Goal: Task Accomplishment & Management: Use online tool/utility

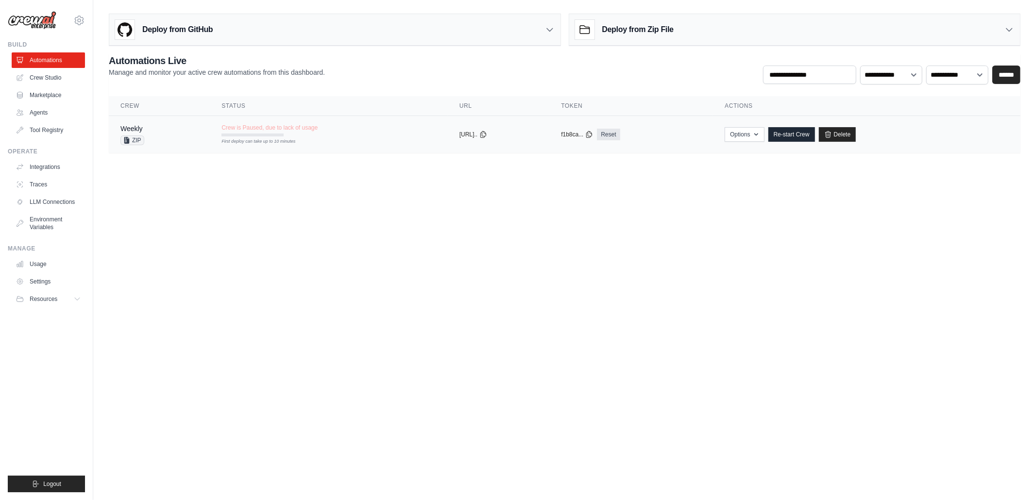
click at [307, 146] on tr "Weekly ZIP Crew is Paused, due to lack of usage First deploy can take up to 10 …" at bounding box center [565, 134] width 912 height 37
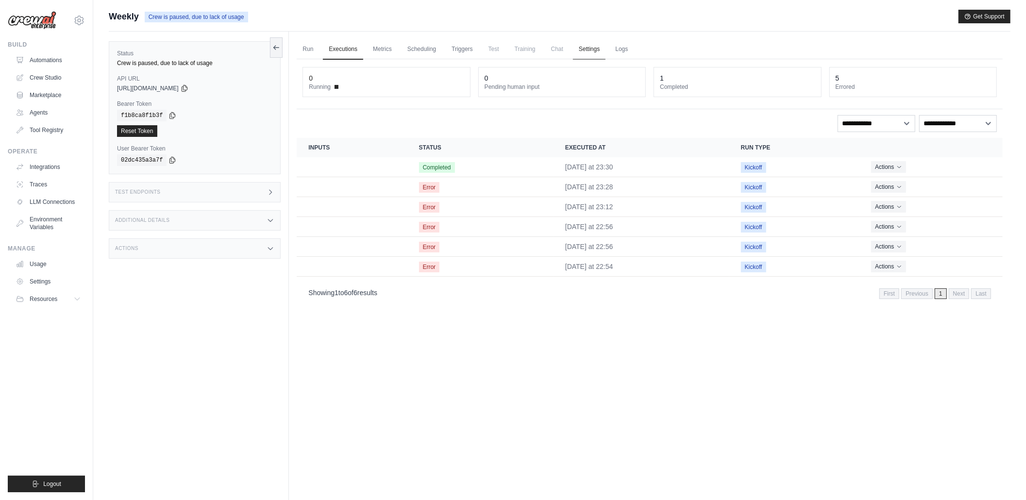
click at [581, 51] on link "Settings" at bounding box center [589, 49] width 33 height 20
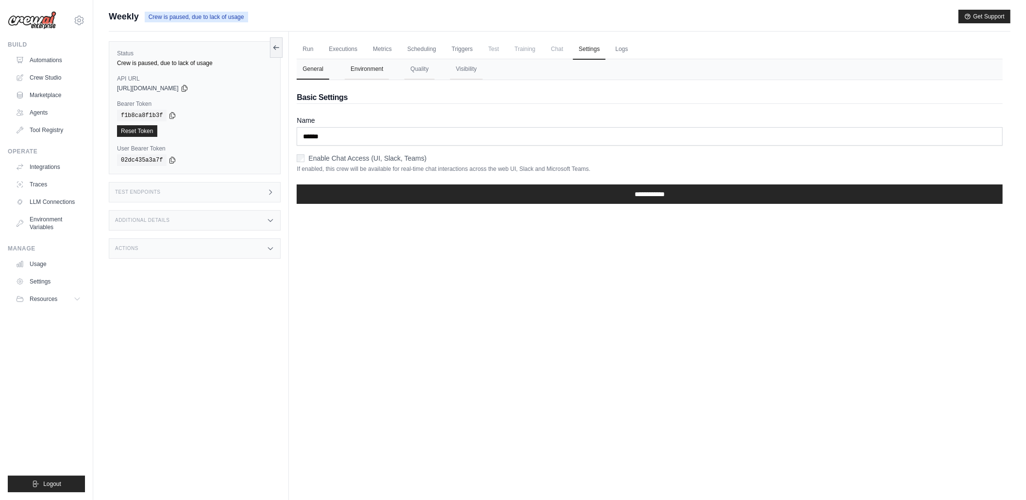
click at [380, 72] on button "Environment" at bounding box center [367, 69] width 44 height 20
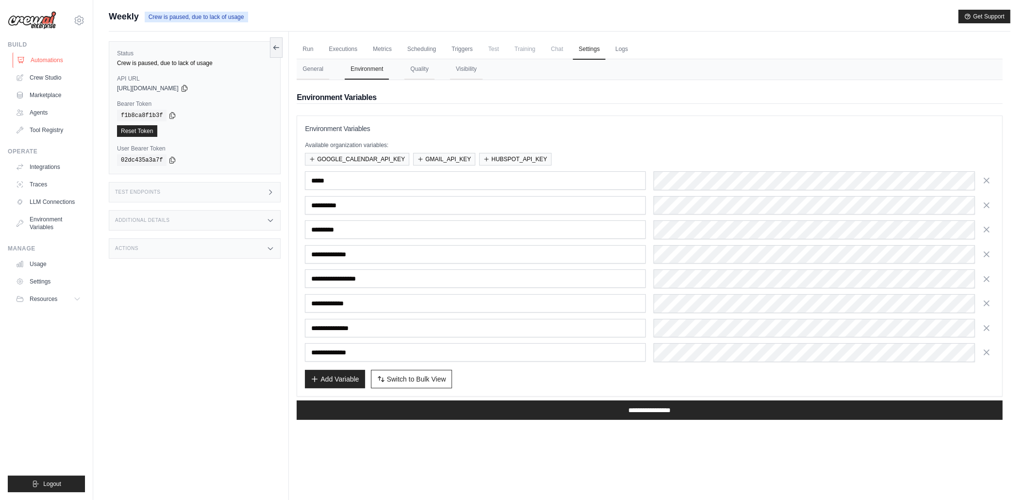
click at [37, 54] on link "Automations" at bounding box center [49, 60] width 73 height 16
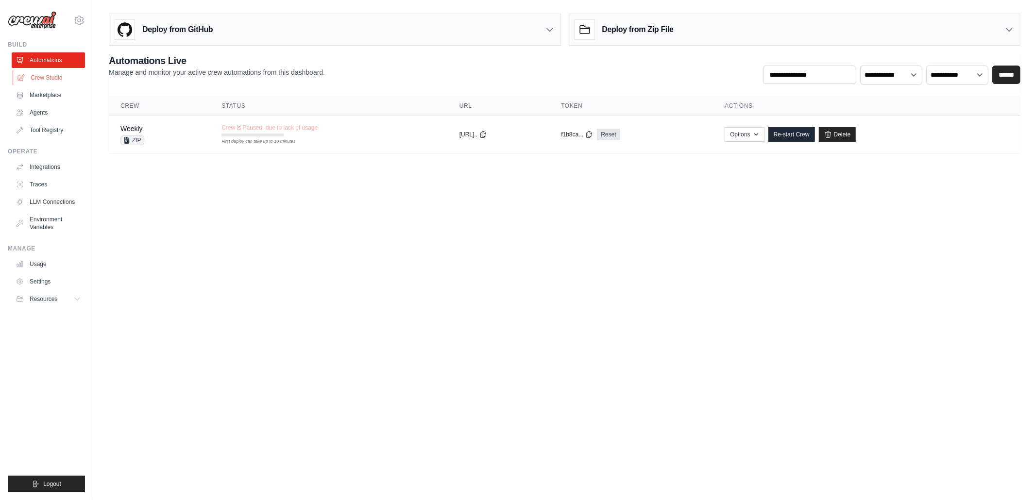
click at [35, 76] on link "Crew Studio" at bounding box center [49, 78] width 73 height 16
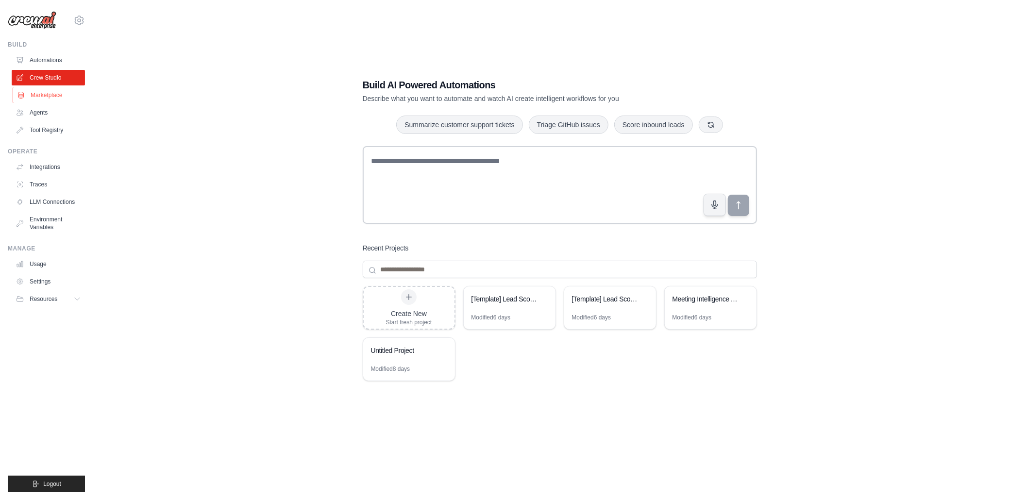
click at [49, 95] on link "Marketplace" at bounding box center [49, 95] width 73 height 16
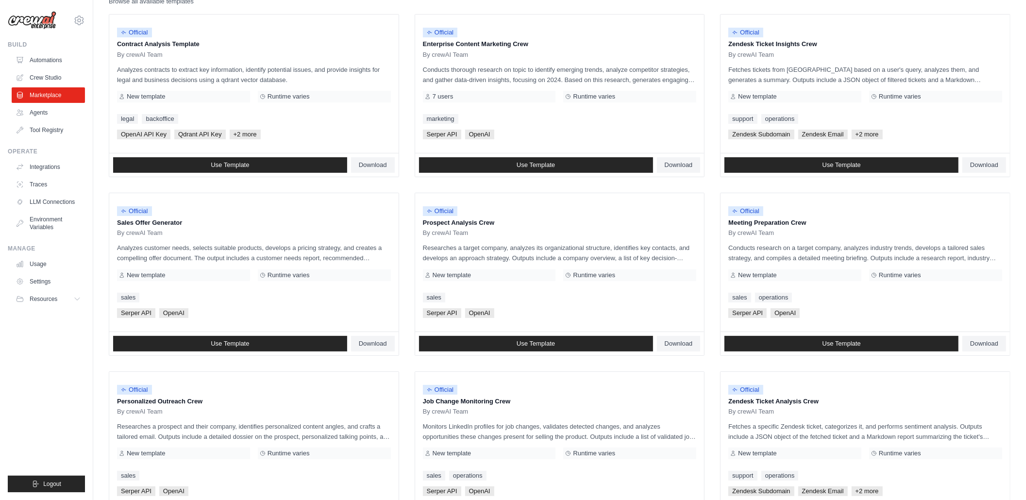
scroll to position [127, 0]
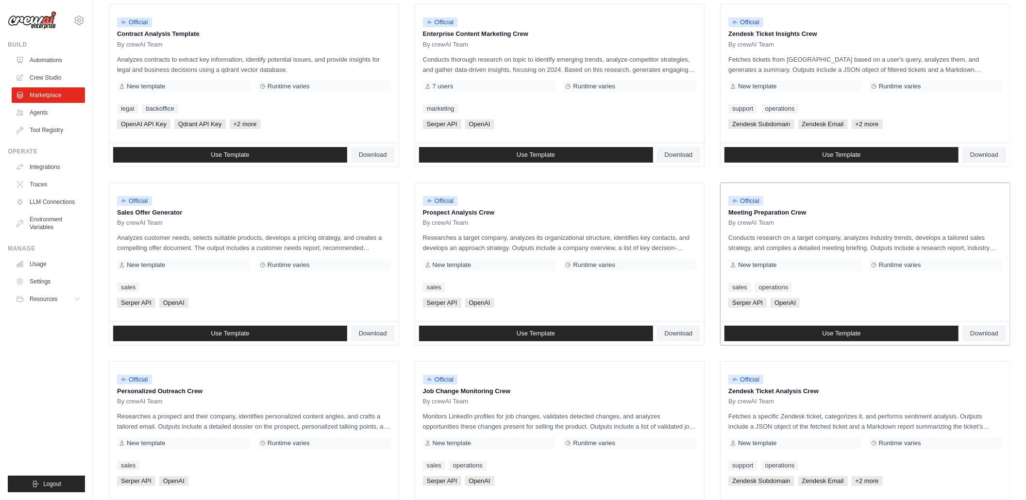
click at [859, 236] on p "Conducts research on a target company, analyzes industry trends, develops a tai…" at bounding box center [865, 243] width 274 height 20
click at [762, 265] on span "New template" at bounding box center [757, 265] width 38 height 8
click at [894, 333] on link "Use Template" at bounding box center [842, 334] width 234 height 16
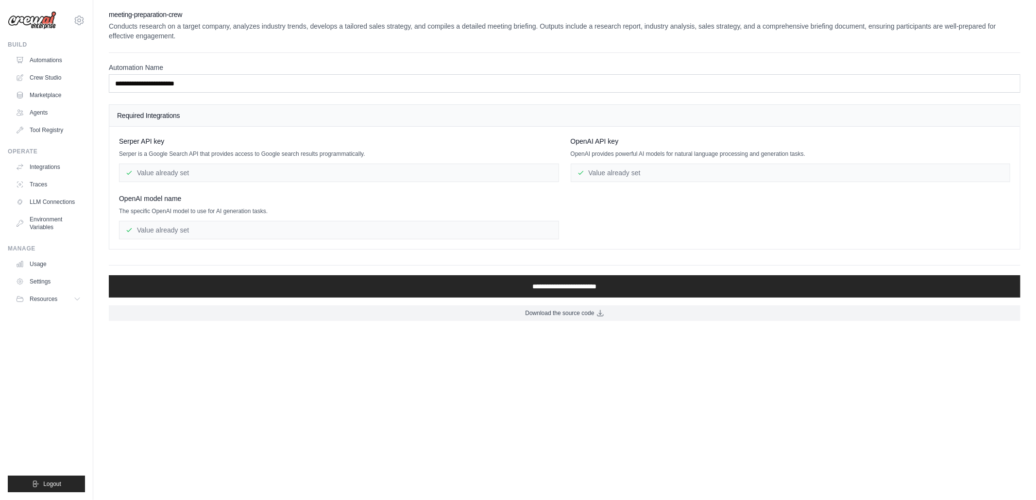
click at [180, 177] on div "Value already set" at bounding box center [339, 173] width 440 height 18
click at [618, 175] on div "Value already set" at bounding box center [791, 173] width 440 height 18
click at [504, 176] on div "Value already set" at bounding box center [339, 173] width 440 height 18
click at [471, 235] on div "Value already set" at bounding box center [339, 230] width 440 height 18
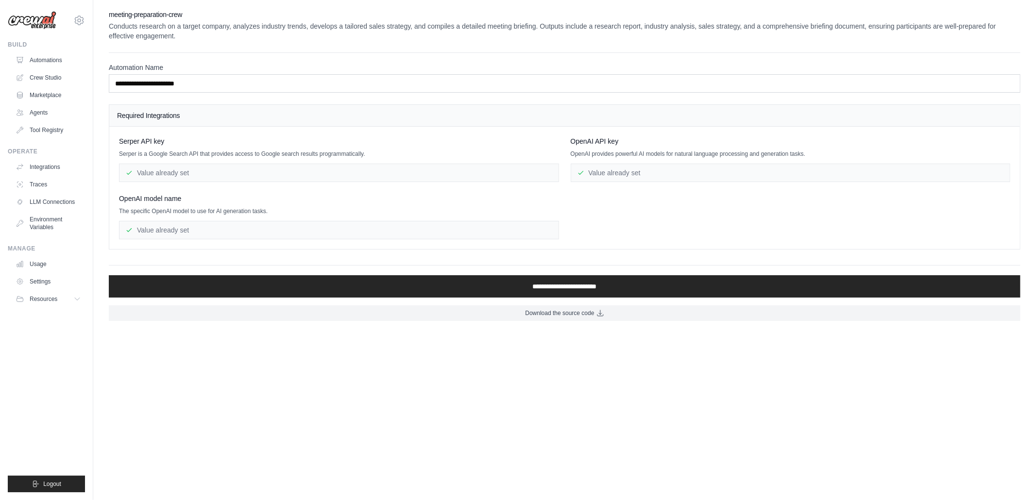
click at [204, 233] on div "Value already set" at bounding box center [339, 230] width 440 height 18
drag, startPoint x: 244, startPoint y: 201, endPoint x: 248, endPoint y: 165, distance: 36.1
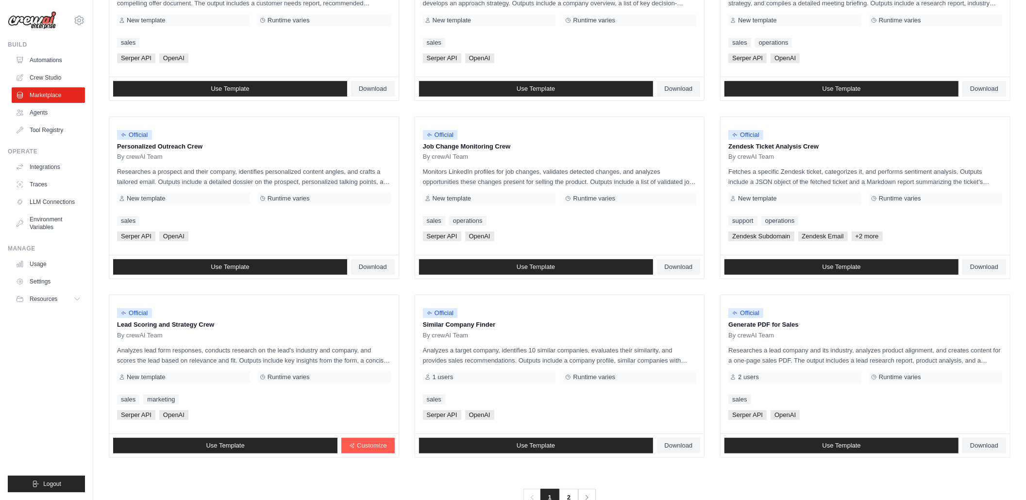
scroll to position [401, 0]
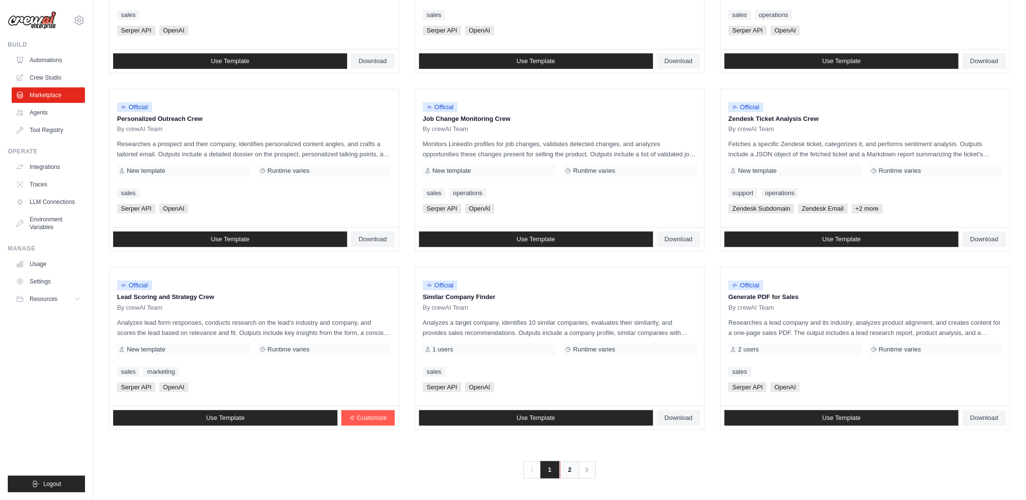
click at [570, 474] on link "2" at bounding box center [569, 469] width 19 height 17
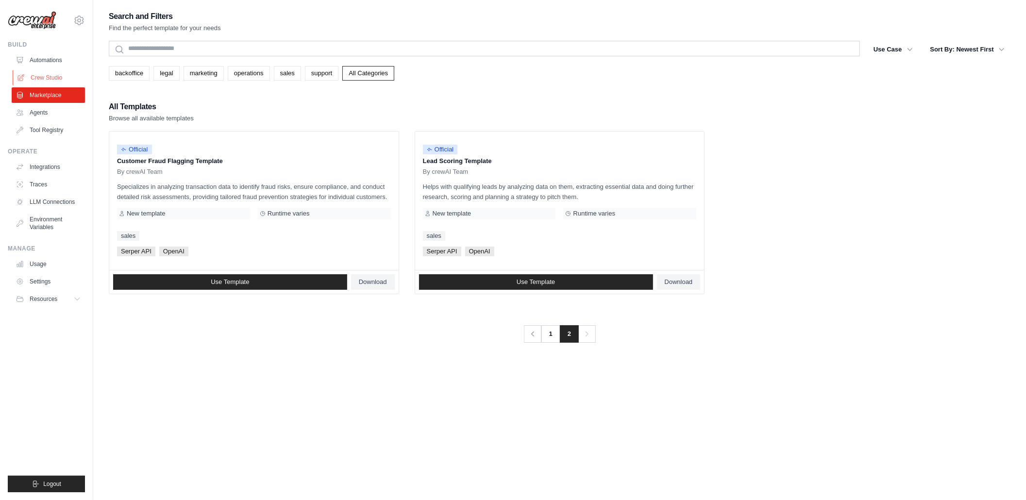
click at [40, 77] on link "Crew Studio" at bounding box center [49, 78] width 73 height 16
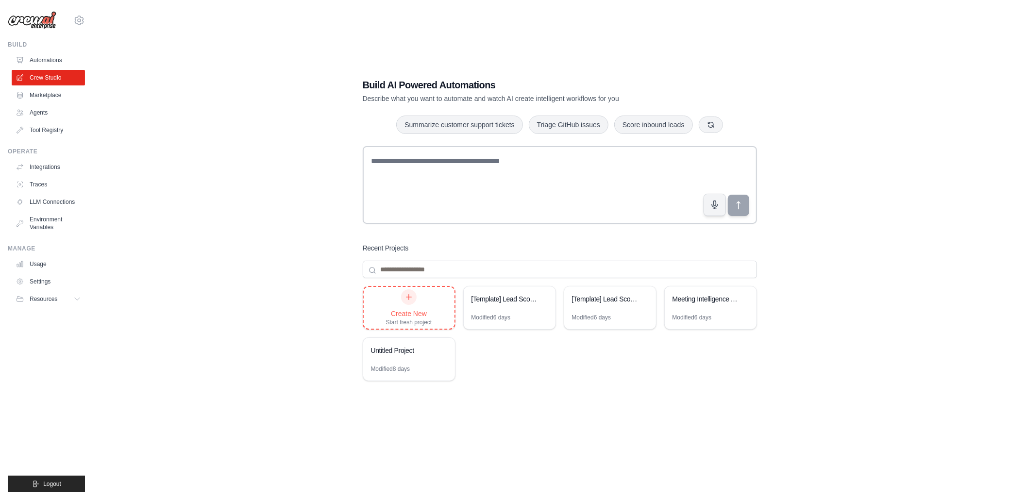
click at [424, 299] on div "Create New Start fresh project" at bounding box center [409, 307] width 46 height 37
click at [45, 189] on link "Traces" at bounding box center [49, 185] width 73 height 16
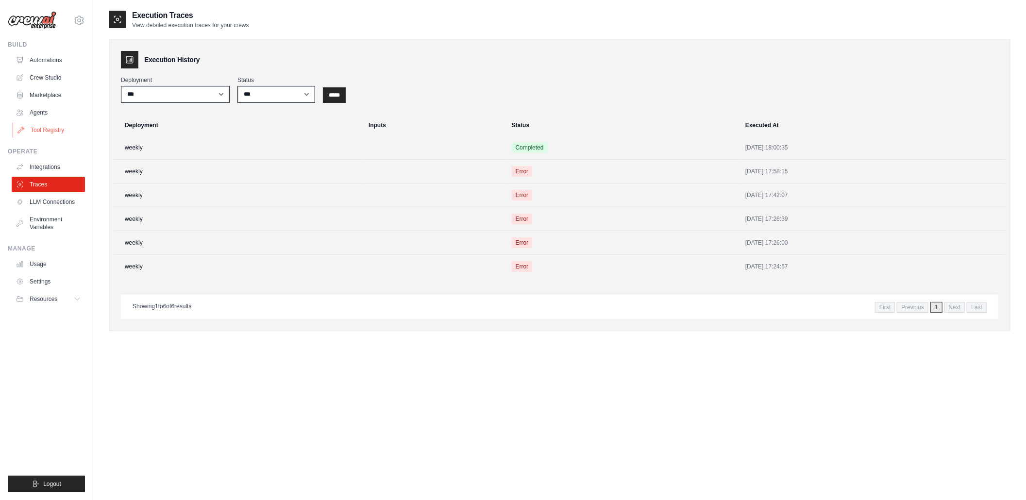
click at [58, 123] on link "Tool Registry" at bounding box center [49, 130] width 73 height 16
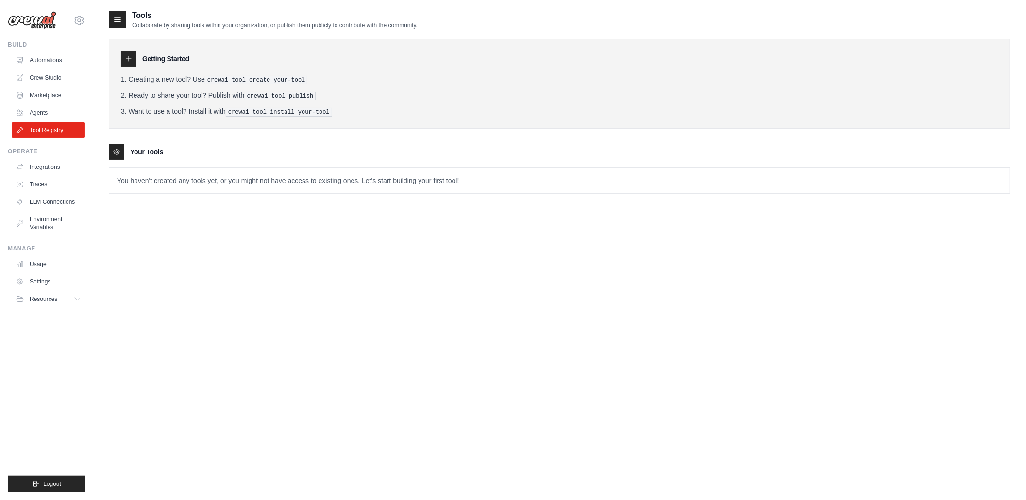
click at [113, 151] on icon at bounding box center [117, 152] width 8 height 8
click at [216, 170] on p "You haven't created any tools yet, or you might not have access to existing one…" at bounding box center [559, 180] width 901 height 25
click at [204, 80] on li "Creating a new tool? Use crewai tool create your-tool" at bounding box center [560, 79] width 878 height 10
click at [279, 93] on pre "crewai tool publish" at bounding box center [280, 96] width 71 height 9
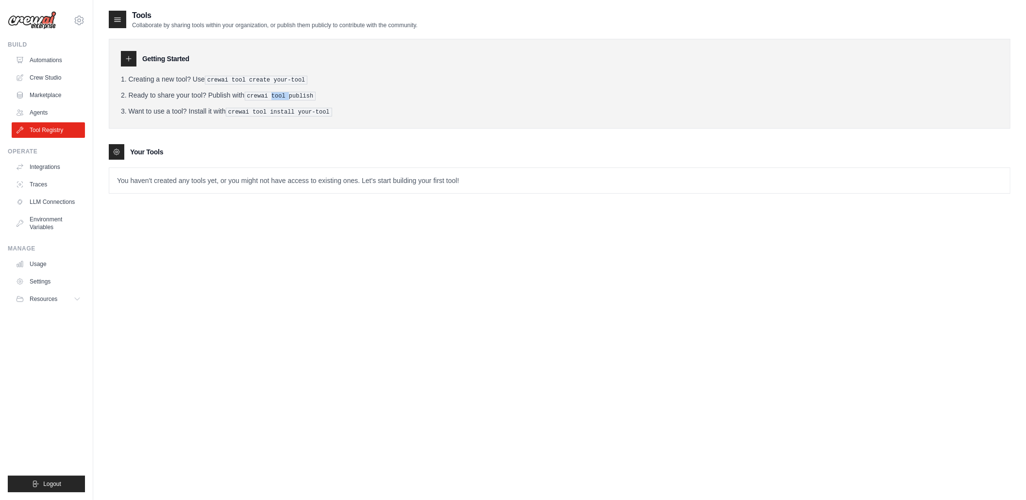
click at [279, 93] on pre "crewai tool publish" at bounding box center [280, 96] width 71 height 9
click at [256, 113] on pre "crewai tool install your-tool" at bounding box center [279, 112] width 106 height 9
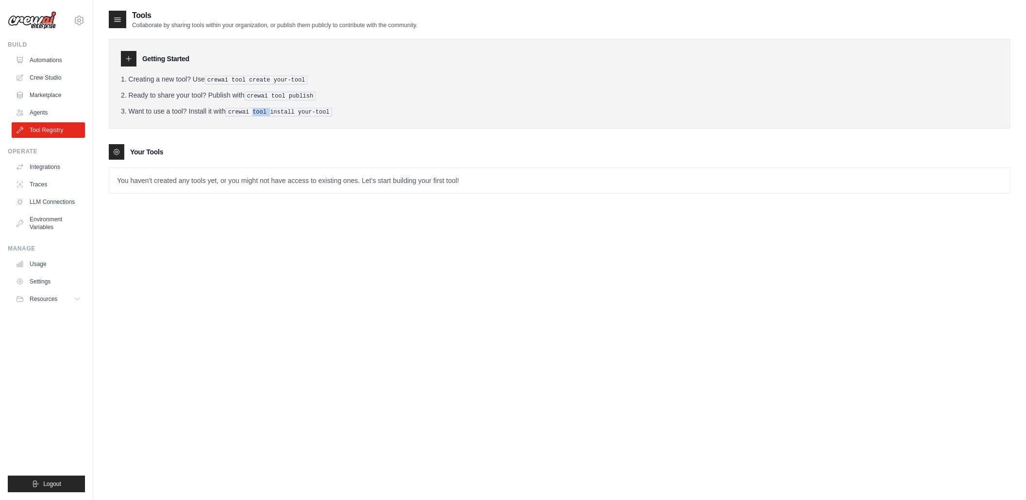
click at [256, 113] on pre "crewai tool install your-tool" at bounding box center [279, 112] width 106 height 9
click at [128, 57] on icon at bounding box center [129, 59] width 8 height 8
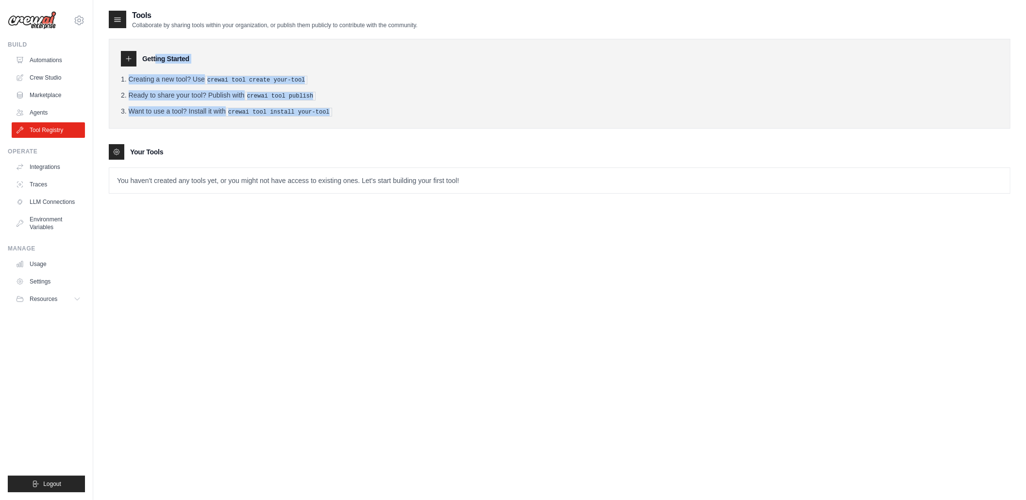
drag, startPoint x: 140, startPoint y: 61, endPoint x: 327, endPoint y: 113, distance: 194.1
click at [327, 113] on div "Getting Started Creating a new tool? Use crewai tool create your-tool Ready to …" at bounding box center [560, 84] width 902 height 90
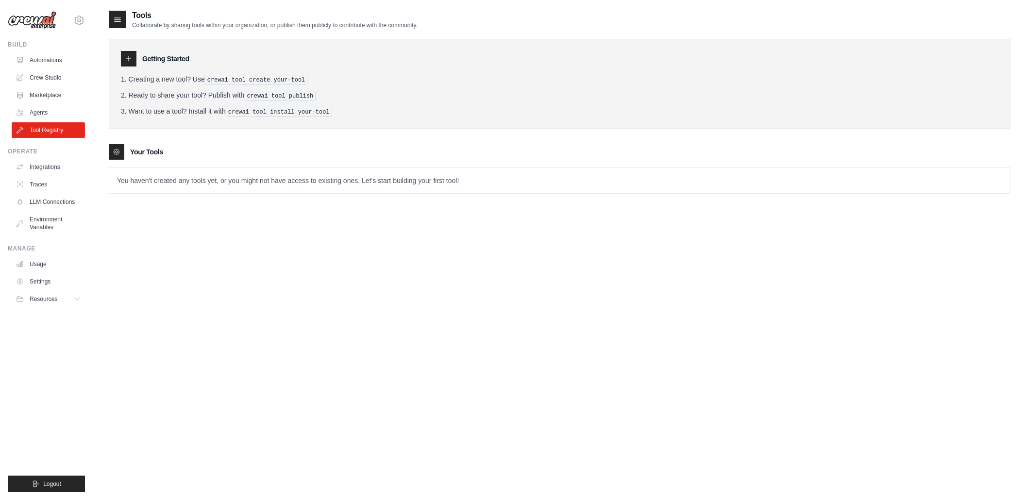
click at [335, 113] on li "Want to use a tool? Install it with crewai tool install your-tool" at bounding box center [560, 111] width 878 height 10
click at [354, 120] on div "Getting Started Creating a new tool? Use crewai tool create your-tool Ready to …" at bounding box center [560, 84] width 902 height 90
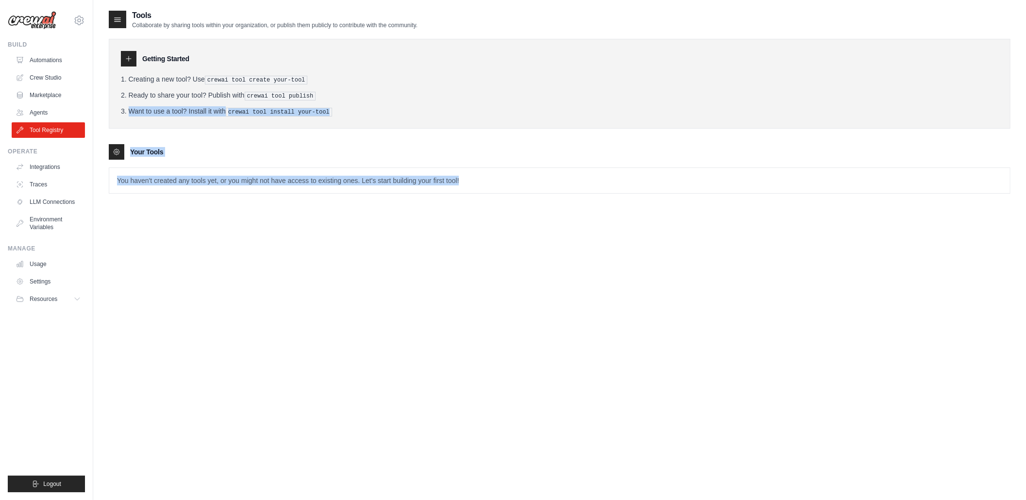
drag, startPoint x: 993, startPoint y: 94, endPoint x: 894, endPoint y: 385, distance: 306.7
click at [923, 389] on div "Tools Collaborate by sharing tools within your organization, or publish them pu…" at bounding box center [560, 260] width 902 height 500
click at [322, 191] on p "You haven't created any tools yet, or you might not have access to existing one…" at bounding box center [559, 180] width 901 height 25
drag, startPoint x: 203, startPoint y: 76, endPoint x: 219, endPoint y: 81, distance: 16.7
click at [215, 79] on li "Creating a new tool? Use crewai tool create your-tool" at bounding box center [560, 79] width 878 height 10
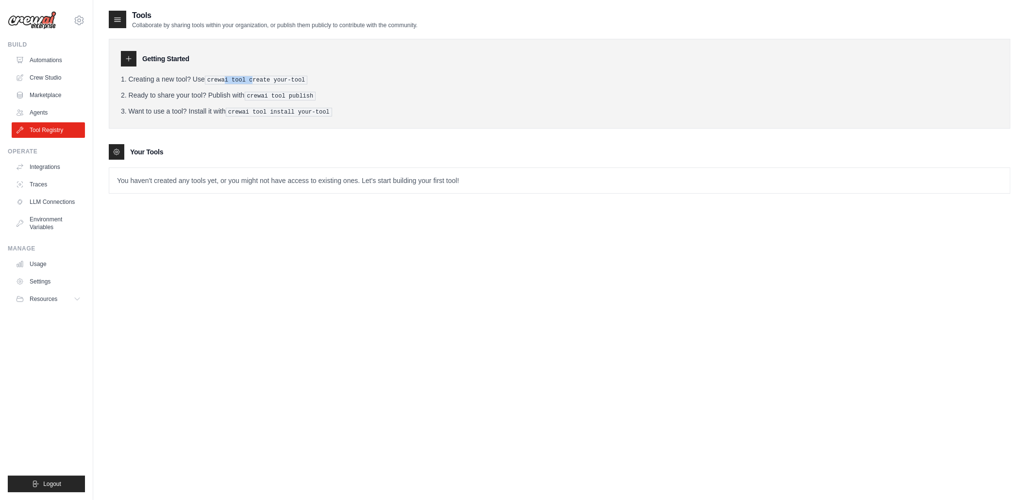
drag, startPoint x: 226, startPoint y: 83, endPoint x: 251, endPoint y: 82, distance: 24.8
click at [251, 82] on pre "crewai tool create your-tool" at bounding box center [256, 80] width 103 height 9
drag, startPoint x: 277, startPoint y: 86, endPoint x: 288, endPoint y: 87, distance: 11.7
click at [278, 86] on ol "Creating a new tool? Use crewai tool create your-tool Ready to share your tool?…" at bounding box center [560, 95] width 878 height 42
click at [288, 87] on ol "Creating a new tool? Use crewai tool create your-tool Ready to share your tool?…" at bounding box center [560, 95] width 878 height 42
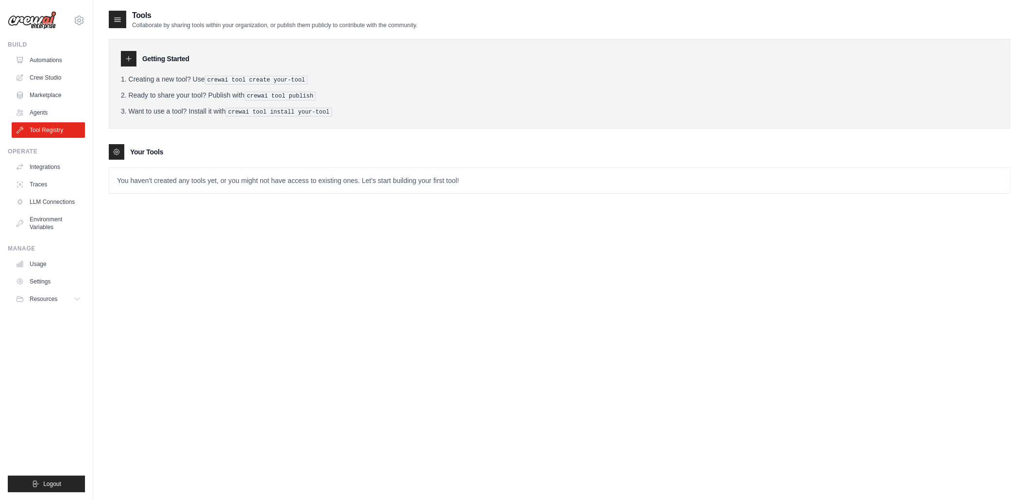
click at [296, 85] on ol "Creating a new tool? Use crewai tool create your-tool Ready to share your tool?…" at bounding box center [560, 95] width 878 height 42
drag, startPoint x: 263, startPoint y: 92, endPoint x: 294, endPoint y: 92, distance: 31.1
click at [278, 92] on pre "crewai tool publish" at bounding box center [280, 96] width 71 height 9
click at [297, 92] on pre "crewai tool publish" at bounding box center [280, 96] width 71 height 9
click at [300, 93] on pre "crewai tool publish" at bounding box center [280, 96] width 71 height 9
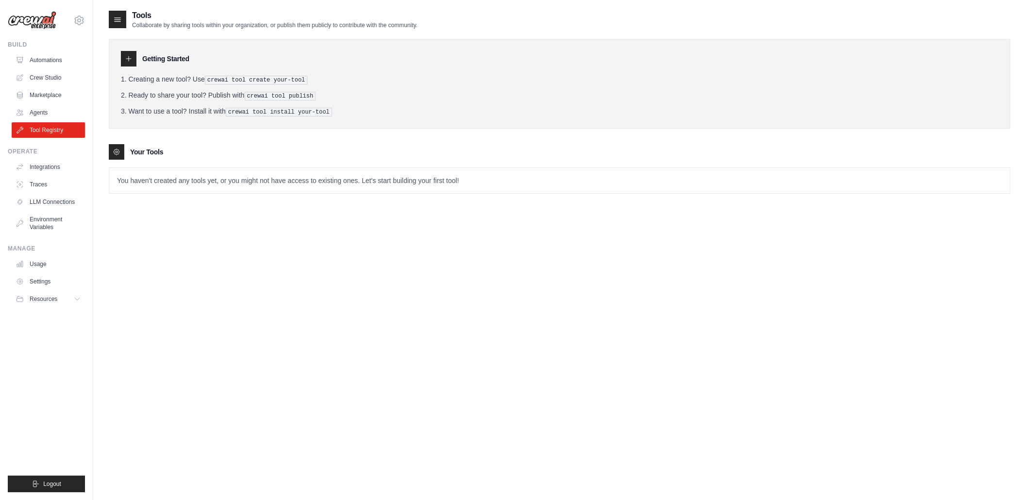
click at [312, 94] on pre "crewai tool publish" at bounding box center [280, 96] width 71 height 9
click at [309, 118] on div "Getting Started Creating a new tool? Use crewai tool create your-tool Ready to …" at bounding box center [560, 84] width 902 height 90
click at [305, 115] on pre "crewai tool install your-tool" at bounding box center [279, 112] width 106 height 9
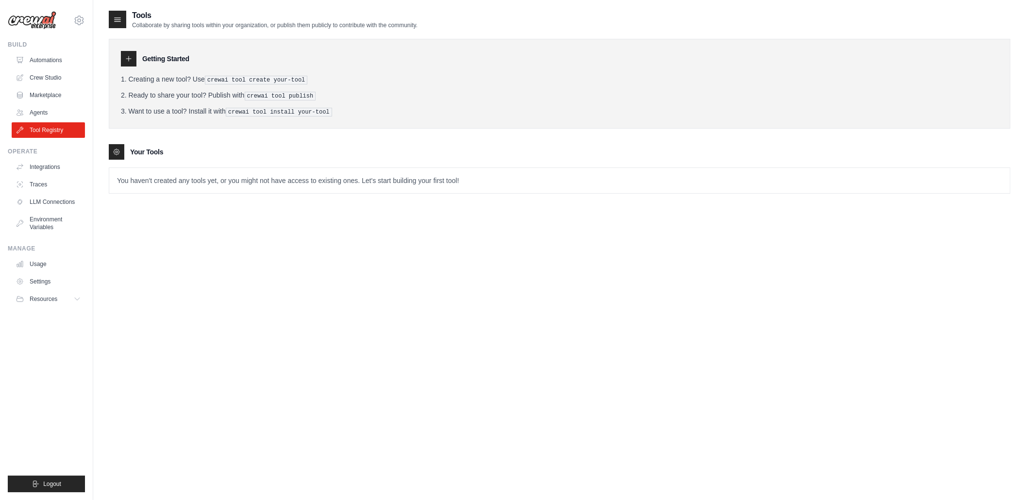
drag, startPoint x: 216, startPoint y: 76, endPoint x: 305, endPoint y: 85, distance: 89.8
click at [305, 85] on ol "Creating a new tool? Use crewai tool create your-tool Ready to share your tool?…" at bounding box center [560, 95] width 878 height 42
drag, startPoint x: 225, startPoint y: 81, endPoint x: 296, endPoint y: 85, distance: 71.0
click at [296, 85] on ol "Creating a new tool? Use crewai tool create your-tool Ready to share your tool?…" at bounding box center [560, 95] width 878 height 42
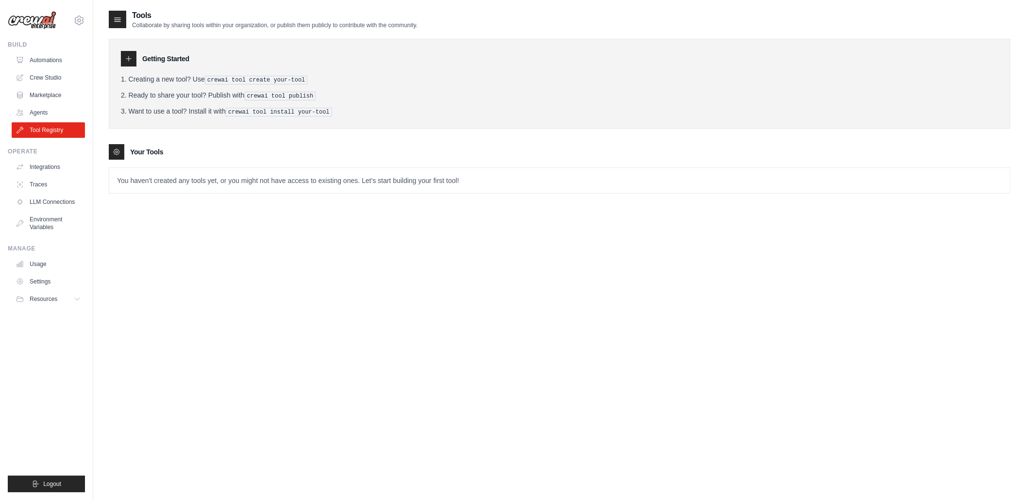
click at [296, 85] on ol "Creating a new tool? Use crewai tool create your-tool Ready to share your tool?…" at bounding box center [560, 95] width 878 height 42
click at [160, 105] on ol "Creating a new tool? Use crewai tool create your-tool Ready to share your tool?…" at bounding box center [560, 95] width 878 height 42
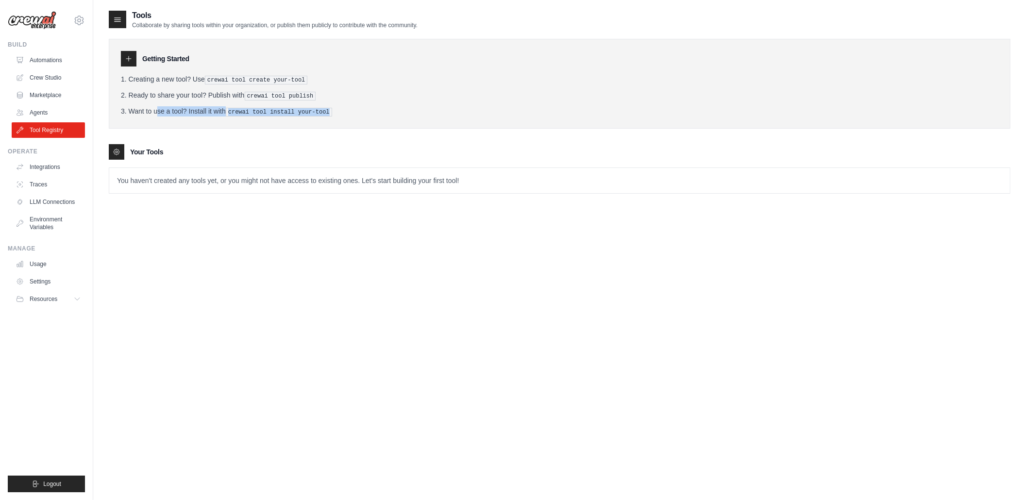
click at [160, 101] on ol "Creating a new tool? Use crewai tool create your-tool Ready to share your tool?…" at bounding box center [560, 95] width 878 height 42
click at [182, 102] on ol "Creating a new tool? Use crewai tool create your-tool Ready to share your tool?…" at bounding box center [560, 95] width 878 height 42
click at [228, 105] on ol "Creating a new tool? Use crewai tool create your-tool Ready to share your tool?…" at bounding box center [560, 95] width 878 height 42
click at [257, 103] on ol "Creating a new tool? Use crewai tool create your-tool Ready to share your tool?…" at bounding box center [560, 95] width 878 height 42
click at [288, 103] on ol "Creating a new tool? Use crewai tool create your-tool Ready to share your tool?…" at bounding box center [560, 95] width 878 height 42
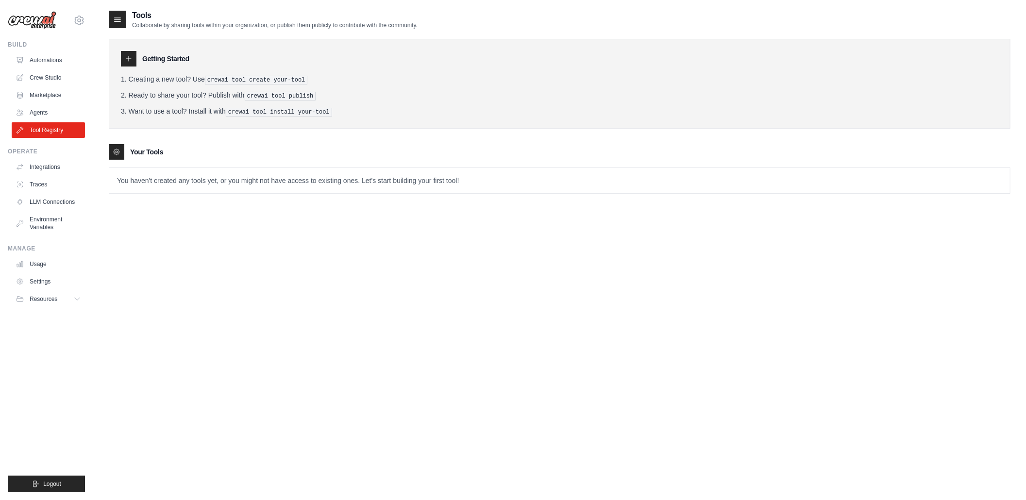
click at [152, 79] on li "Creating a new tool? Use crewai tool create your-tool" at bounding box center [560, 79] width 878 height 10
click at [115, 22] on icon at bounding box center [118, 20] width 10 height 10
click at [119, 151] on icon at bounding box center [117, 152] width 8 height 8
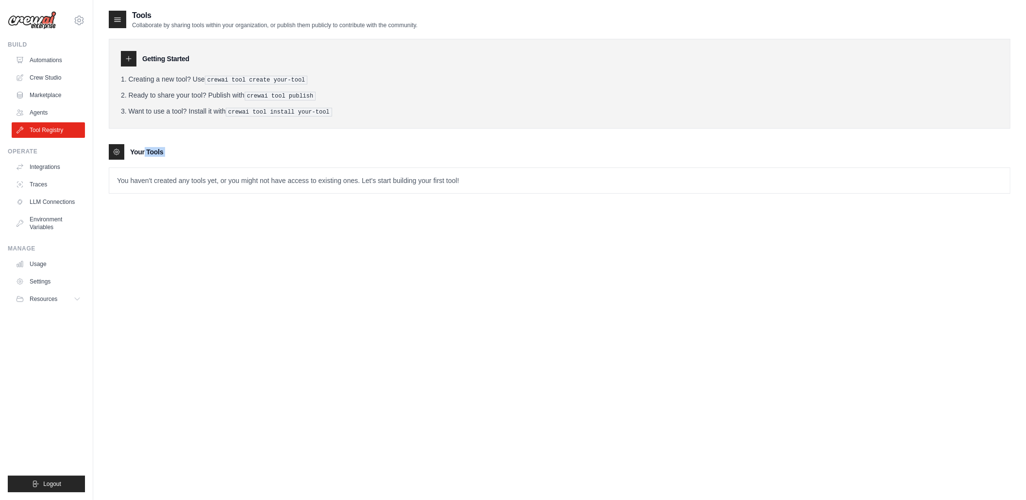
click at [119, 151] on icon at bounding box center [117, 152] width 8 height 8
click at [133, 186] on p "You haven't created any tools yet, or you might not have access to existing one…" at bounding box center [559, 180] width 901 height 25
drag, startPoint x: 158, startPoint y: 187, endPoint x: 196, endPoint y: 191, distance: 38.6
click at [158, 187] on p "You haven't created any tools yet, or you might not have access to existing one…" at bounding box center [559, 180] width 901 height 25
drag, startPoint x: 362, startPoint y: 191, endPoint x: 391, endPoint y: 191, distance: 28.7
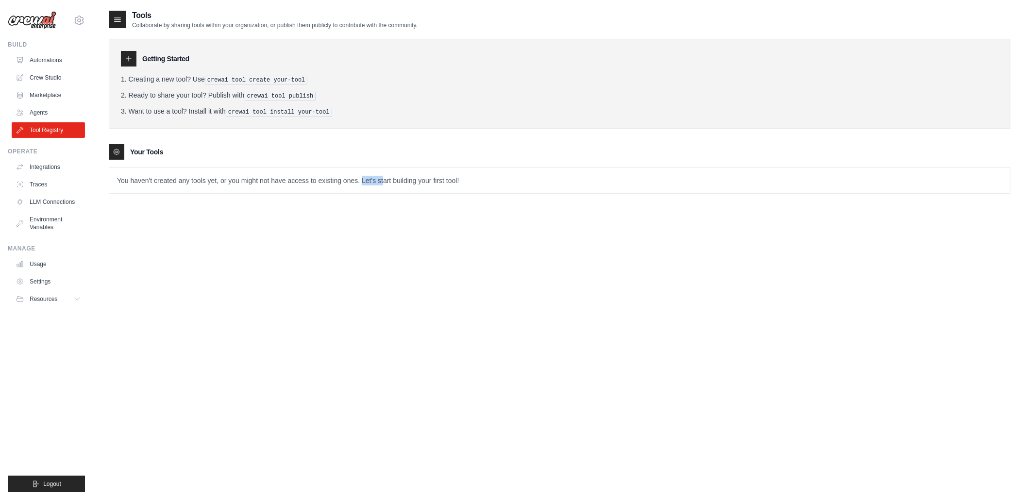
click at [388, 192] on div "You haven't created any tools yet, or you might not have access to existing one…" at bounding box center [560, 181] width 902 height 26
click at [410, 188] on p "You haven't created any tools yet, or you might not have access to existing one…" at bounding box center [559, 180] width 901 height 25
click at [370, 180] on p "You haven't created any tools yet, or you might not have access to existing one…" at bounding box center [559, 180] width 901 height 25
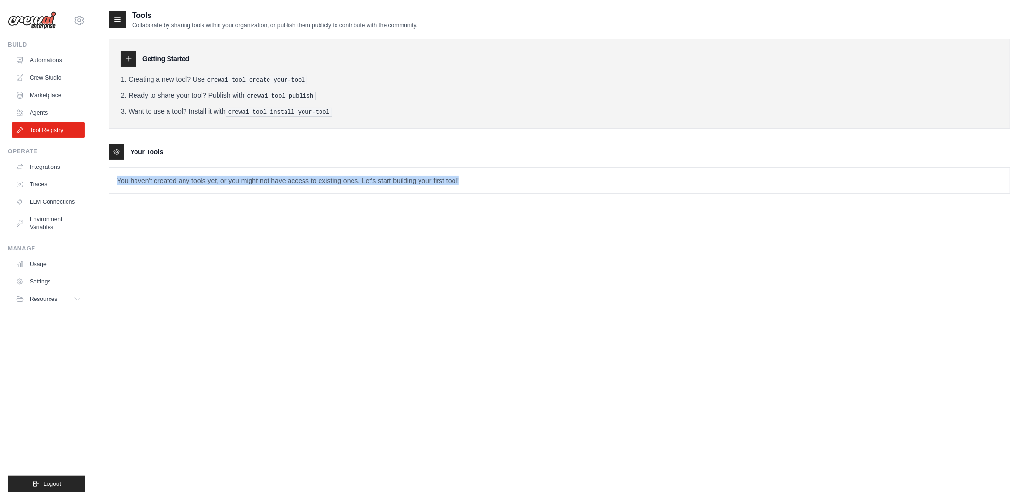
click at [403, 184] on p "You haven't created any tools yet, or you might not have access to existing one…" at bounding box center [559, 180] width 901 height 25
click at [161, 187] on p "You haven't created any tools yet, or you might not have access to existing one…" at bounding box center [559, 180] width 901 height 25
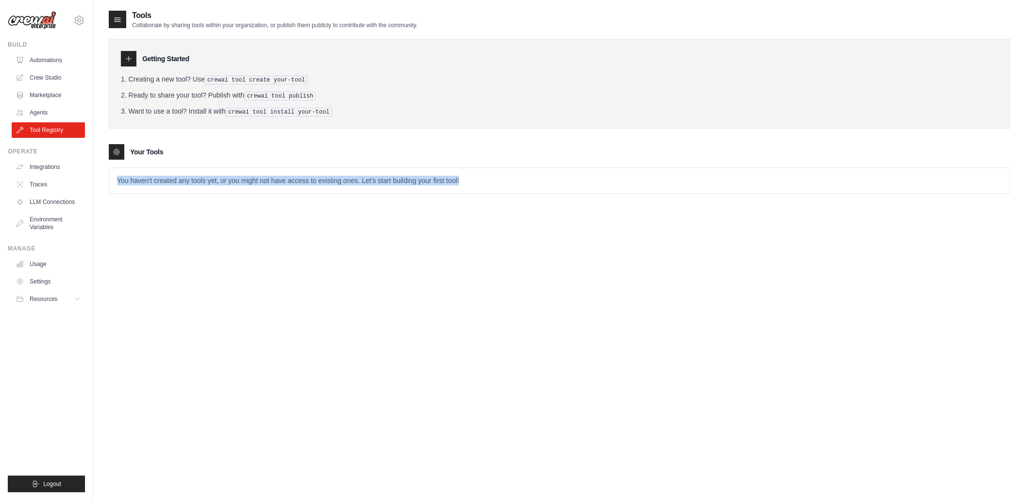
click at [161, 187] on p "You haven't created any tools yet, or you might not have access to existing one…" at bounding box center [559, 180] width 901 height 25
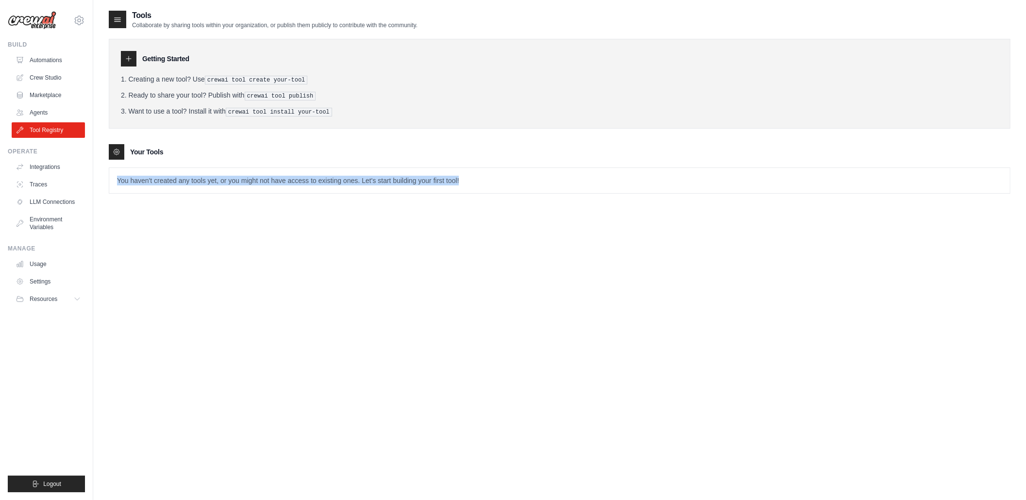
click at [161, 187] on p "You haven't created any tools yet, or you might not have access to existing one…" at bounding box center [559, 180] width 901 height 25
click at [178, 92] on li "Ready to share your tool? Publish with crewai tool publish" at bounding box center [560, 95] width 878 height 10
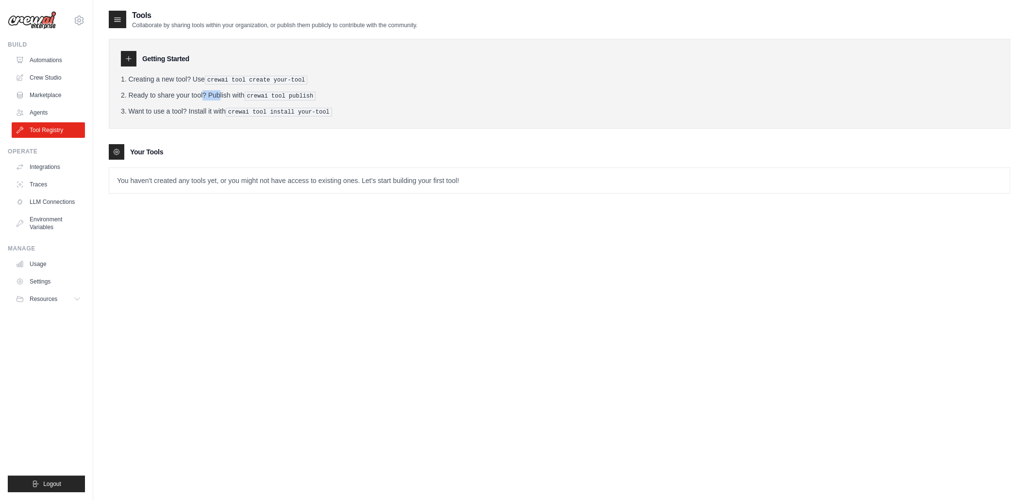
click at [178, 92] on li "Ready to share your tool? Publish with crewai tool publish" at bounding box center [560, 95] width 878 height 10
click at [311, 92] on pre "crewai tool publish" at bounding box center [280, 96] width 71 height 9
drag, startPoint x: 331, startPoint y: 85, endPoint x: 241, endPoint y: 88, distance: 89.9
click at [241, 88] on ol "Creating a new tool? Use crewai tool create your-tool Ready to share your tool?…" at bounding box center [560, 95] width 878 height 42
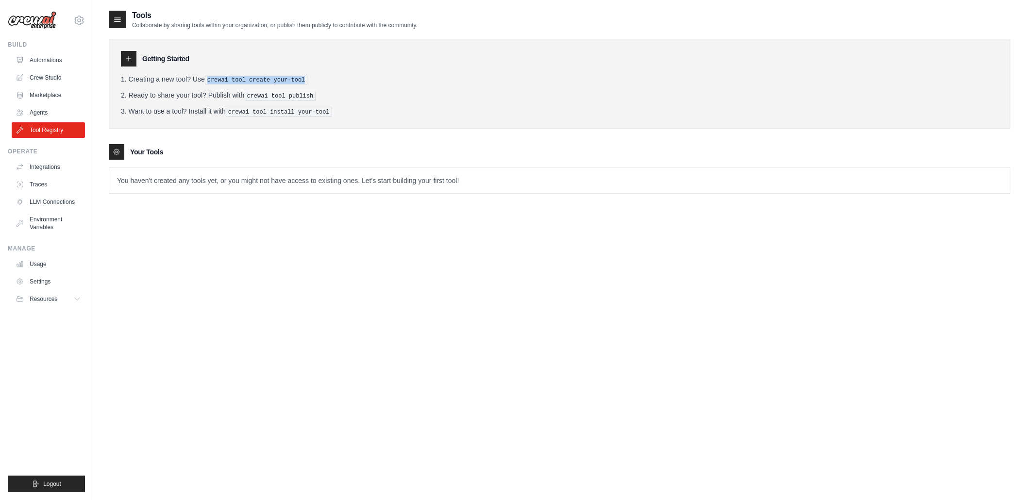
drag, startPoint x: 206, startPoint y: 78, endPoint x: 319, endPoint y: 79, distance: 112.2
click at [319, 79] on li "Creating a new tool? Use crewai tool create your-tool" at bounding box center [560, 79] width 878 height 10
click at [328, 84] on li "Creating a new tool? Use crewai tool create your-tool" at bounding box center [560, 79] width 878 height 10
drag, startPoint x: 366, startPoint y: 92, endPoint x: 245, endPoint y: 93, distance: 120.9
click at [245, 93] on li "Ready to share your tool? Publish with crewai tool publish" at bounding box center [560, 95] width 878 height 10
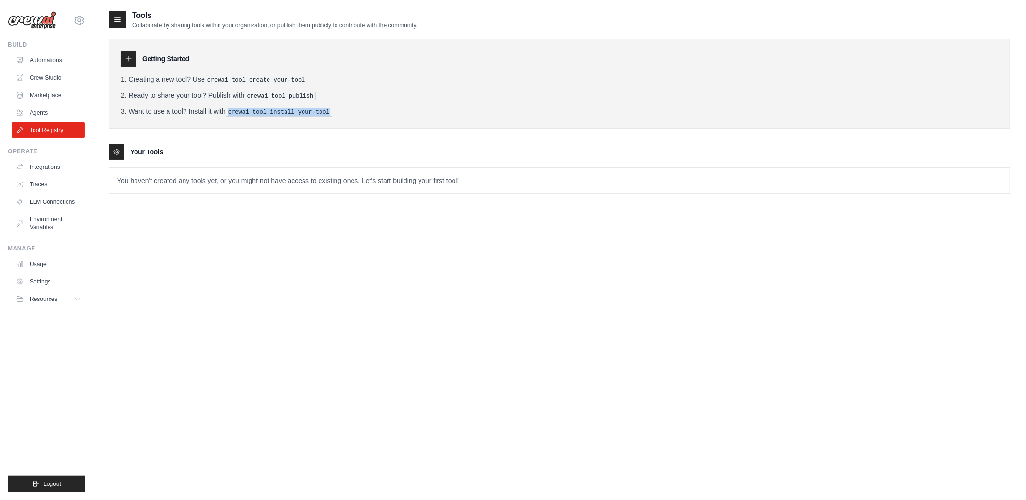
drag, startPoint x: 230, startPoint y: 113, endPoint x: 335, endPoint y: 121, distance: 105.3
click at [335, 121] on div "Getting Started Creating a new tool? Use crewai tool create your-tool Ready to …" at bounding box center [560, 84] width 902 height 90
click at [299, 109] on pre "crewai tool install your-tool" at bounding box center [279, 112] width 106 height 9
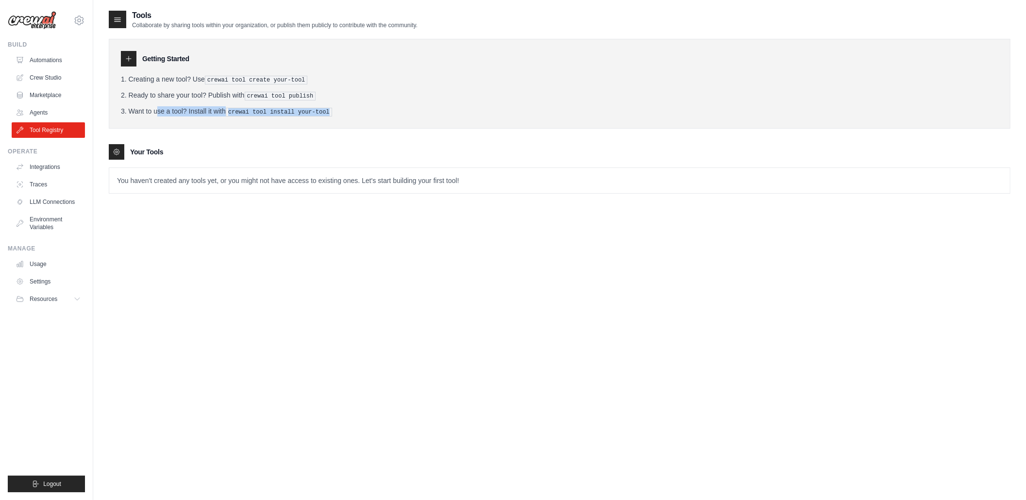
click at [299, 109] on pre "crewai tool install your-tool" at bounding box center [279, 112] width 106 height 9
click at [300, 105] on ol "Creating a new tool? Use crewai tool create your-tool Ready to share your tool?…" at bounding box center [560, 95] width 878 height 42
click at [313, 290] on div "Tools Collaborate by sharing tools within your organization, or publish them pu…" at bounding box center [560, 260] width 902 height 500
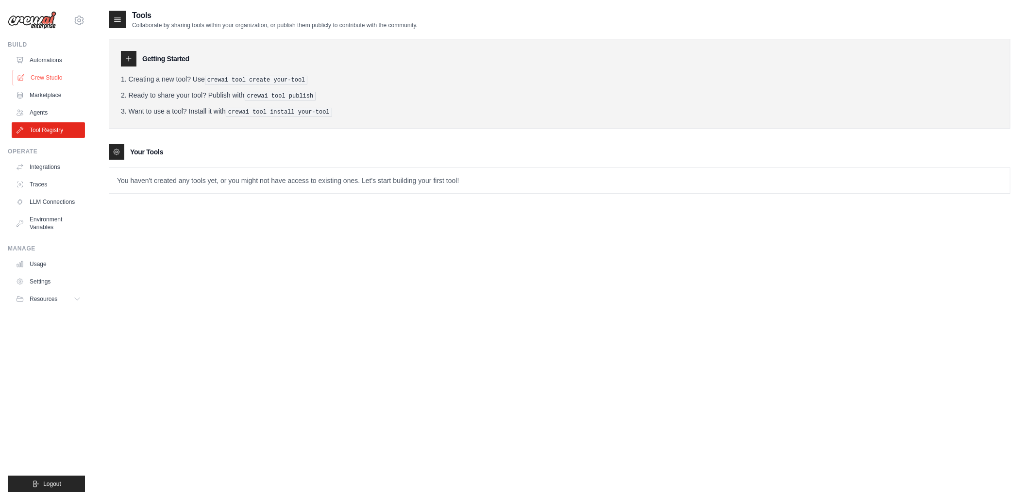
click at [37, 74] on link "Crew Studio" at bounding box center [49, 78] width 73 height 16
click at [54, 55] on link "Automations" at bounding box center [49, 60] width 73 height 16
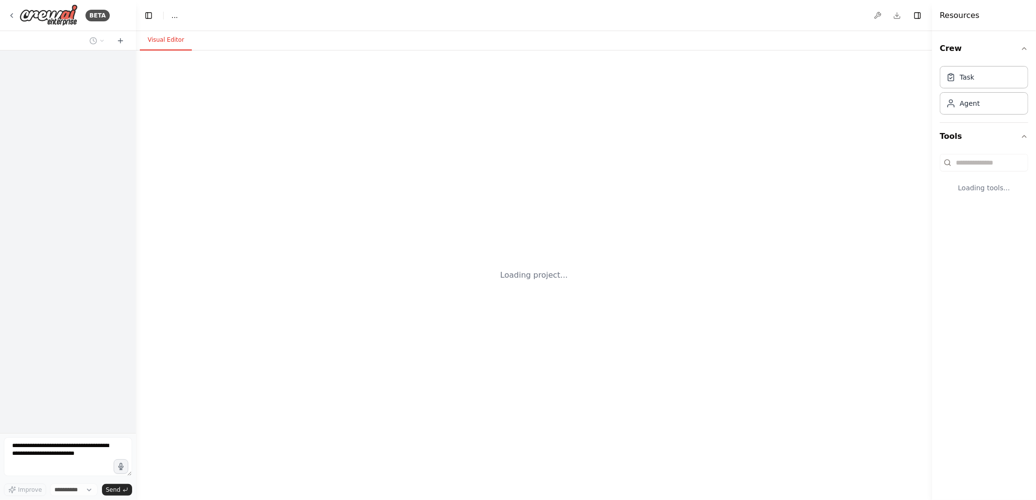
select select "****"
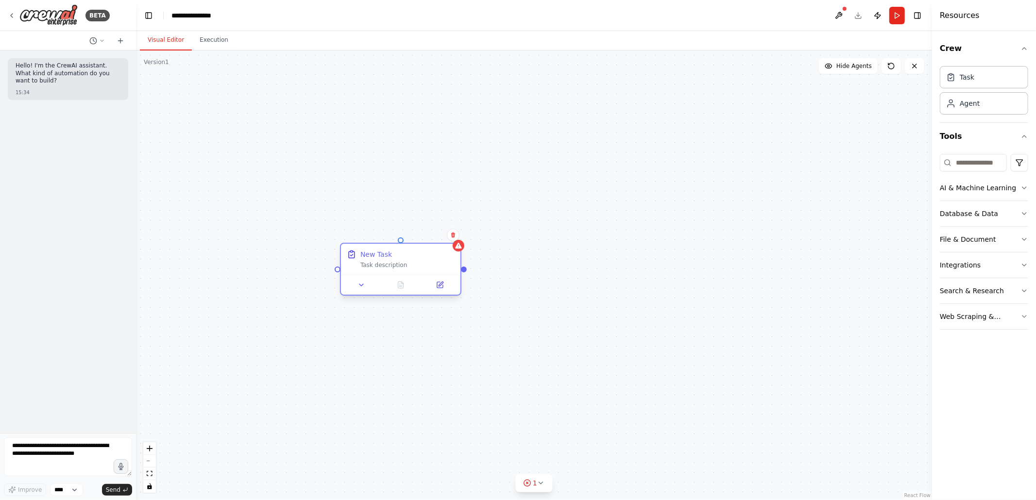
drag, startPoint x: 499, startPoint y: 186, endPoint x: 414, endPoint y: 272, distance: 120.9
click at [414, 269] on div "Task description" at bounding box center [407, 265] width 94 height 8
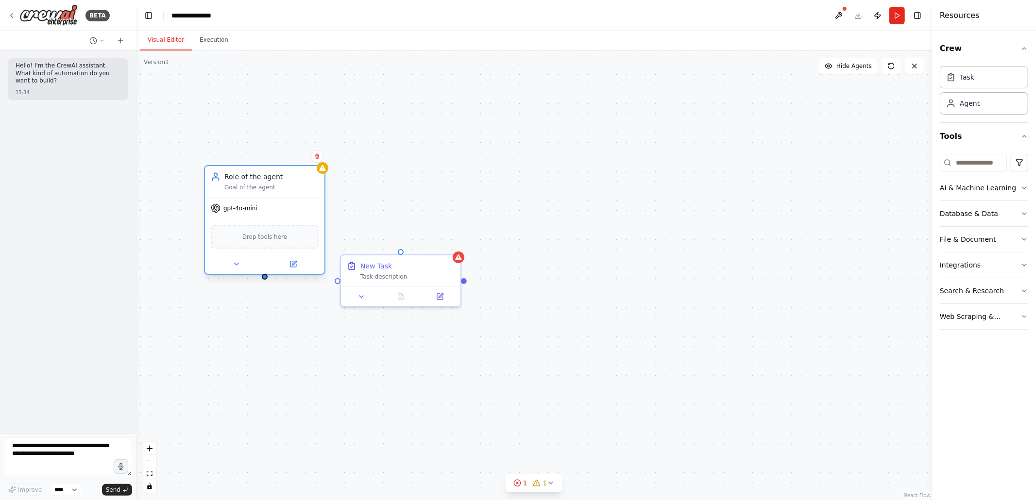
drag, startPoint x: 308, startPoint y: 187, endPoint x: 242, endPoint y: 191, distance: 66.2
click at [242, 191] on div "Role of the agent Goal of the agent" at bounding box center [264, 181] width 119 height 31
drag, startPoint x: 421, startPoint y: 269, endPoint x: 459, endPoint y: 232, distance: 53.9
click at [459, 232] on div "New Task Task description" at bounding box center [436, 239] width 94 height 19
click at [243, 181] on div "Role of the agent" at bounding box center [271, 177] width 94 height 10
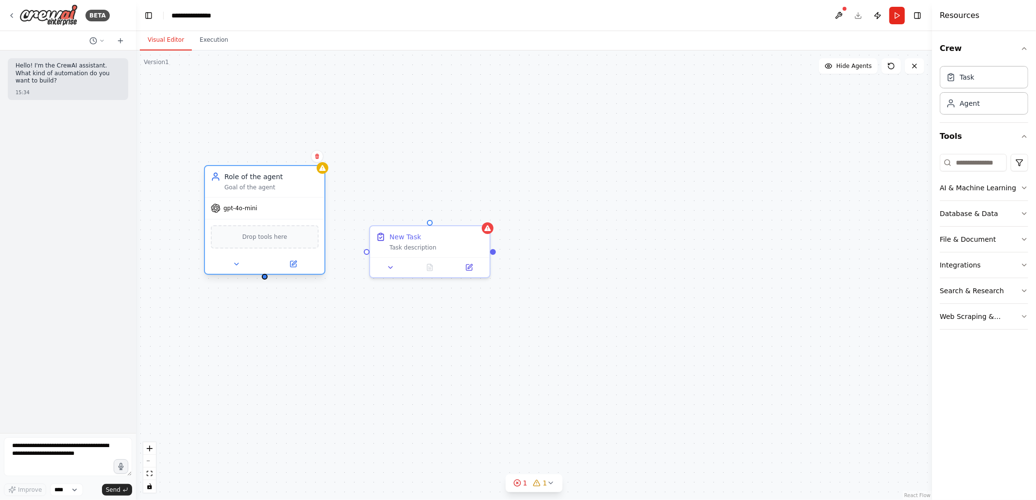
click at [243, 181] on div "Role of the agent" at bounding box center [271, 177] width 94 height 10
click at [252, 177] on div "Role of the agent" at bounding box center [271, 177] width 94 height 10
click at [254, 180] on div "Role of the agent" at bounding box center [271, 177] width 94 height 10
click at [302, 269] on div at bounding box center [264, 263] width 119 height 19
click at [298, 267] on button at bounding box center [293, 264] width 55 height 12
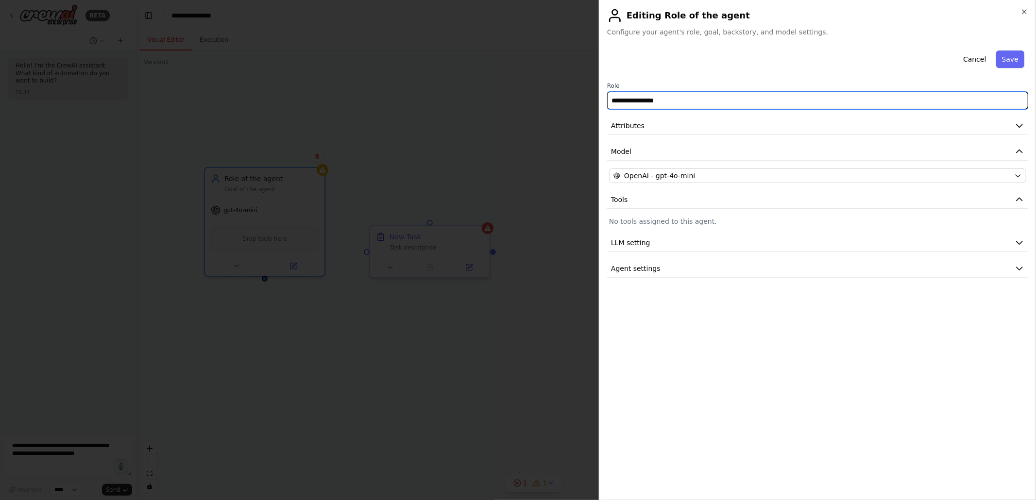
click at [651, 96] on input "**********" at bounding box center [817, 100] width 421 height 17
click at [727, 104] on input "**********" at bounding box center [817, 100] width 421 height 17
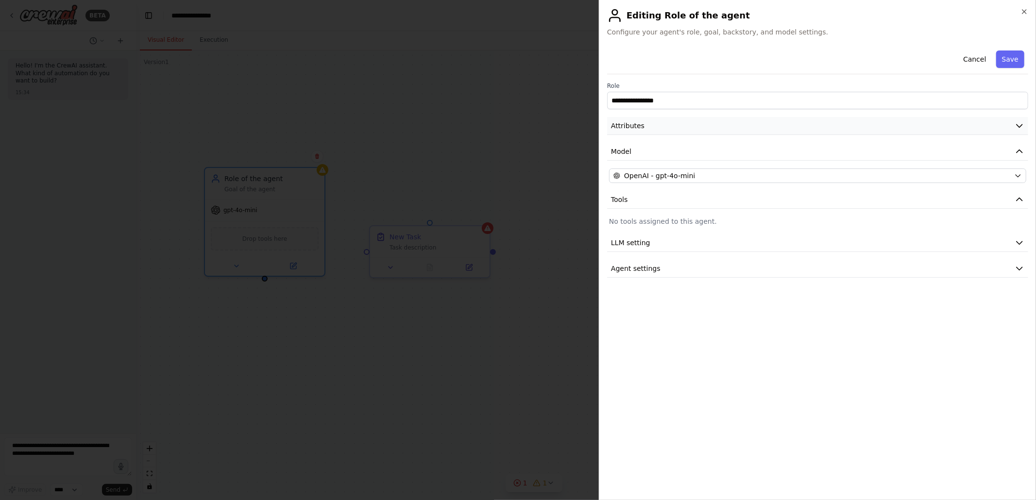
click at [717, 127] on button "Attributes" at bounding box center [817, 126] width 421 height 18
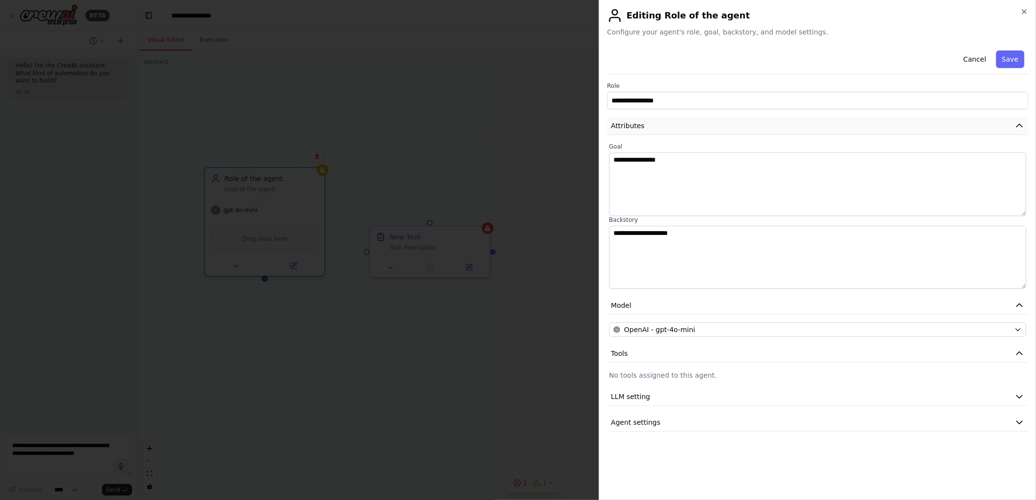
click at [694, 126] on button "Attributes" at bounding box center [817, 126] width 421 height 18
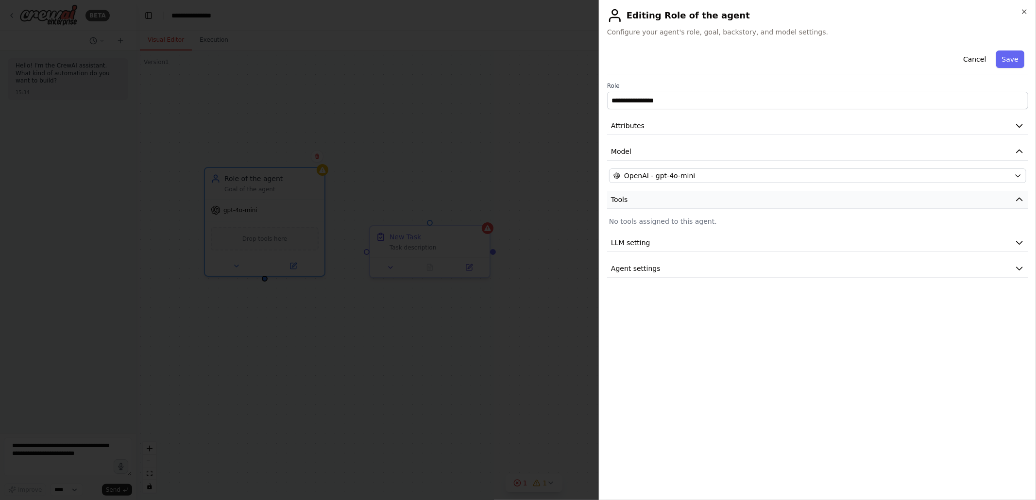
click at [685, 200] on button "Tools" at bounding box center [817, 200] width 421 height 18
click at [690, 223] on p "No tools assigned to this agent." at bounding box center [817, 222] width 417 height 10
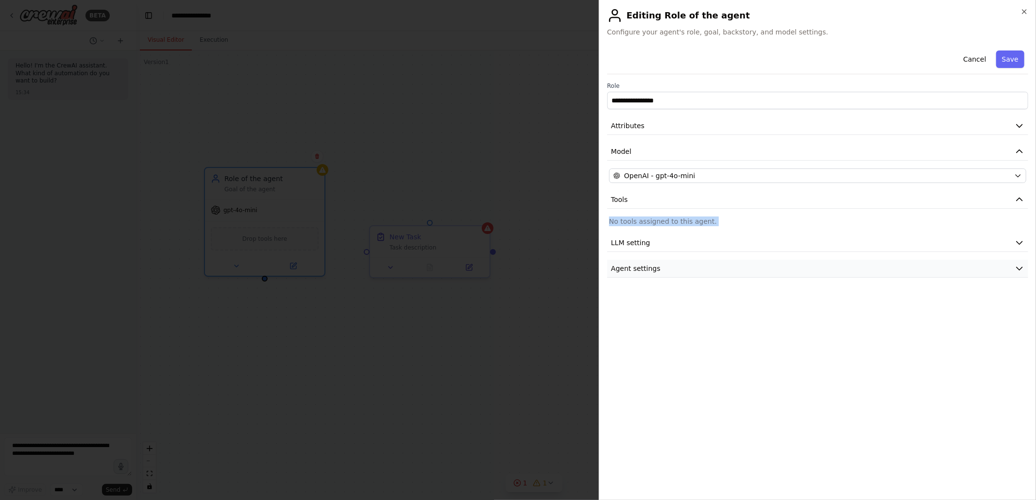
click at [670, 271] on button "Agent settings" at bounding box center [817, 269] width 421 height 18
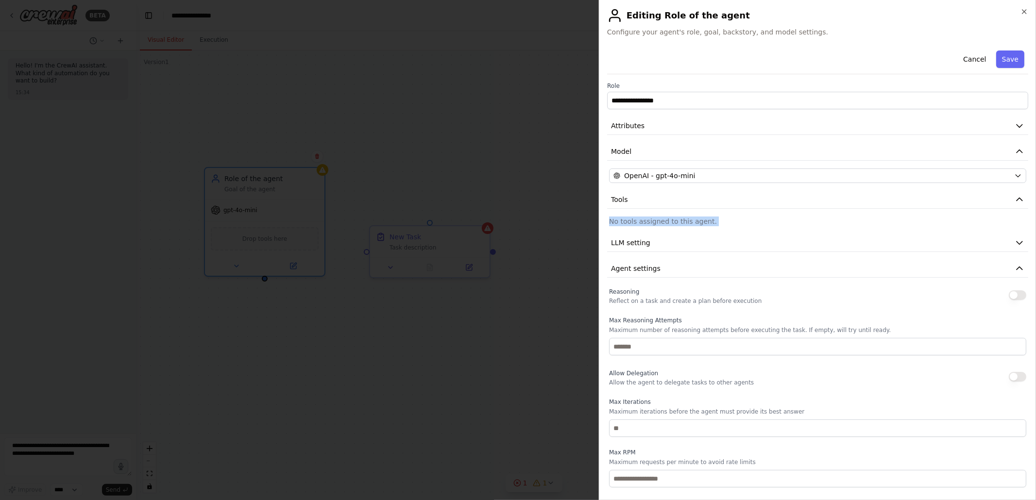
scroll to position [47, 0]
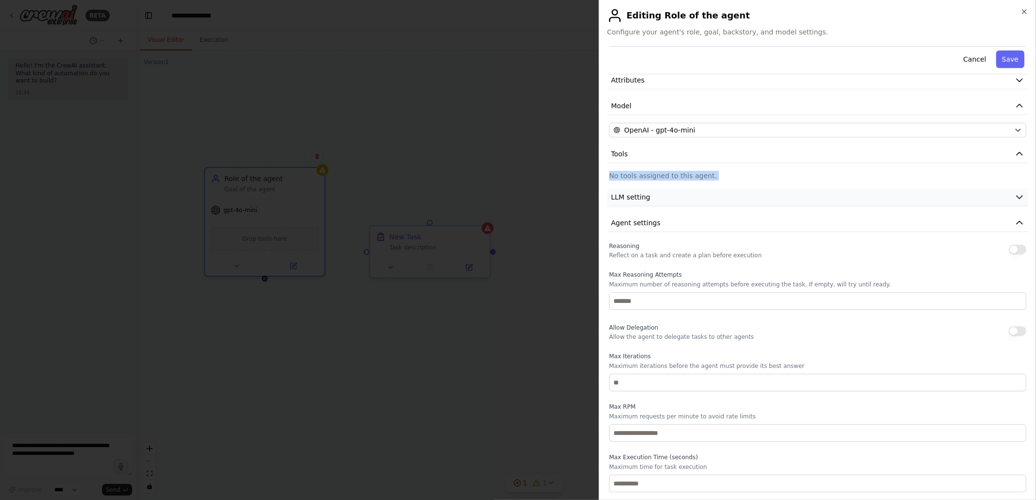
click at [1015, 195] on icon "button" at bounding box center [1020, 197] width 10 height 10
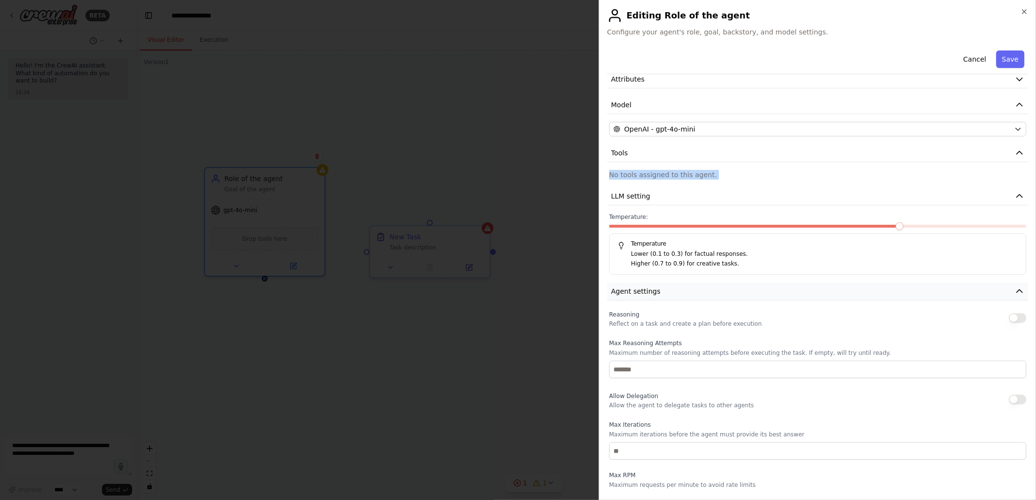
click at [760, 298] on button "Agent settings" at bounding box center [817, 292] width 421 height 18
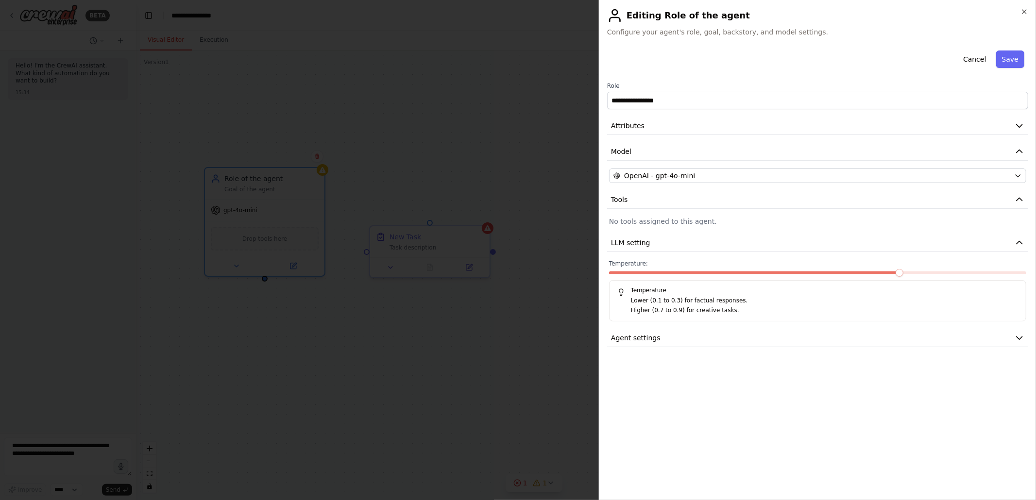
click at [465, 123] on div at bounding box center [518, 250] width 1036 height 500
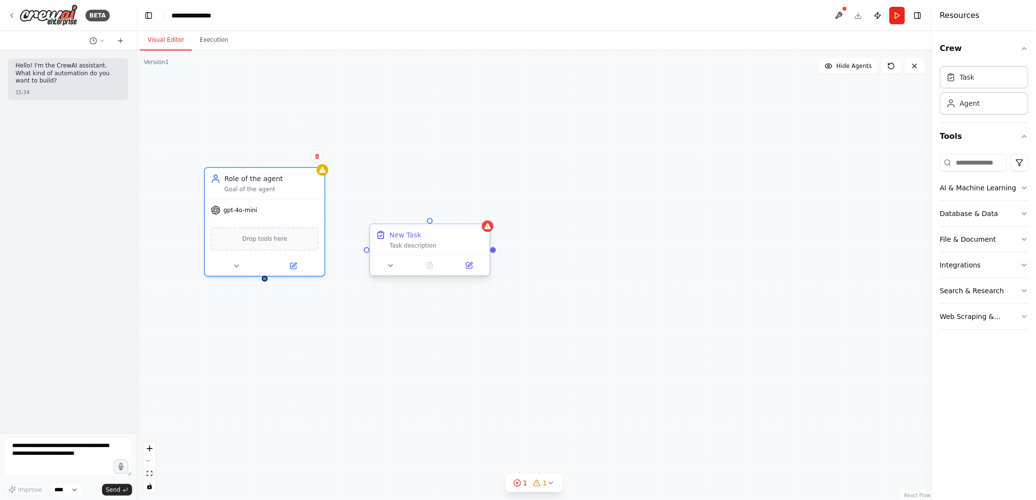
click at [465, 276] on div "New Task Task description" at bounding box center [429, 251] width 121 height 53
click at [466, 272] on div at bounding box center [429, 265] width 119 height 20
click at [467, 270] on button at bounding box center [469, 266] width 34 height 12
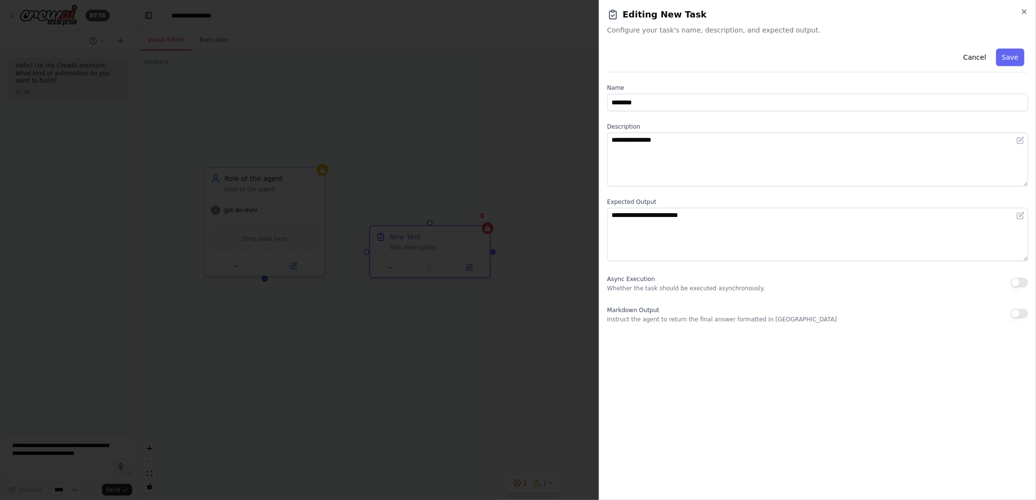
click at [445, 346] on div at bounding box center [518, 250] width 1036 height 500
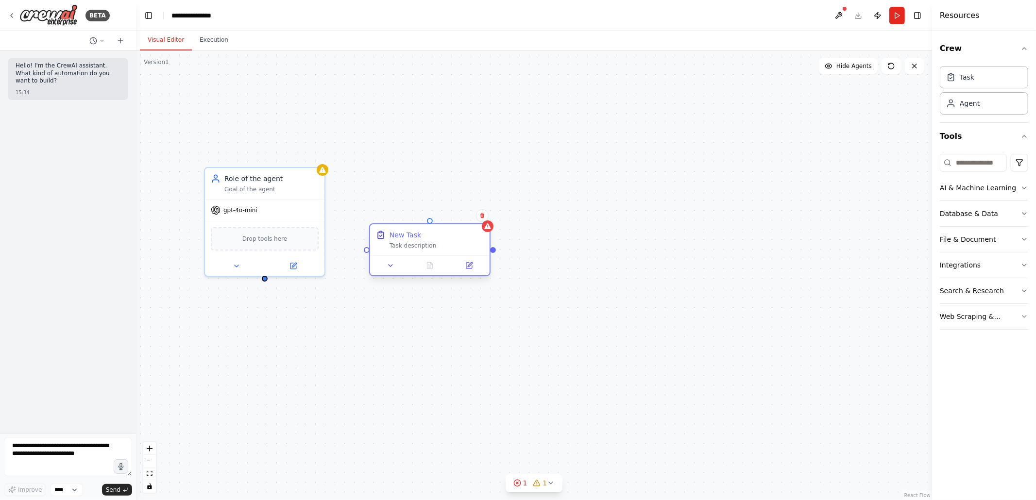
click at [392, 272] on div at bounding box center [429, 265] width 119 height 20
click at [391, 267] on icon at bounding box center [391, 266] width 8 height 8
drag, startPoint x: 645, startPoint y: 343, endPoint x: 640, endPoint y: 385, distance: 42.7
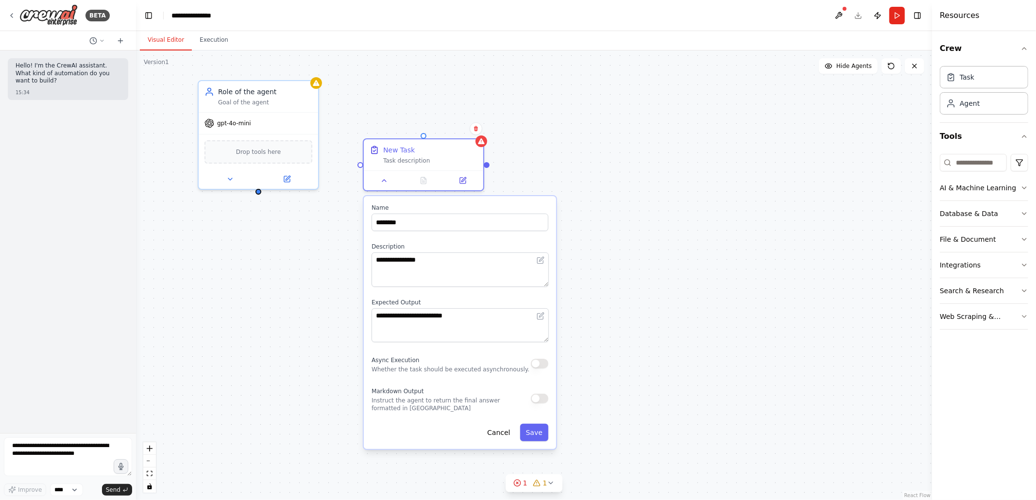
drag, startPoint x: 642, startPoint y: 377, endPoint x: 637, endPoint y: 285, distance: 92.4
click at [637, 285] on div "**********" at bounding box center [534, 276] width 796 height 450
click at [379, 182] on button at bounding box center [385, 179] width 34 height 12
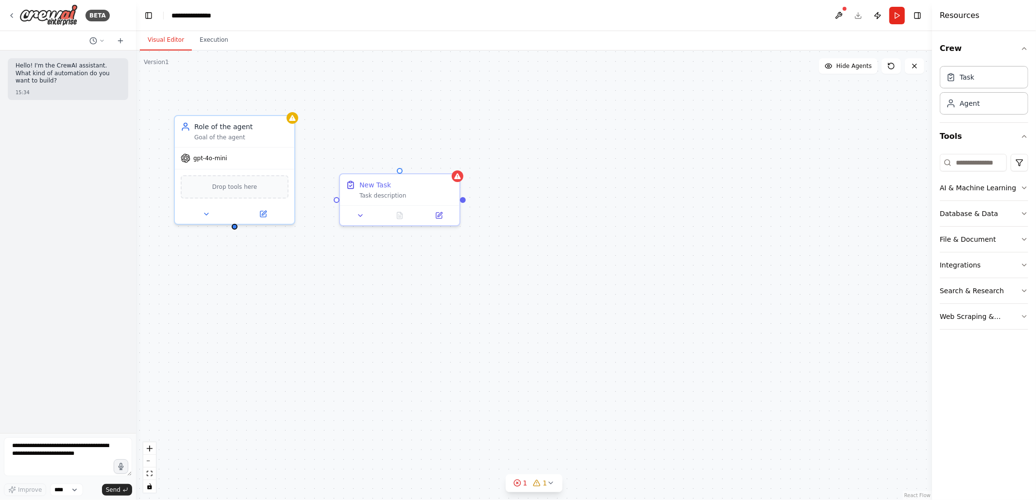
drag, startPoint x: 704, startPoint y: 294, endPoint x: 682, endPoint y: 346, distance: 56.8
click at [682, 346] on div "New Task Task description Role of the agent Goal of the agent gpt-4o-mini Drop …" at bounding box center [534, 276] width 796 height 450
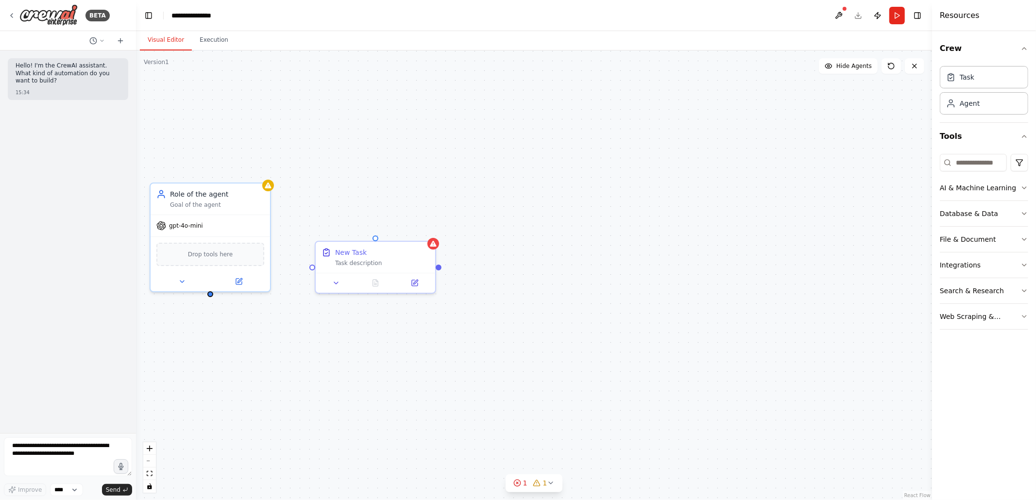
drag, startPoint x: 737, startPoint y: 267, endPoint x: 715, endPoint y: 313, distance: 51.7
click at [715, 313] on div "New Task Task description Role of the agent Goal of the agent gpt-4o-mini Drop …" at bounding box center [534, 276] width 796 height 450
click at [1022, 191] on icon "button" at bounding box center [1024, 188] width 8 height 8
click at [1024, 420] on button "Integrations" at bounding box center [984, 412] width 88 height 25
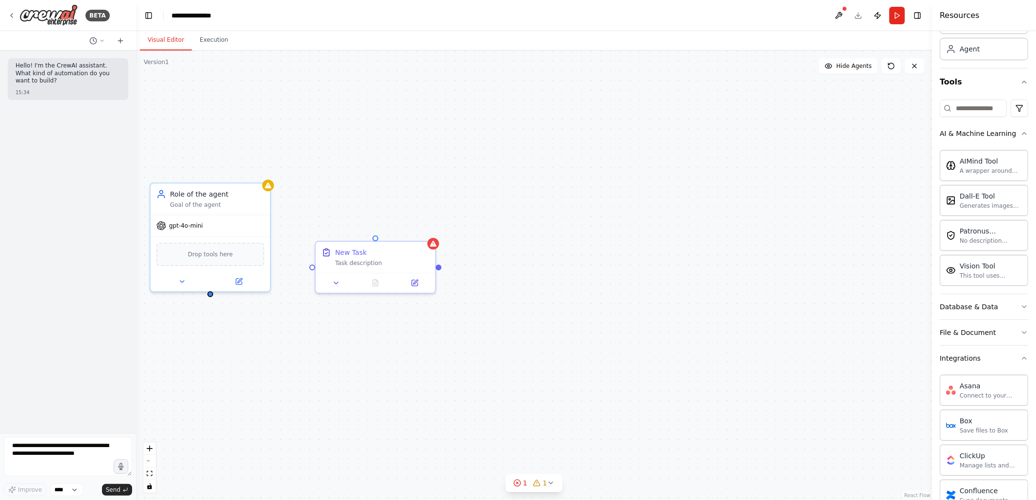
scroll to position [7, 0]
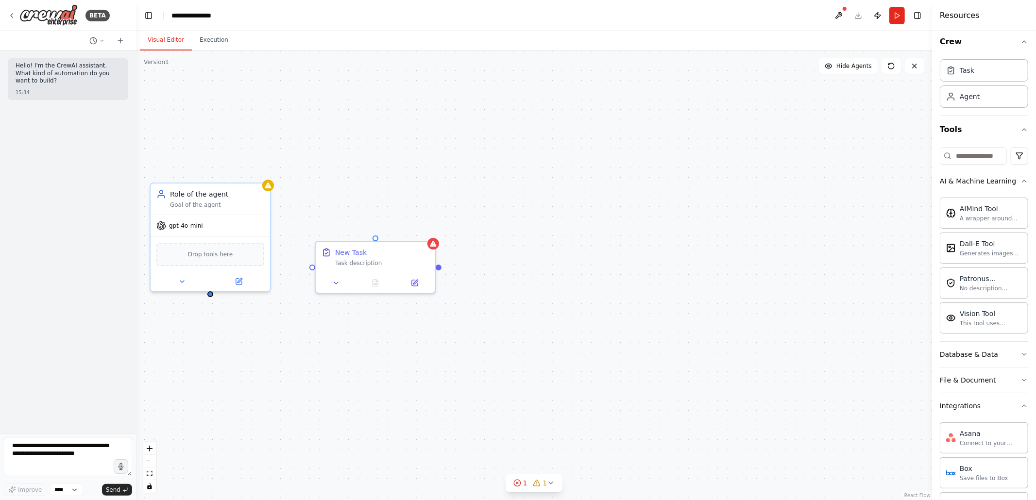
click at [1035, 183] on div "Crew Task Agent Tools AI & Machine Learning AIMind Tool A wrapper around [AI-Mi…" at bounding box center [984, 265] width 104 height 469
click at [121, 45] on button at bounding box center [121, 41] width 16 height 12
click at [1020, 128] on icon "button" at bounding box center [1024, 130] width 8 height 8
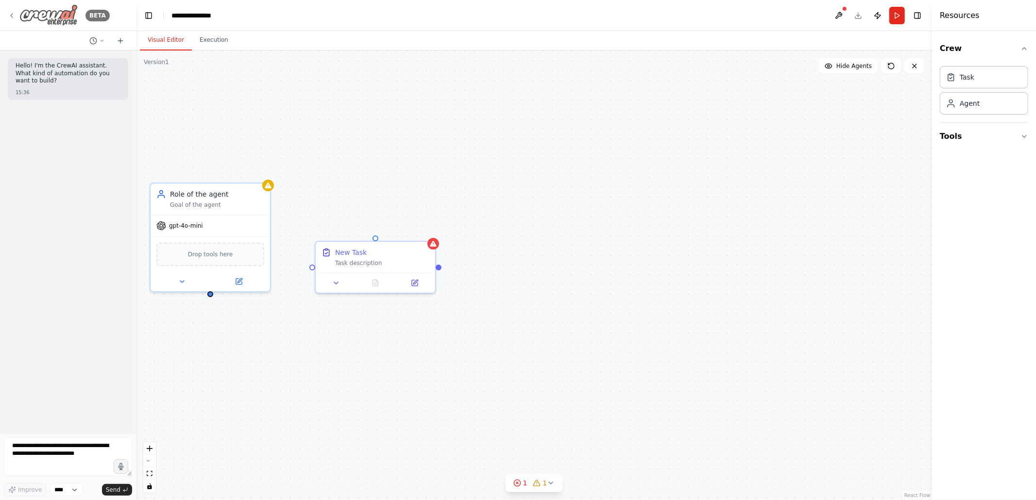
click at [8, 18] on icon at bounding box center [12, 16] width 8 height 8
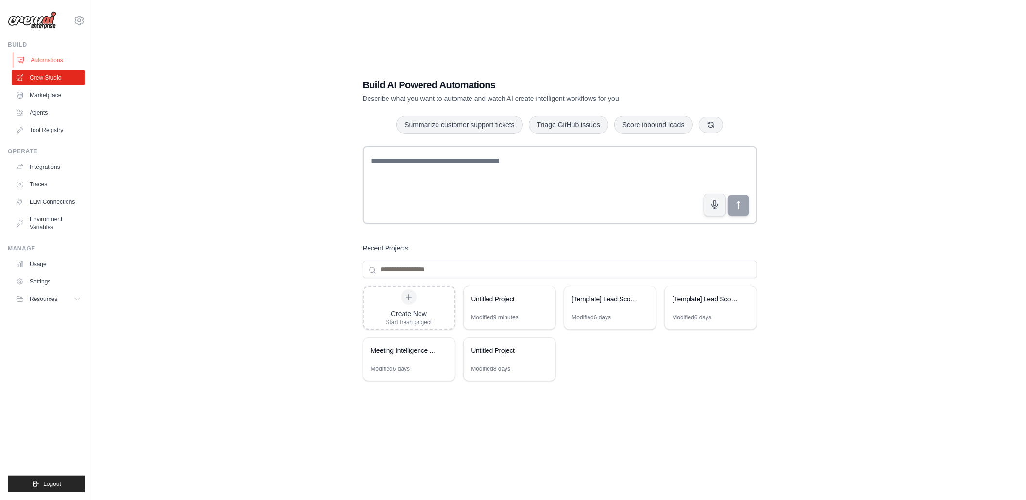
click at [53, 59] on link "Automations" at bounding box center [49, 60] width 73 height 16
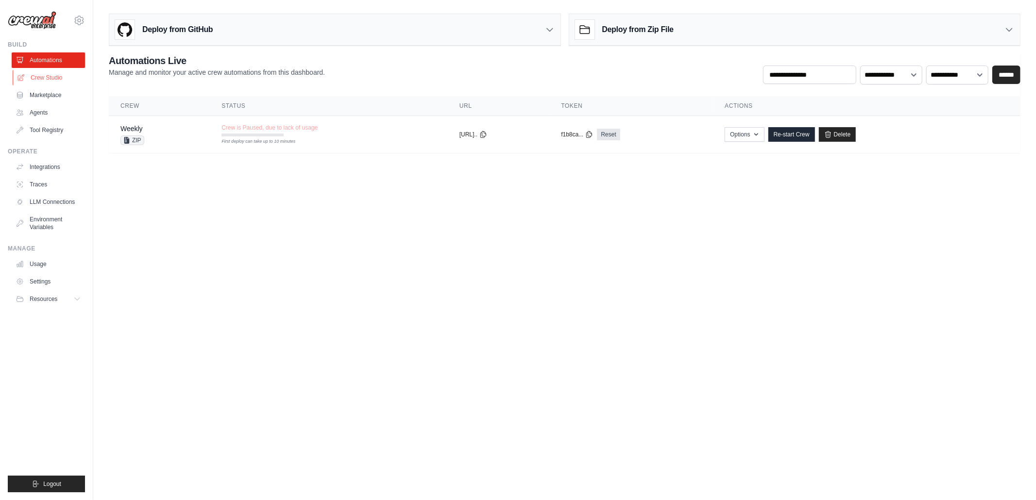
click at [53, 72] on link "Crew Studio" at bounding box center [49, 78] width 73 height 16
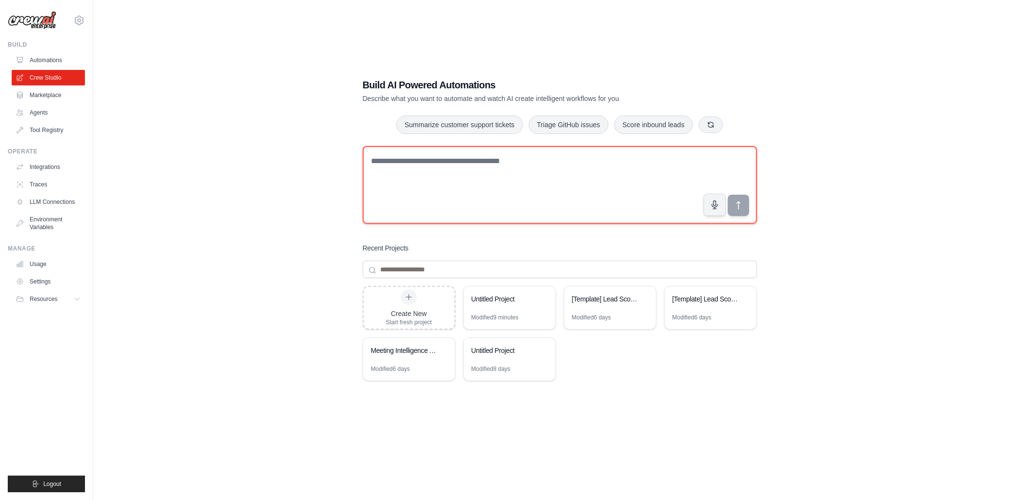
click at [494, 177] on textarea at bounding box center [560, 185] width 394 height 78
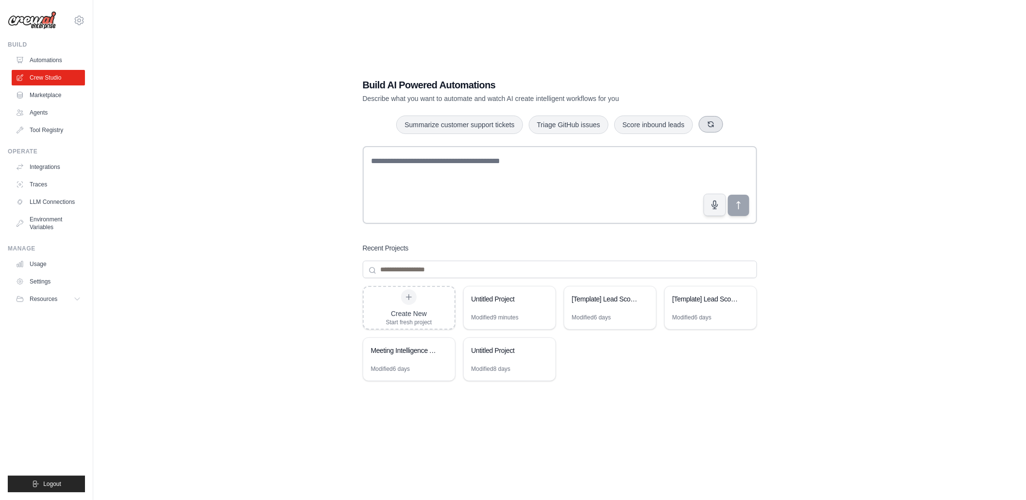
click at [711, 126] on icon "button" at bounding box center [711, 124] width 8 height 8
click at [718, 122] on icon "button" at bounding box center [722, 124] width 8 height 8
click at [736, 123] on icon "button" at bounding box center [737, 124] width 5 height 5
click at [704, 124] on button "button" at bounding box center [693, 124] width 24 height 17
click at [741, 121] on icon "button" at bounding box center [743, 124] width 8 height 8
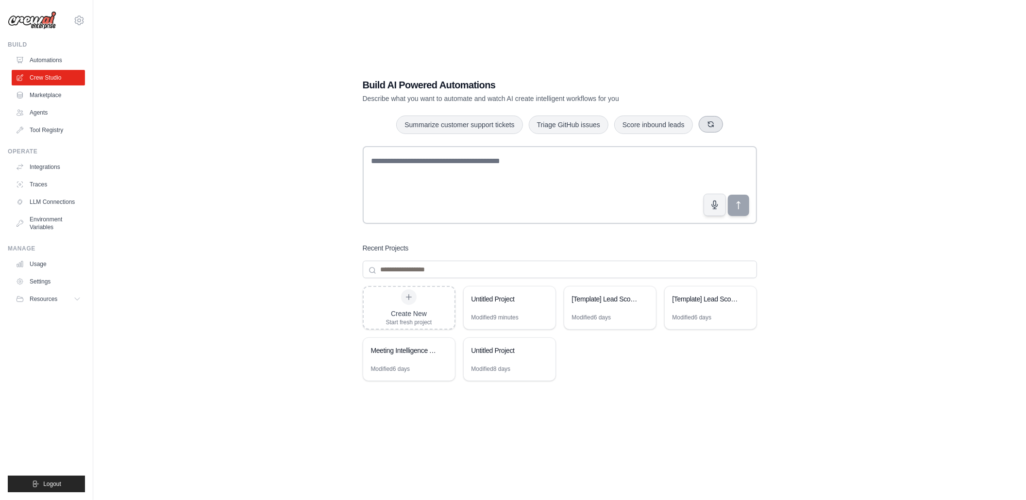
click at [712, 125] on icon "button" at bounding box center [711, 124] width 8 height 8
click at [746, 121] on icon "button" at bounding box center [743, 124] width 8 height 8
click at [716, 126] on icon "button" at bounding box center [715, 124] width 8 height 8
click at [713, 126] on button "button" at bounding box center [706, 124] width 24 height 17
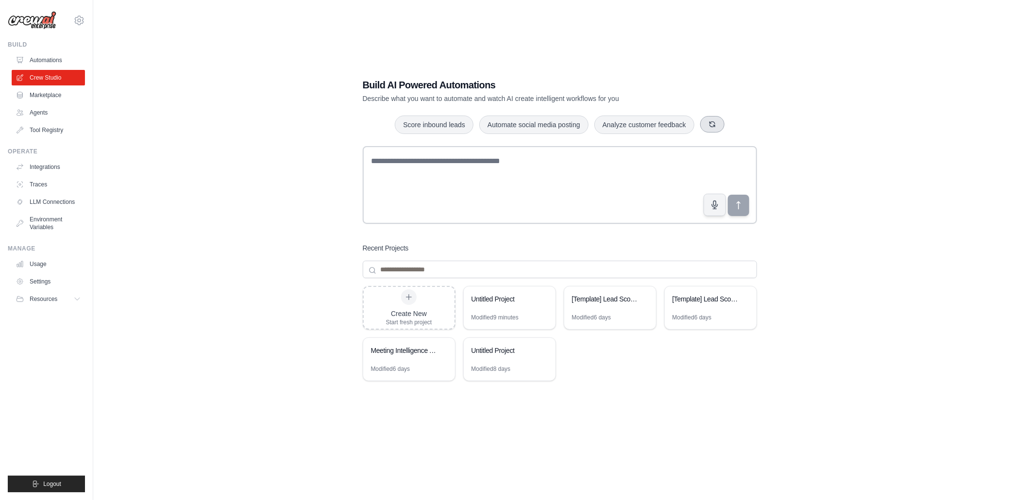
click at [713, 126] on icon "button" at bounding box center [713, 124] width 8 height 8
click at [699, 128] on button "button" at bounding box center [706, 124] width 24 height 17
click at [727, 128] on icon "button" at bounding box center [723, 124] width 8 height 8
click at [707, 129] on button "button" at bounding box center [701, 124] width 24 height 17
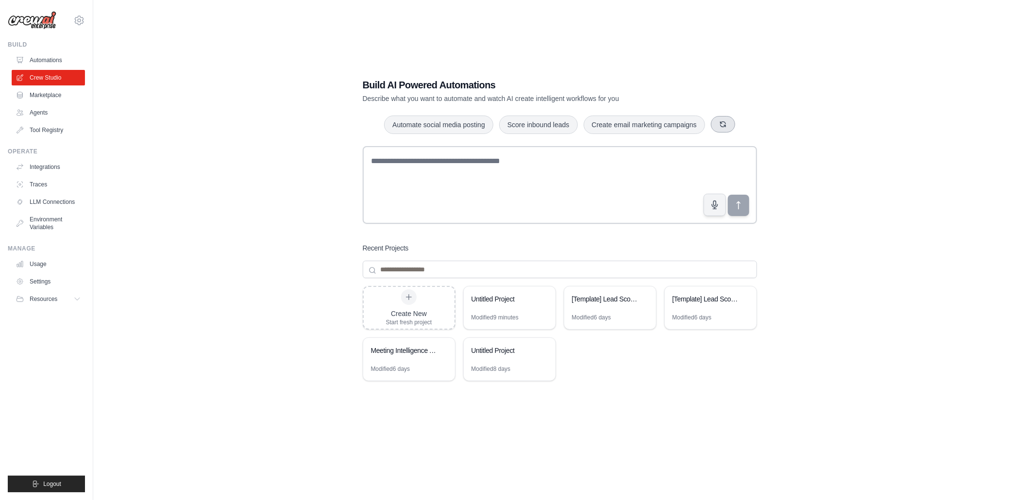
click at [725, 122] on icon "button" at bounding box center [723, 124] width 8 height 8
click at [707, 123] on button "button" at bounding box center [697, 124] width 24 height 17
click at [722, 125] on icon "button" at bounding box center [723, 124] width 5 height 5
click at [48, 59] on link "Automations" at bounding box center [49, 60] width 73 height 16
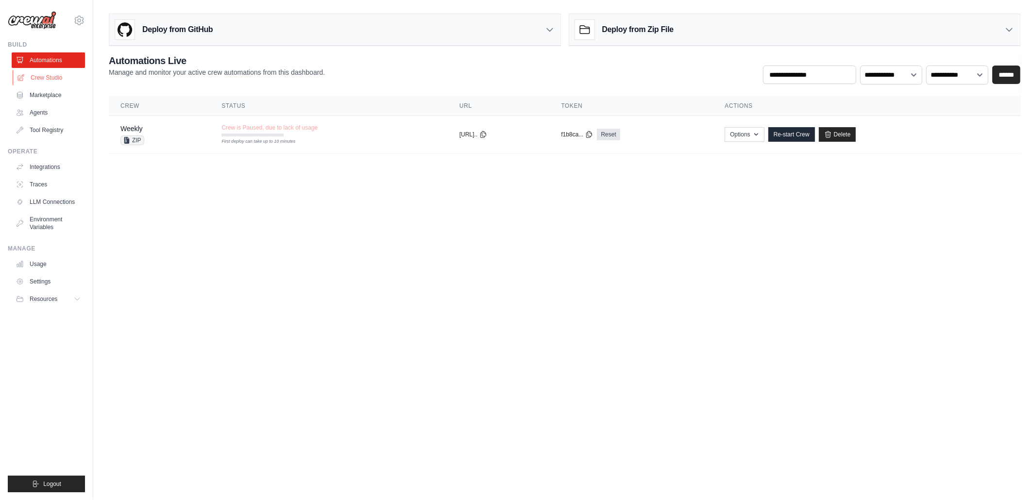
click at [49, 73] on link "Crew Studio" at bounding box center [49, 78] width 73 height 16
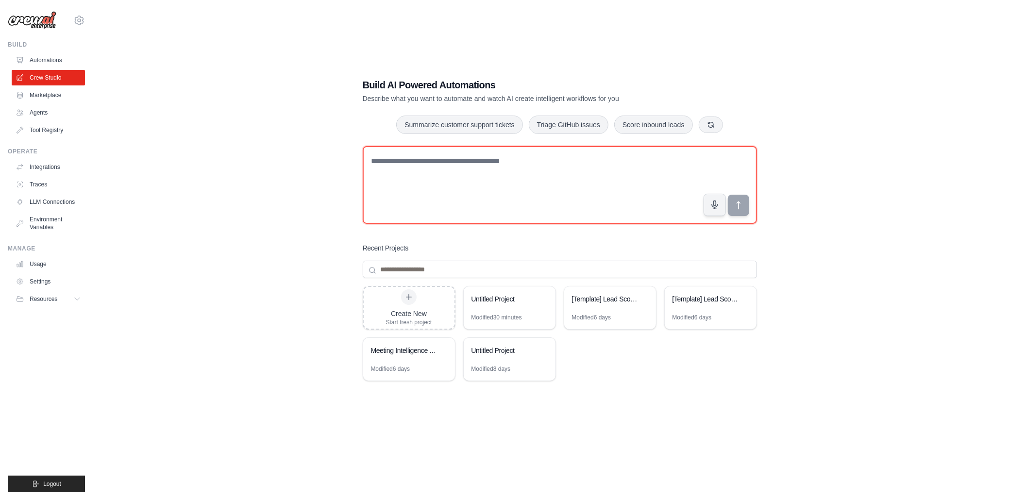
click at [460, 184] on textarea at bounding box center [560, 185] width 394 height 78
type textarea "**********"
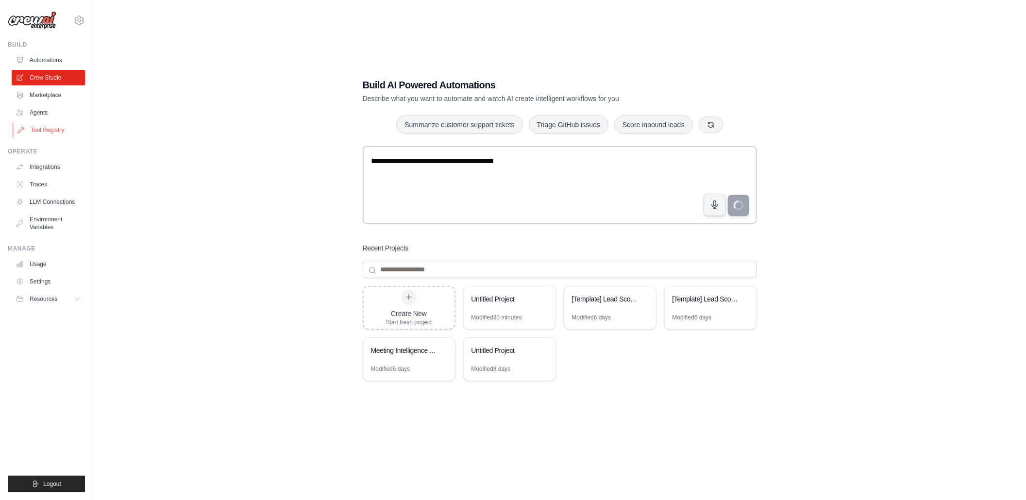
click at [59, 135] on link "Tool Registry" at bounding box center [49, 130] width 73 height 16
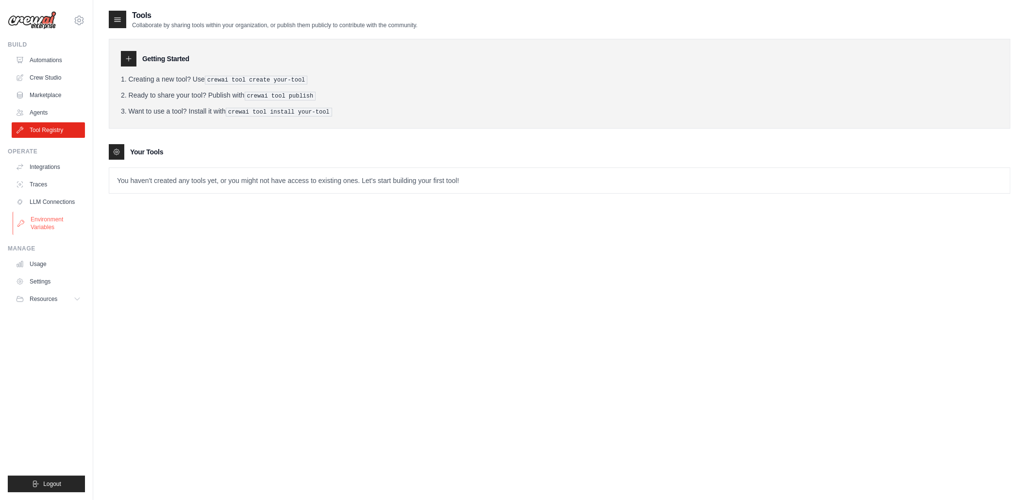
click at [45, 222] on link "Environment Variables" at bounding box center [49, 223] width 73 height 23
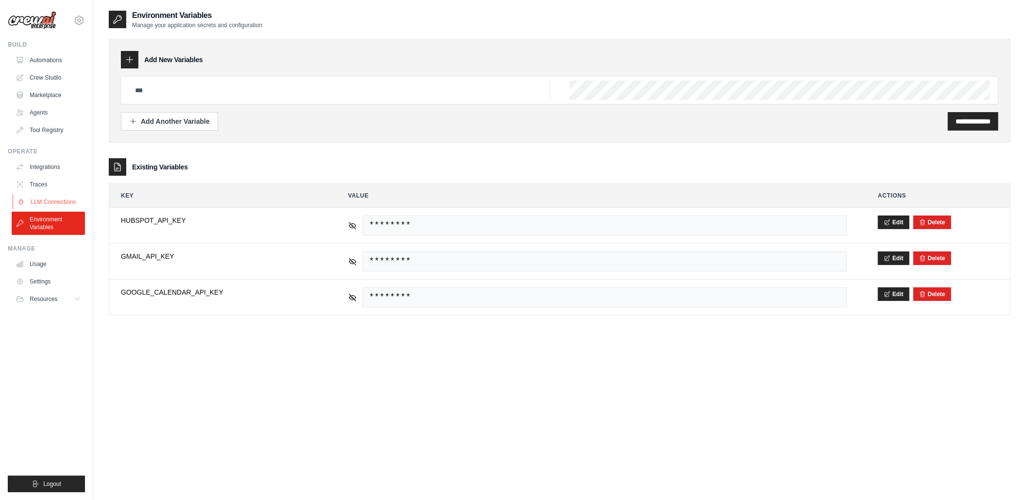
click at [57, 199] on link "LLM Connections" at bounding box center [49, 202] width 73 height 16
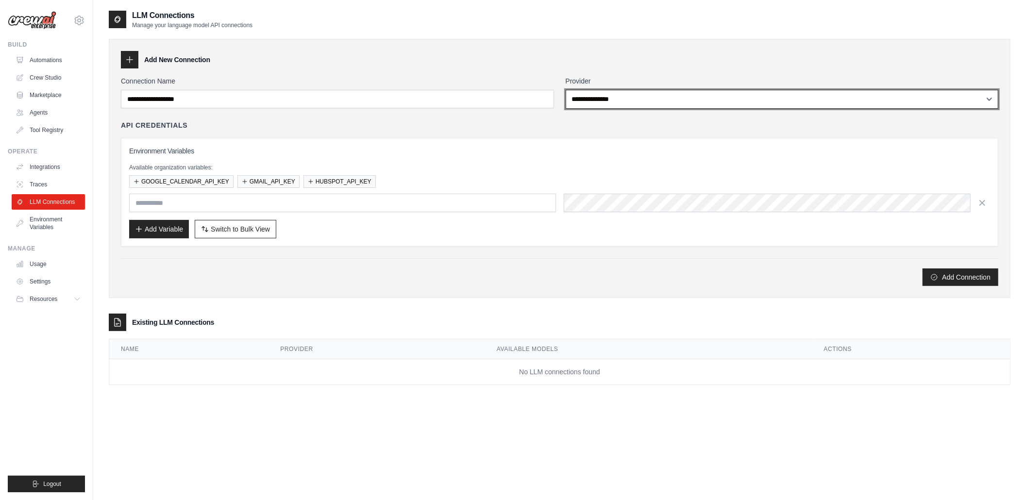
click at [636, 100] on select "**********" at bounding box center [782, 99] width 433 height 19
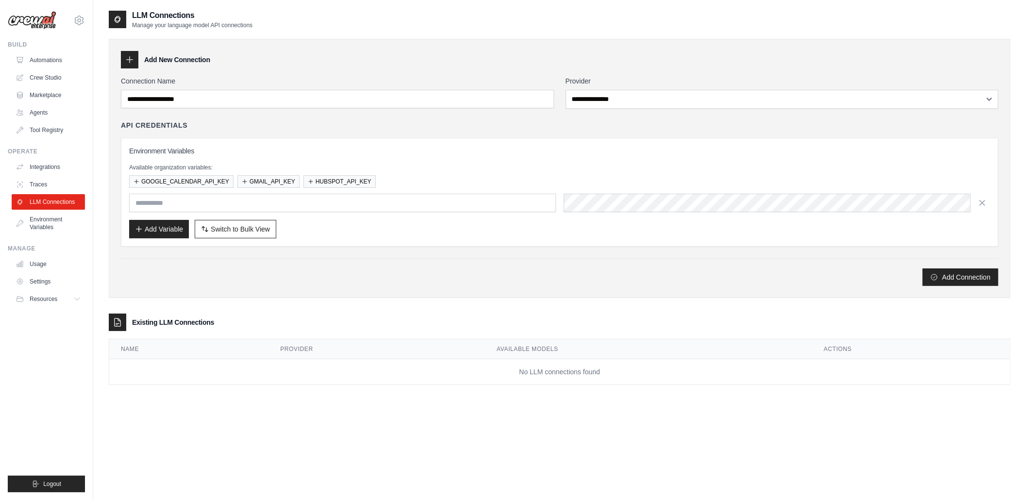
click at [474, 158] on div "Environment Variables Available organization variables: GOOGLE_CALENDAR_API_KEY…" at bounding box center [559, 192] width 861 height 93
click at [426, 202] on input "text" at bounding box center [342, 203] width 427 height 18
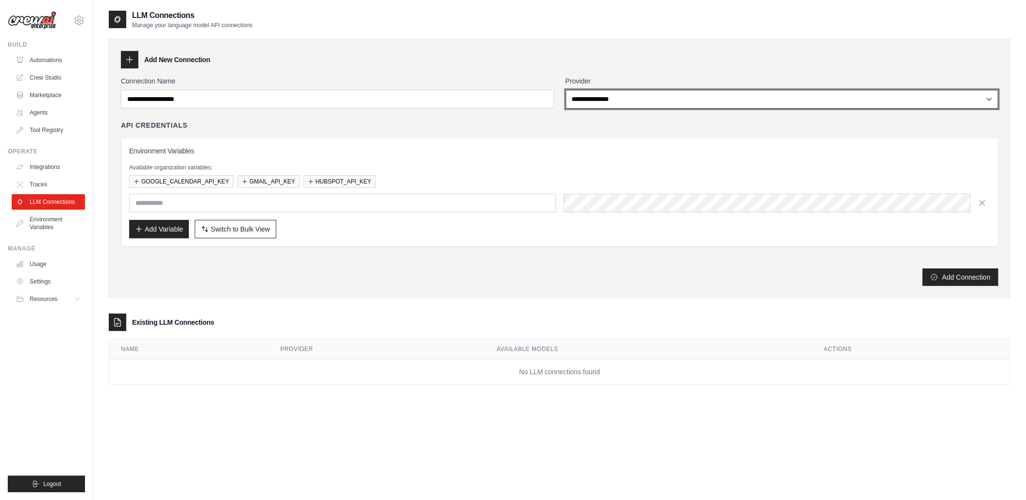
click at [654, 98] on select "**********" at bounding box center [782, 99] width 433 height 19
select select "******"
click at [566, 90] on select "**********" at bounding box center [782, 99] width 433 height 19
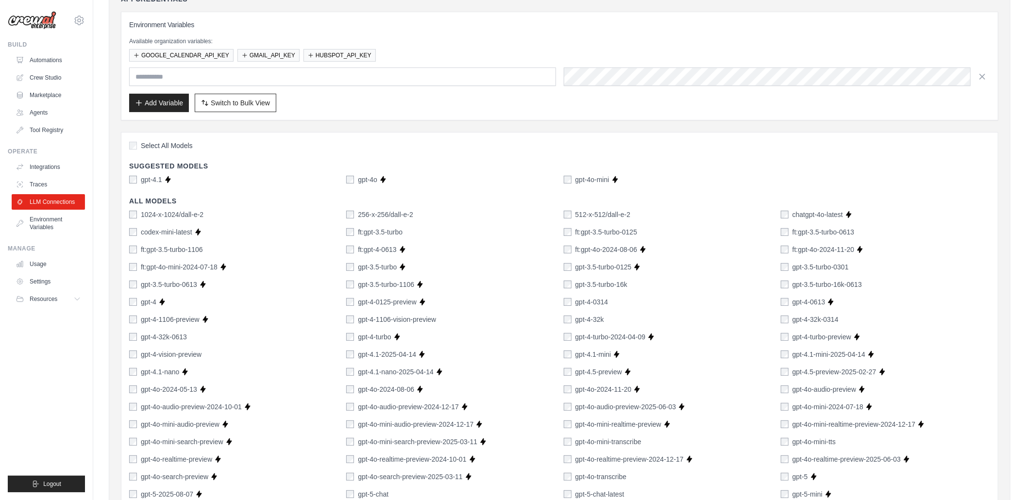
scroll to position [67, 0]
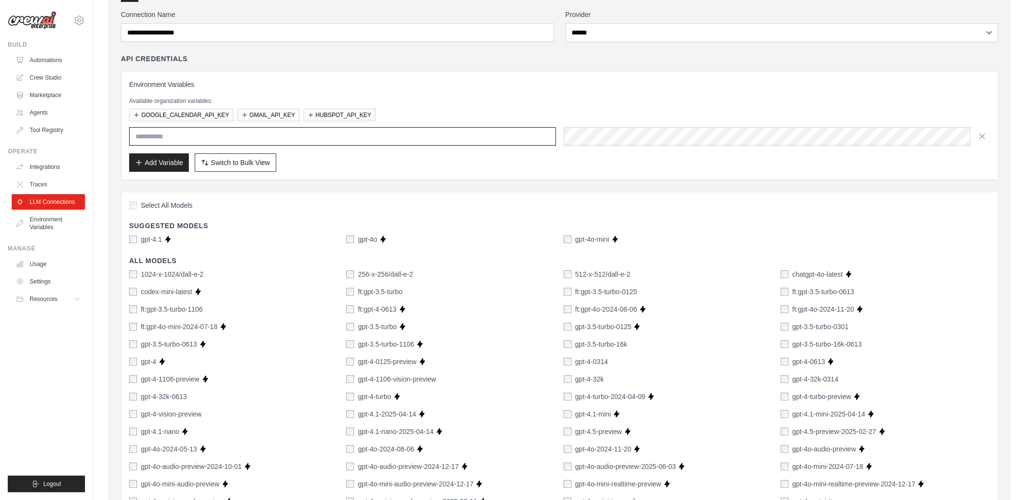
drag, startPoint x: 188, startPoint y: 140, endPoint x: 284, endPoint y: 136, distance: 95.8
click at [262, 136] on input "text" at bounding box center [342, 136] width 427 height 18
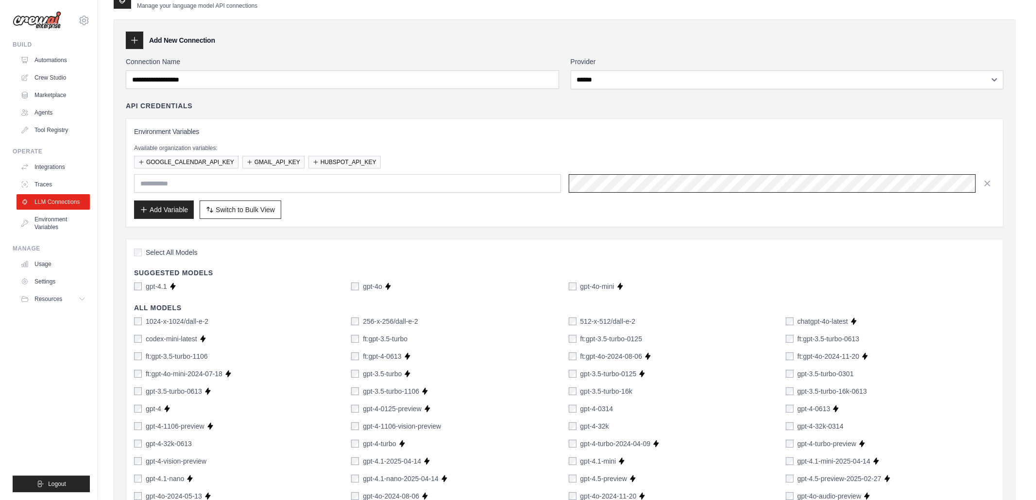
scroll to position [0, 0]
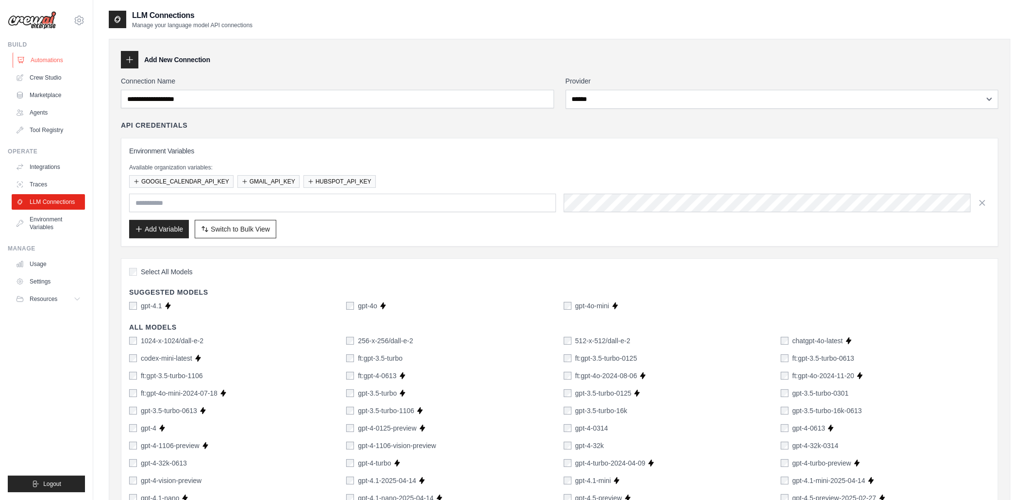
click at [57, 61] on link "Automations" at bounding box center [49, 60] width 73 height 16
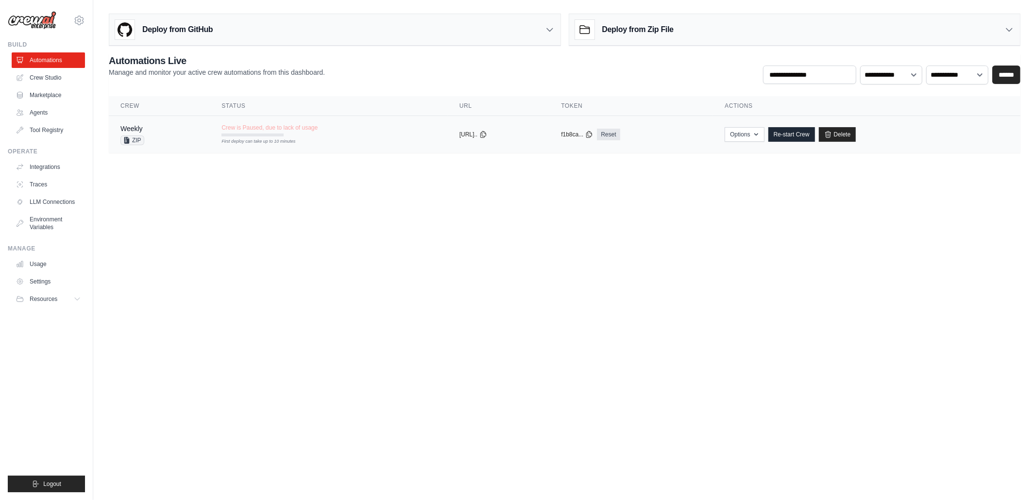
click at [166, 128] on div "Weekly ZIP" at bounding box center [159, 134] width 78 height 21
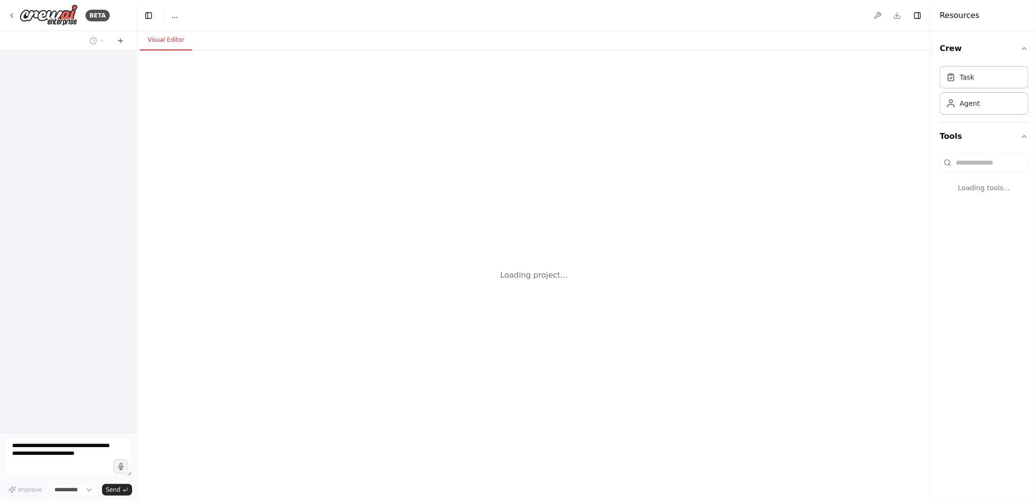
select select "****"
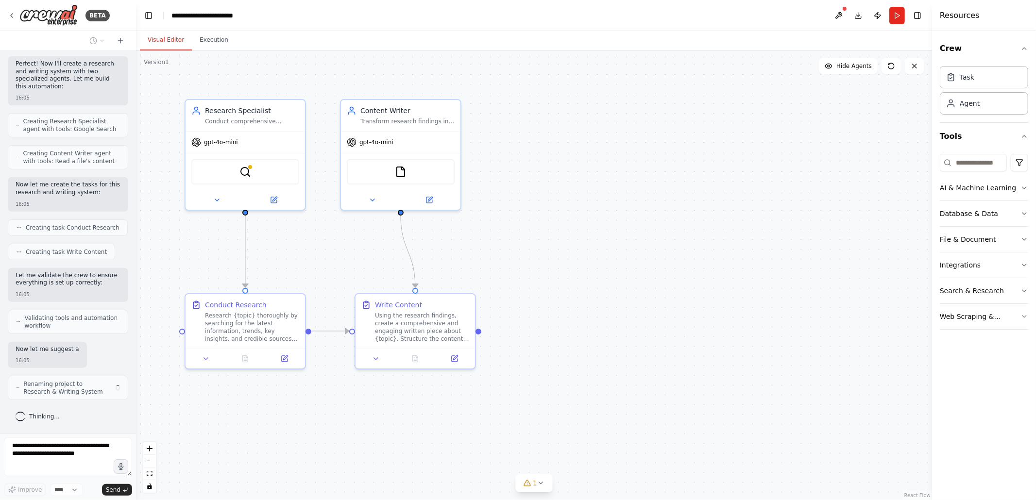
scroll to position [282, 0]
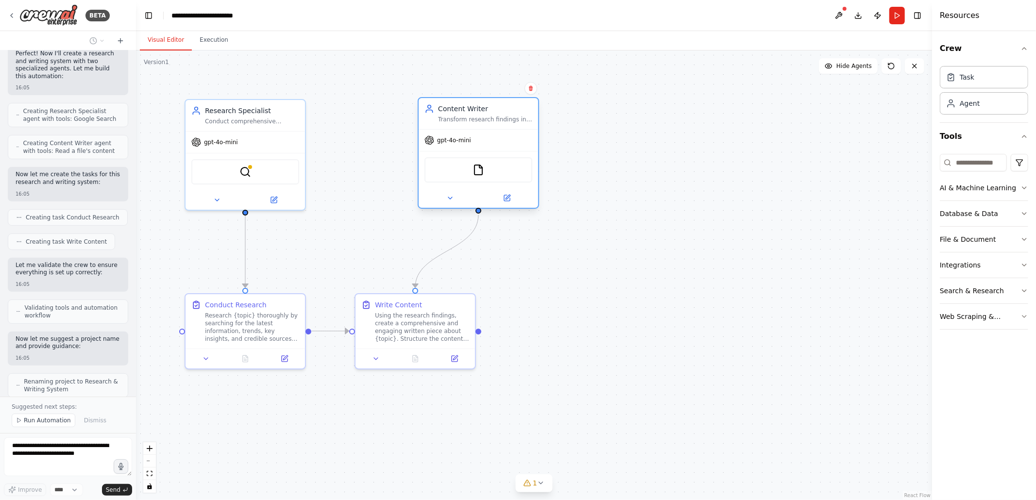
drag, startPoint x: 416, startPoint y: 119, endPoint x: 508, endPoint y: 114, distance: 91.9
click at [508, 114] on div "Content Writer Transform research findings into engaging, well-structured writt…" at bounding box center [478, 113] width 119 height 31
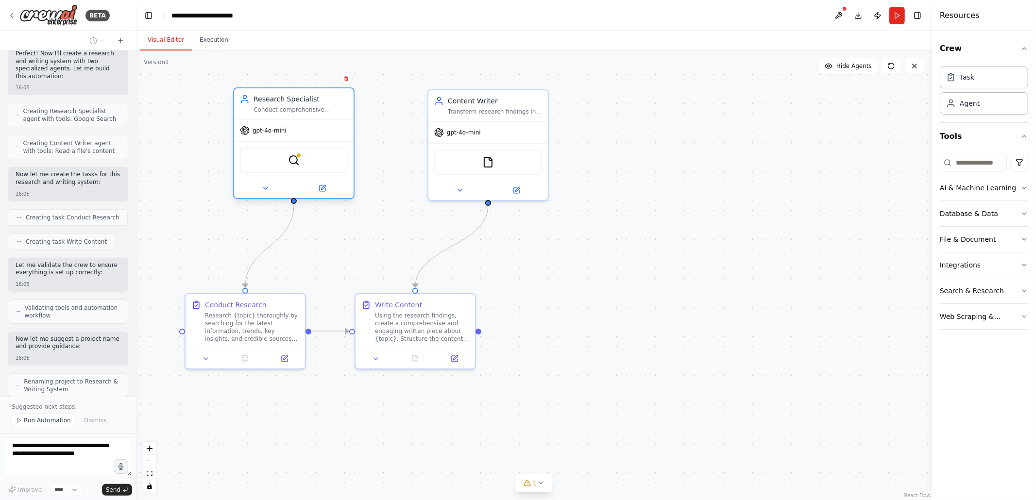
drag, startPoint x: 267, startPoint y: 122, endPoint x: 329, endPoint y: 110, distance: 63.4
click at [329, 110] on div "Conduct comprehensive research on {topic} by gathering information from multipl…" at bounding box center [301, 110] width 94 height 8
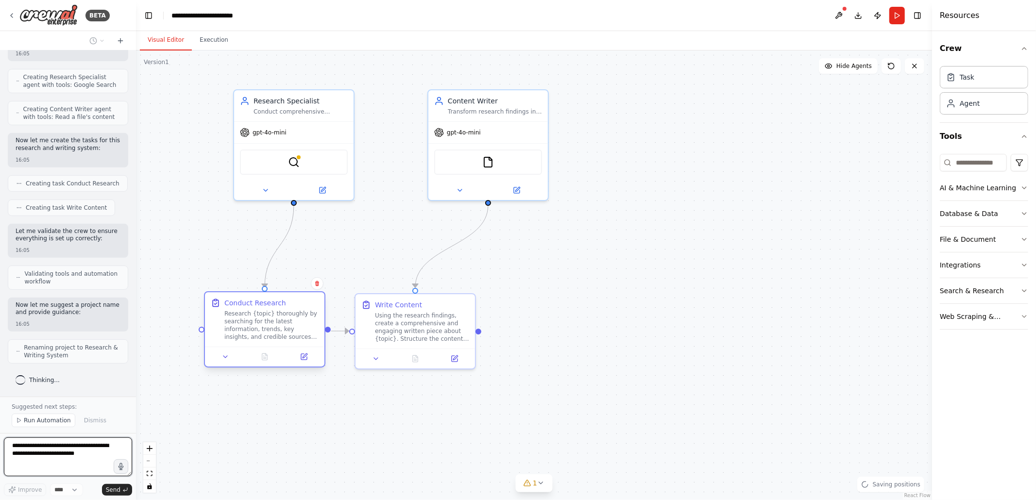
drag, startPoint x: 265, startPoint y: 315, endPoint x: 294, endPoint y: 302, distance: 32.4
click at [294, 310] on div "Research {topic} thoroughly by searching for the latest information, trends, ke…" at bounding box center [271, 325] width 94 height 31
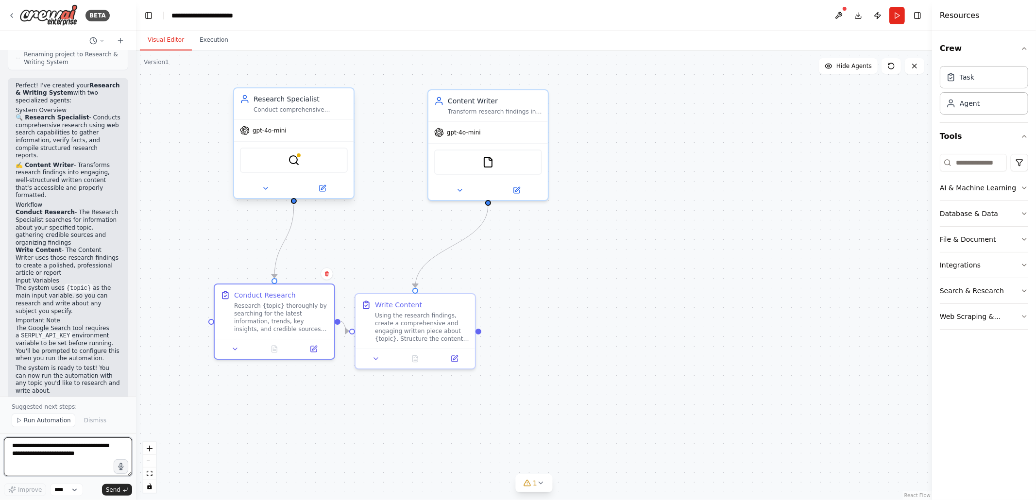
scroll to position [617, 0]
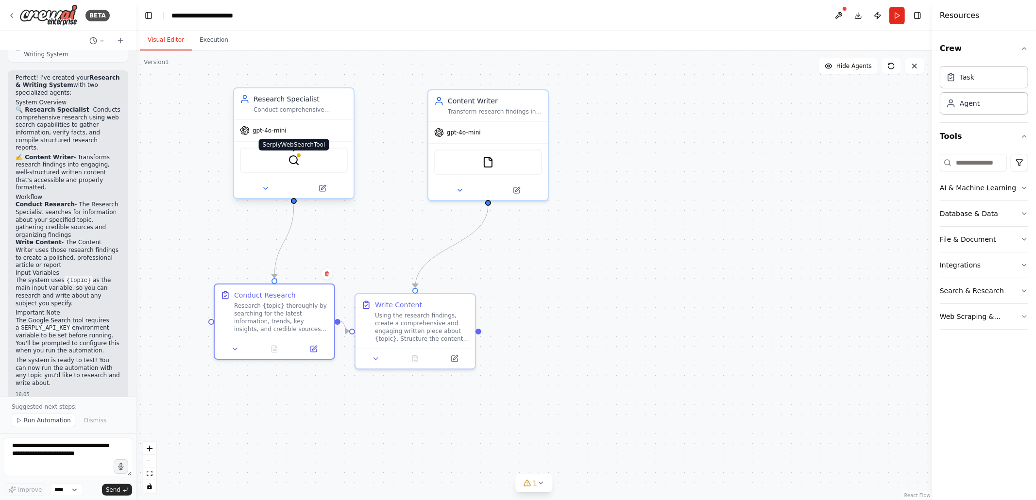
click at [290, 164] on img at bounding box center [294, 160] width 12 height 12
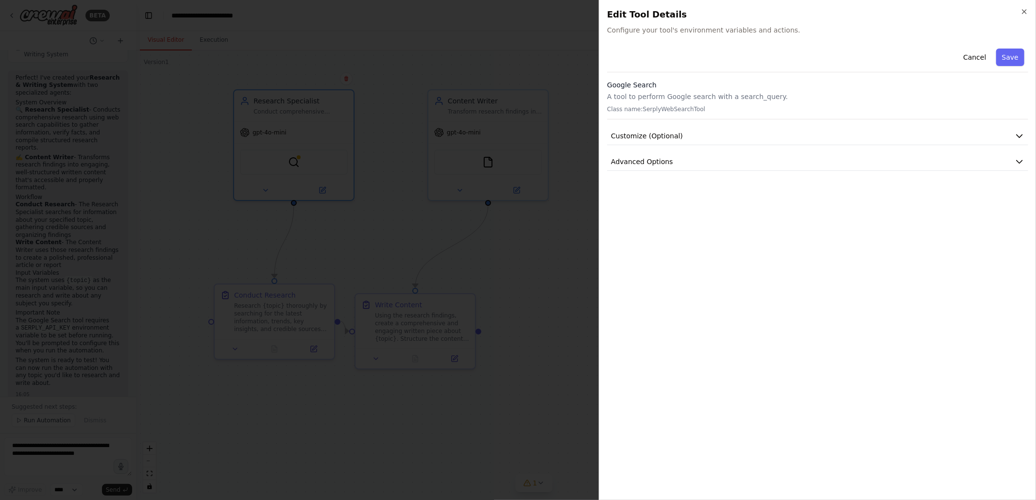
click at [511, 71] on div at bounding box center [518, 250] width 1036 height 500
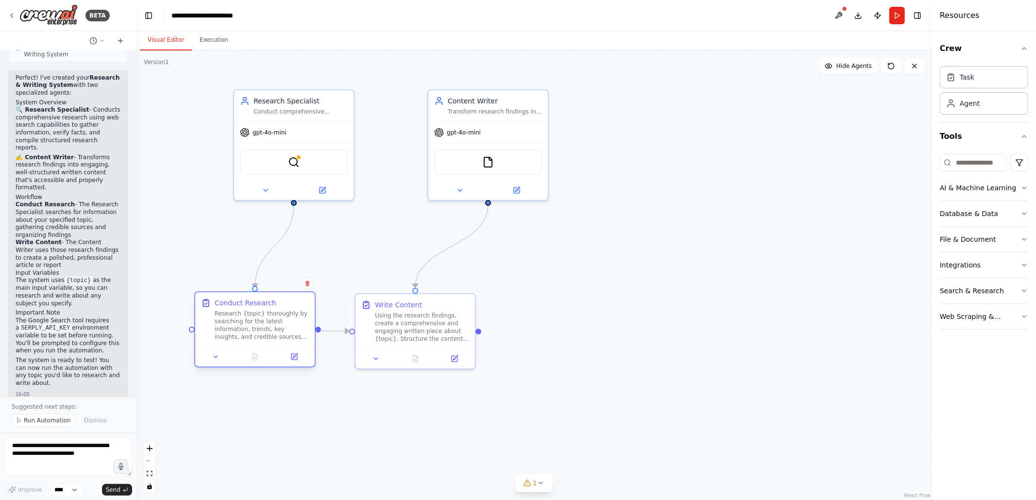
drag, startPoint x: 305, startPoint y: 298, endPoint x: 288, endPoint y: 309, distance: 20.5
click at [288, 309] on div "Conduct Research Research {topic} thoroughly by searching for the latest inform…" at bounding box center [262, 319] width 94 height 43
click at [218, 360] on button at bounding box center [216, 357] width 34 height 12
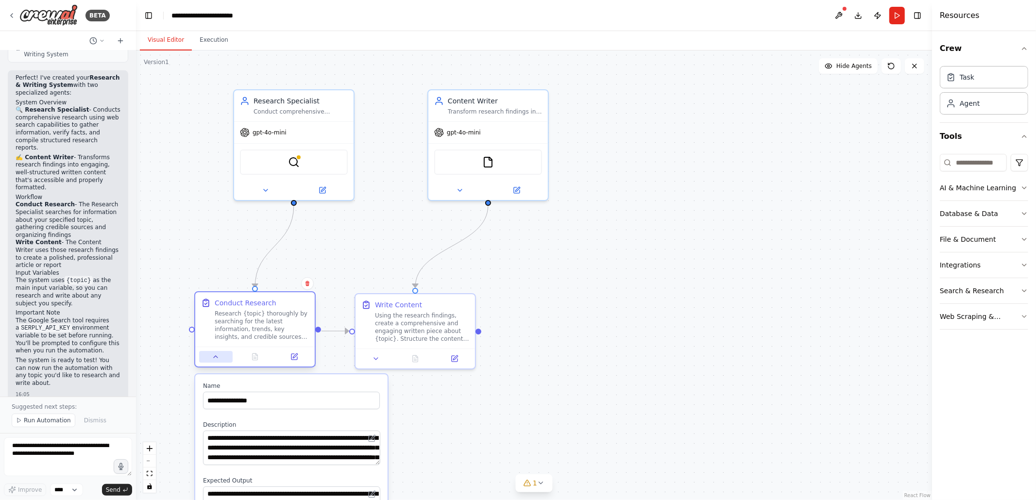
click at [218, 360] on button at bounding box center [216, 357] width 34 height 12
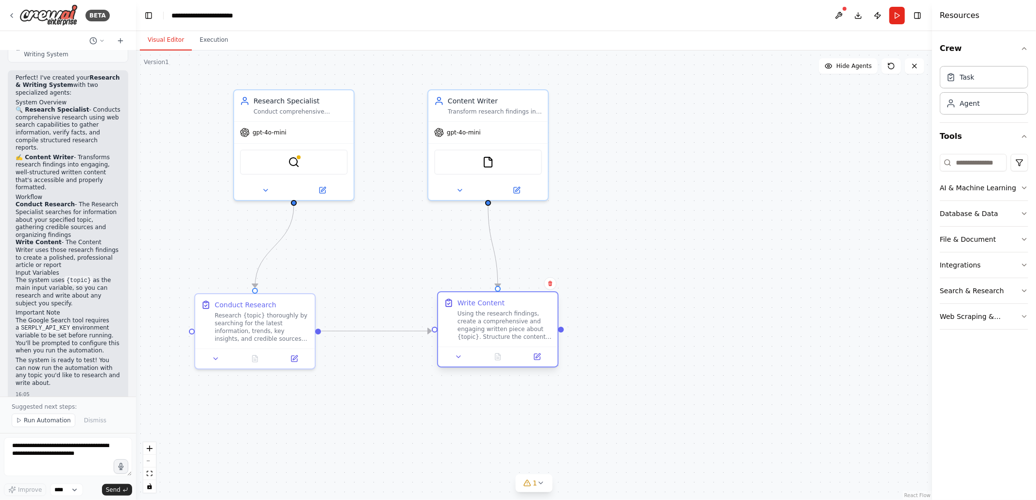
drag, startPoint x: 421, startPoint y: 312, endPoint x: 516, endPoint y: 311, distance: 95.2
click at [516, 311] on div "Using the research findings, create a comprehensive and engaging written piece …" at bounding box center [504, 325] width 94 height 31
click at [526, 358] on icon at bounding box center [528, 356] width 4 height 4
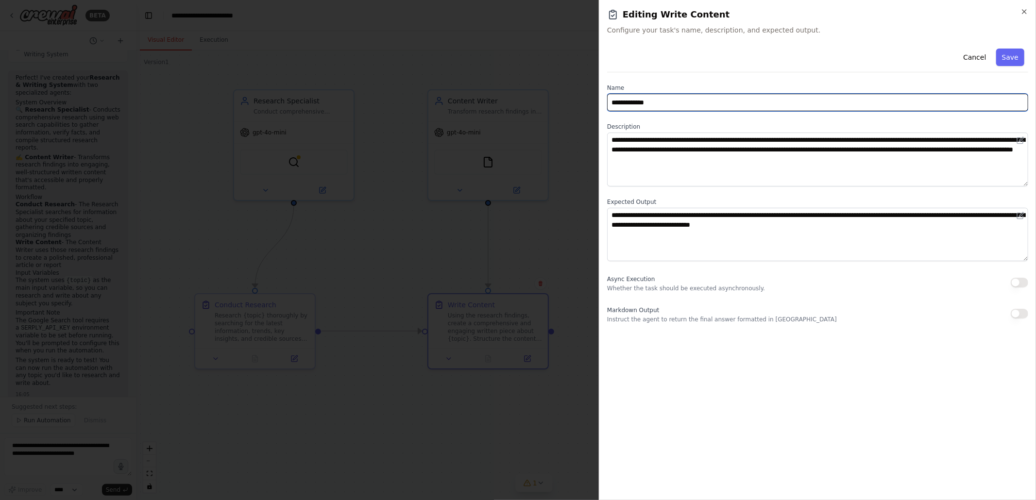
click at [655, 99] on input "**********" at bounding box center [817, 102] width 421 height 17
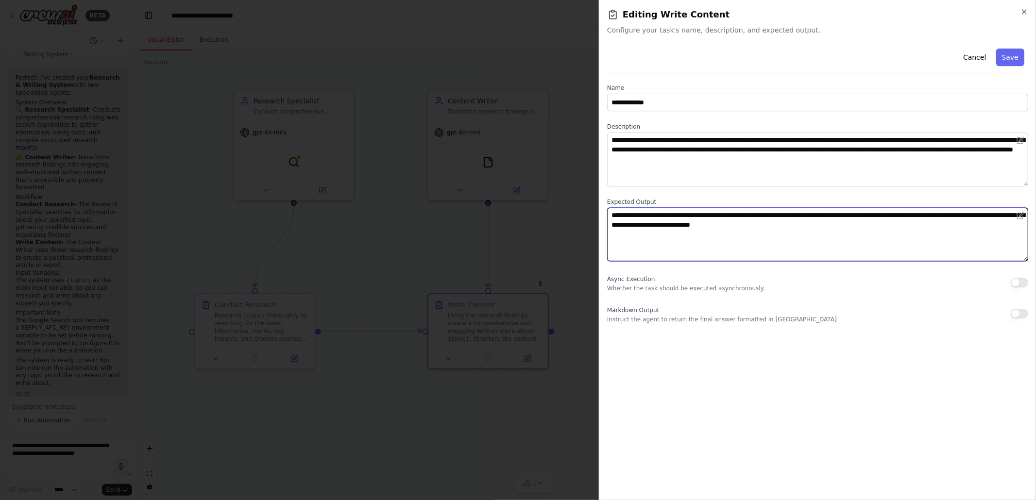
click at [805, 228] on textarea "**********" at bounding box center [817, 235] width 421 height 54
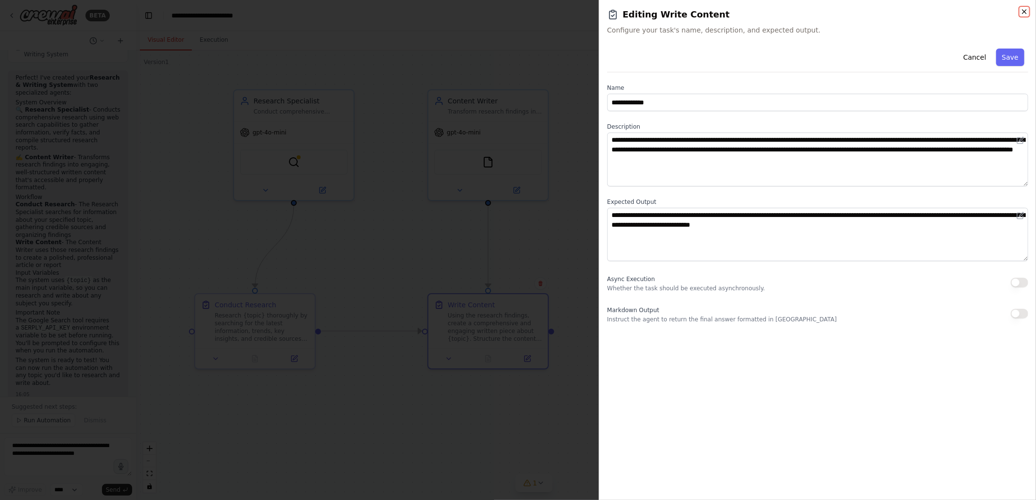
click at [1026, 14] on icon "button" at bounding box center [1024, 12] width 8 height 8
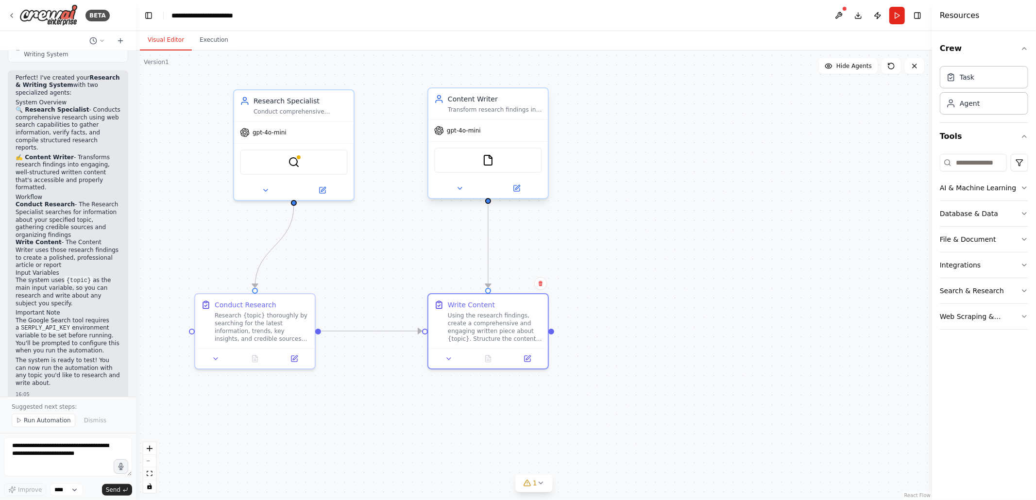
click at [496, 110] on div "Transform research findings into engaging, well-structured written content abou…" at bounding box center [495, 110] width 94 height 8
click at [517, 191] on icon at bounding box center [517, 189] width 6 height 6
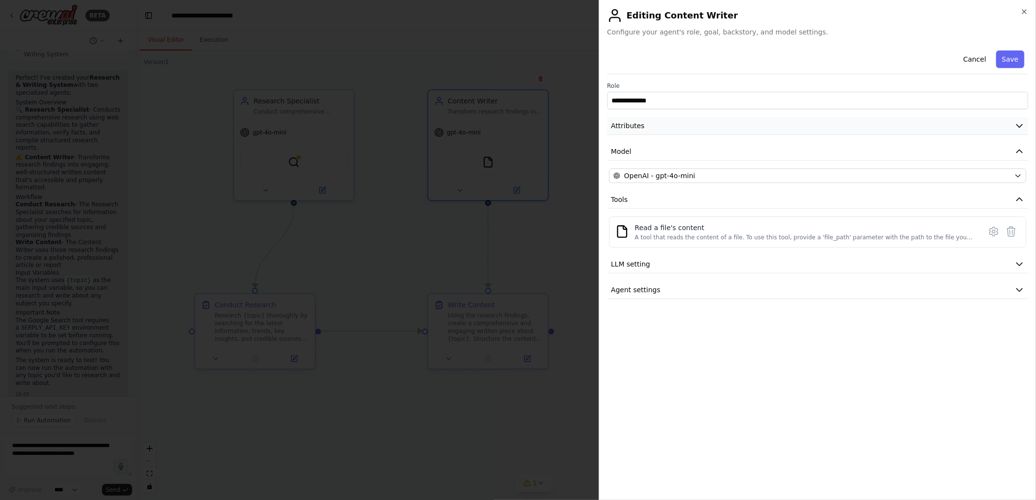
click at [631, 123] on span "Attributes" at bounding box center [628, 126] width 34 height 10
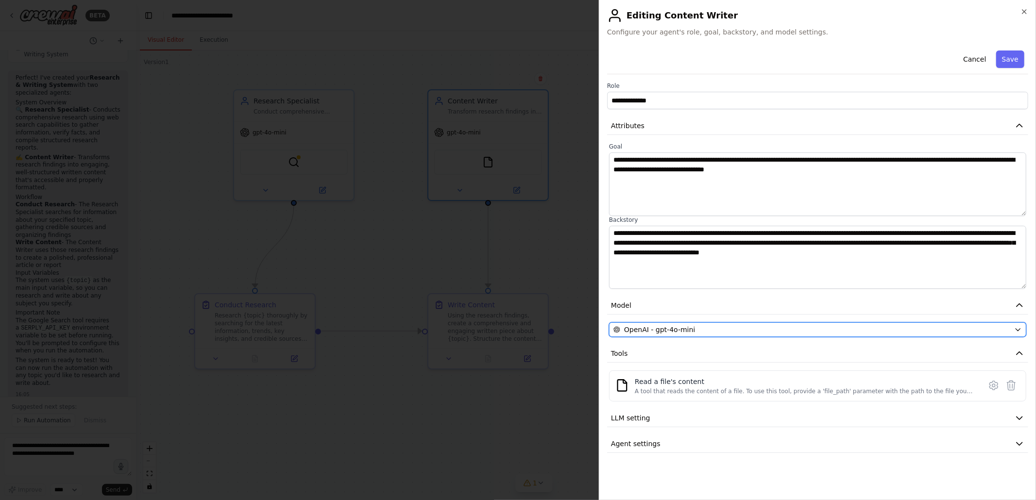
click at [704, 329] on div "OpenAI - gpt-4o-mini" at bounding box center [811, 330] width 397 height 10
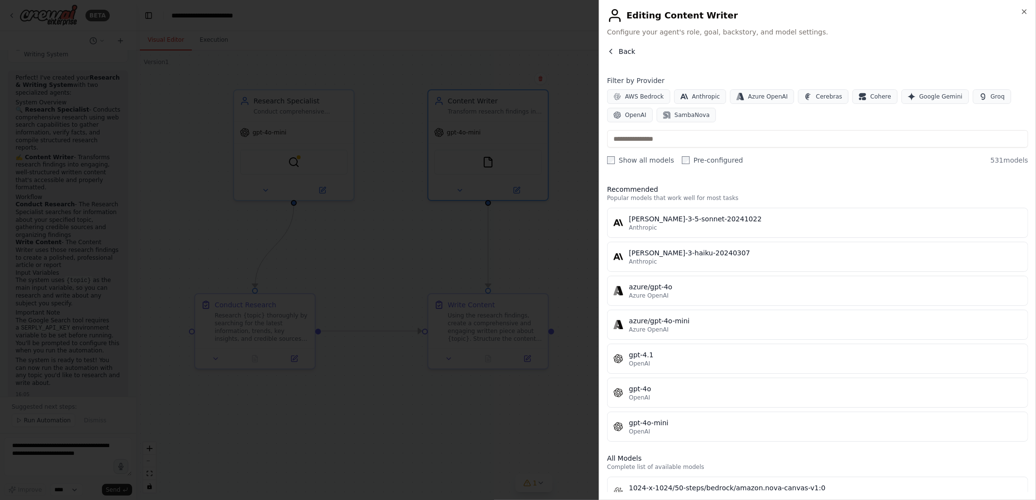
click at [613, 51] on icon "button" at bounding box center [611, 52] width 8 height 8
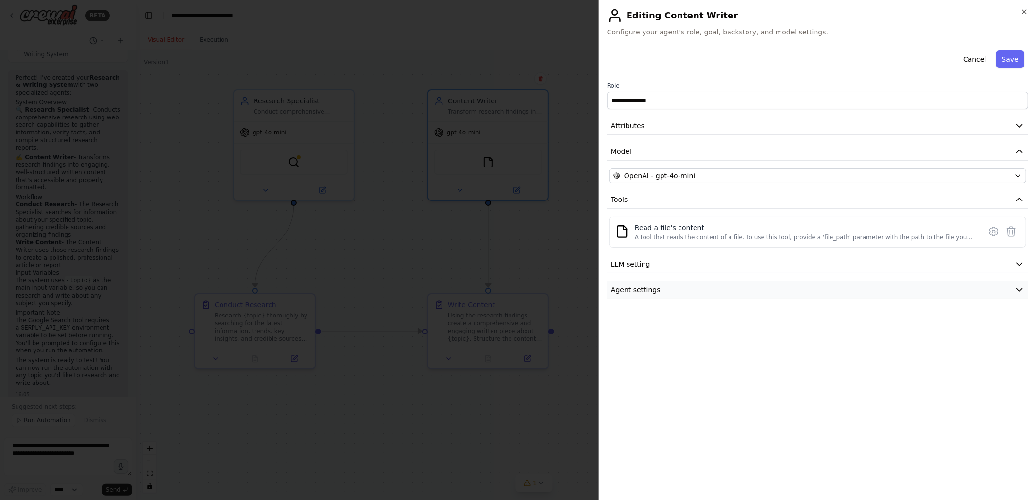
click at [731, 298] on button "Agent settings" at bounding box center [817, 290] width 421 height 18
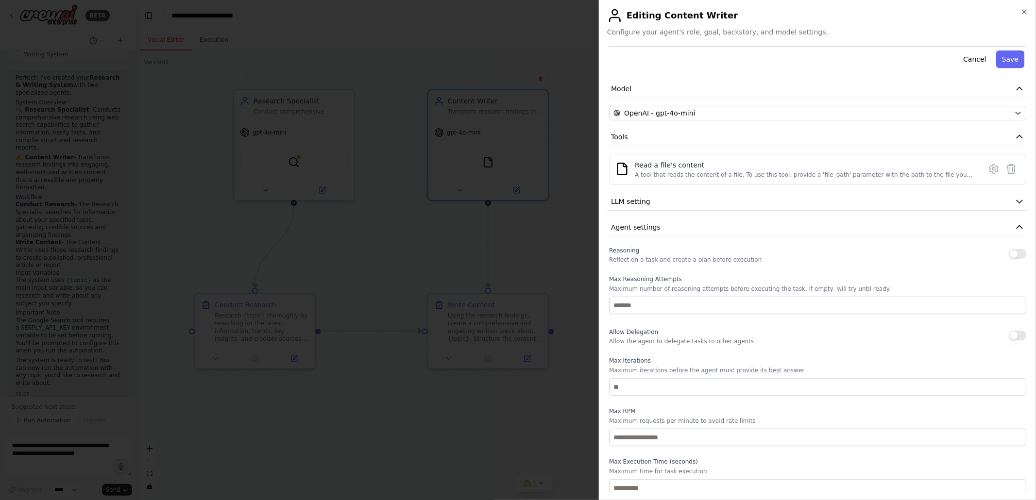
scroll to position [68, 0]
click at [663, 253] on p "Reflect on a task and create a plan before execution" at bounding box center [685, 256] width 152 height 8
click at [570, 119] on div at bounding box center [518, 250] width 1036 height 500
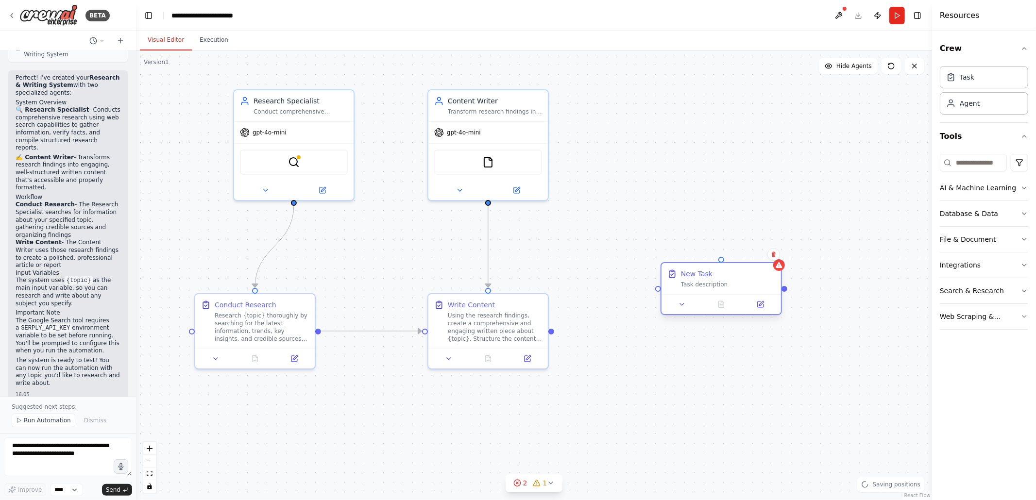
drag, startPoint x: 784, startPoint y: 245, endPoint x: 733, endPoint y: 280, distance: 61.8
click at [733, 280] on div "New Task Task description" at bounding box center [728, 278] width 94 height 19
drag, startPoint x: 816, startPoint y: 146, endPoint x: 717, endPoint y: 117, distance: 103.3
click at [717, 117] on div "Role of the agent" at bounding box center [718, 119] width 94 height 10
drag, startPoint x: 727, startPoint y: 280, endPoint x: 746, endPoint y: 293, distance: 23.4
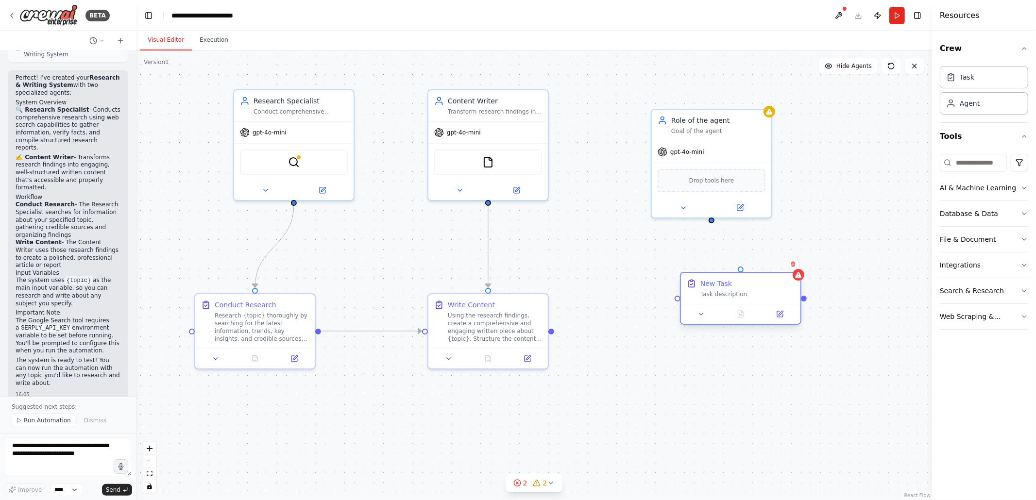
click at [746, 293] on div "Task description" at bounding box center [747, 294] width 94 height 8
drag, startPoint x: 710, startPoint y: 219, endPoint x: 742, endPoint y: 272, distance: 63.0
click at [742, 272] on div "Research Specialist Conduct comprehensive research on {topic} by gathering info…" at bounding box center [534, 276] width 796 height 450
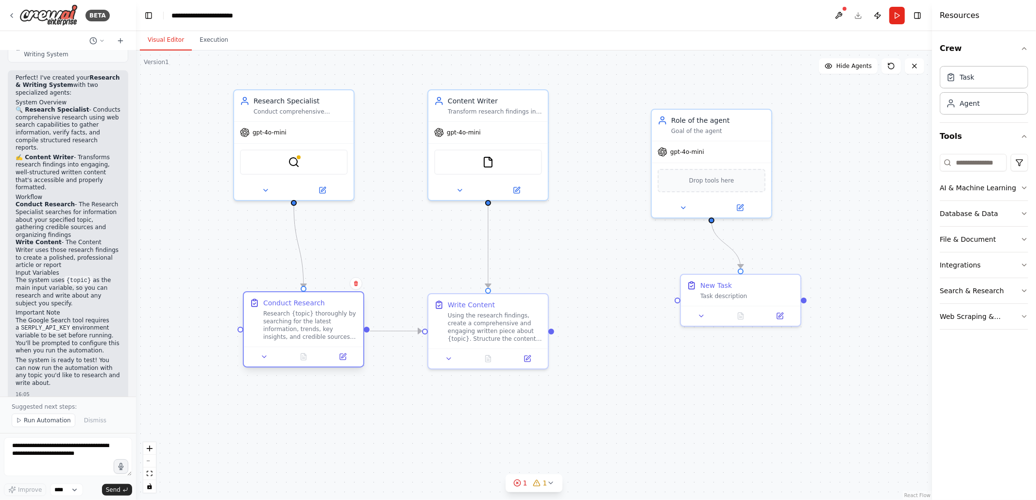
drag, startPoint x: 288, startPoint y: 307, endPoint x: 338, endPoint y: 309, distance: 50.5
click at [338, 309] on div "Conduct Research Research {topic} thoroughly by searching for the latest inform…" at bounding box center [310, 319] width 94 height 43
drag, startPoint x: 500, startPoint y: 305, endPoint x: 545, endPoint y: 304, distance: 44.7
click at [545, 304] on div "Write Content" at bounding box center [543, 303] width 94 height 10
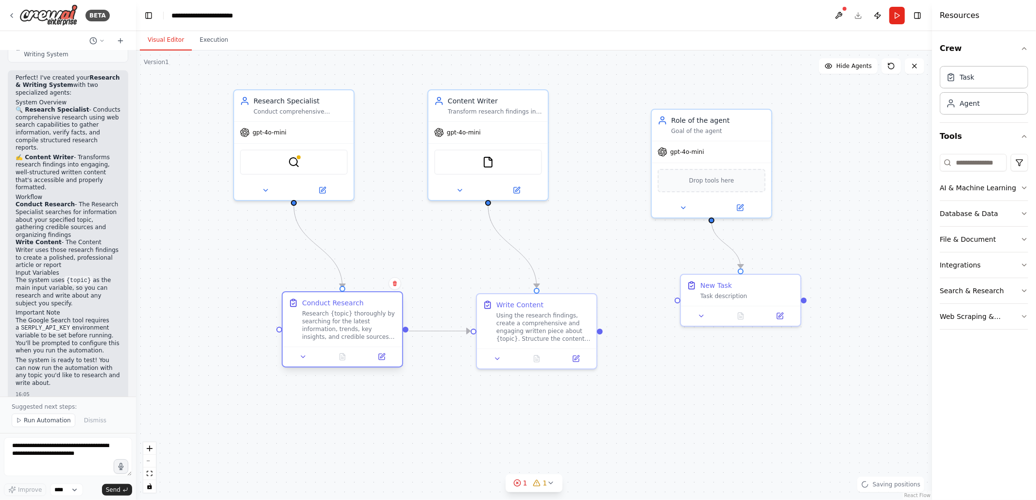
drag, startPoint x: 328, startPoint y: 305, endPoint x: 404, endPoint y: 294, distance: 76.6
click at [386, 305] on div "Conduct Research" at bounding box center [349, 303] width 94 height 10
drag, startPoint x: 486, startPoint y: 203, endPoint x: 355, endPoint y: 293, distance: 159.9
click at [355, 293] on div "Research Specialist Conduct comprehensive research on {topic} by gathering info…" at bounding box center [534, 276] width 796 height 450
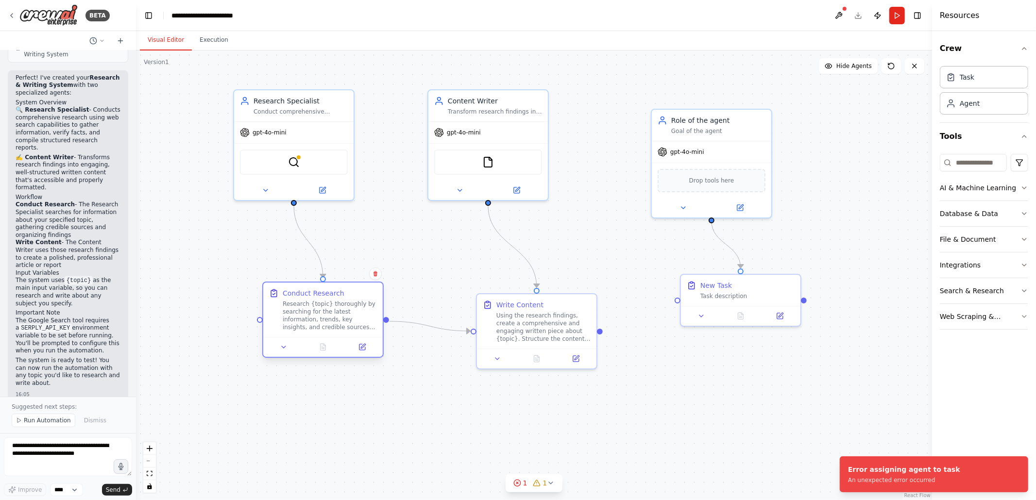
drag, startPoint x: 345, startPoint y: 311, endPoint x: 295, endPoint y: 300, distance: 50.7
click at [295, 300] on div "Research {topic} thoroughly by searching for the latest information, trends, ke…" at bounding box center [330, 315] width 94 height 31
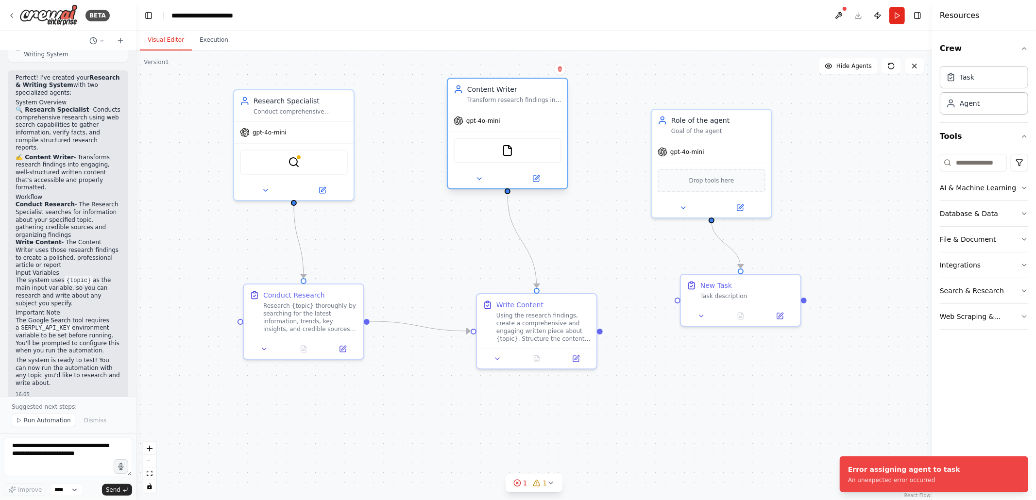
drag, startPoint x: 529, startPoint y: 103, endPoint x: 556, endPoint y: 90, distance: 29.5
click at [554, 90] on div "Content Writer" at bounding box center [514, 90] width 94 height 10
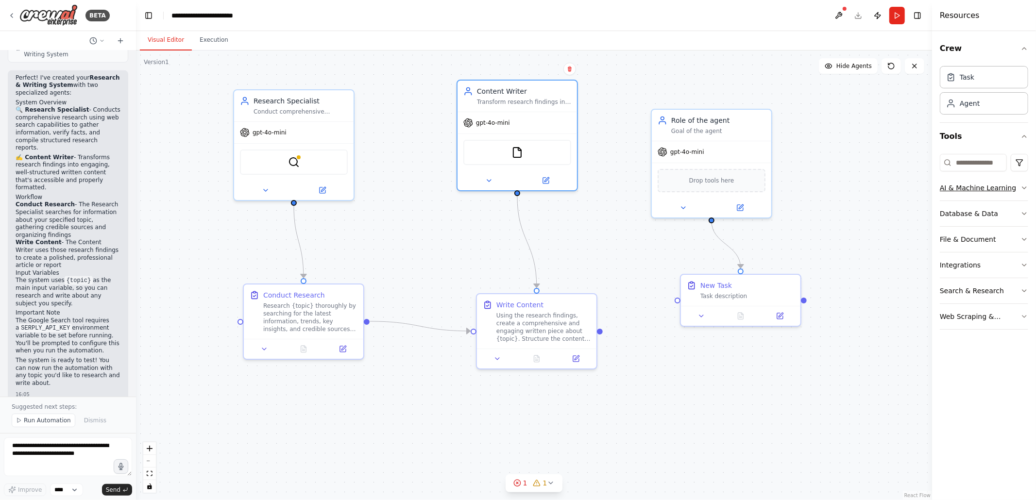
click at [1022, 189] on icon "button" at bounding box center [1024, 188] width 8 height 8
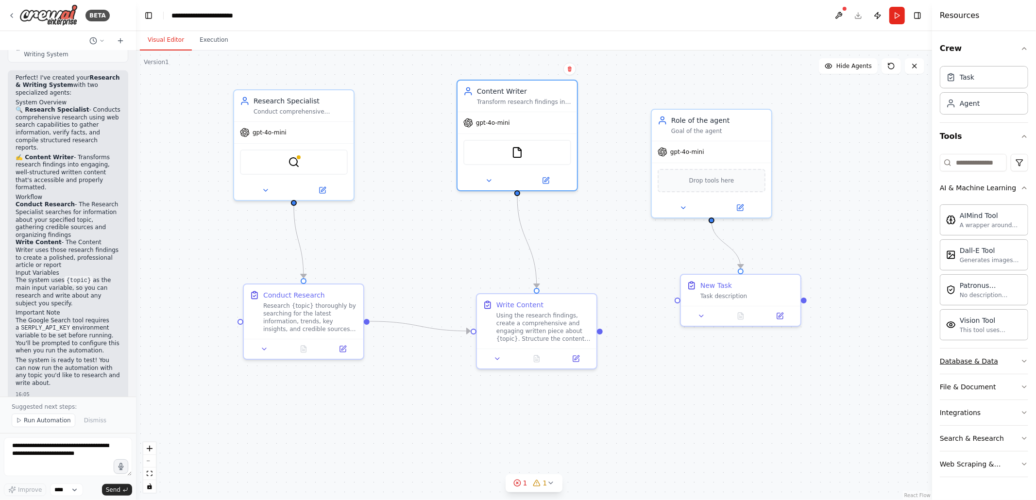
click at [976, 362] on div "Database & Data" at bounding box center [969, 361] width 58 height 10
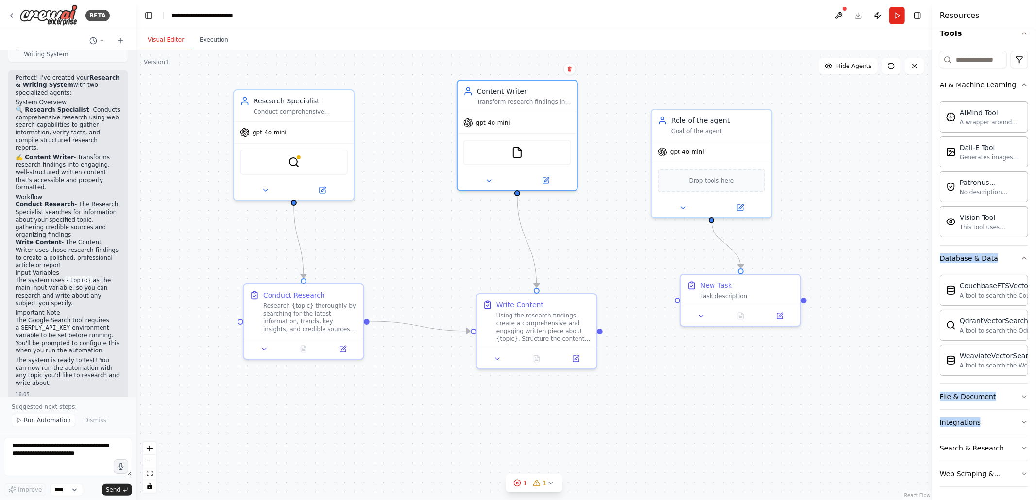
scroll to position [109, 0]
drag, startPoint x: 1035, startPoint y: 341, endPoint x: 1032, endPoint y: 459, distance: 118.1
click at [1032, 459] on div "Crew Task Agent Tools AI & Machine Learning AIMind Tool A wrapper around [AI-Mi…" at bounding box center [984, 265] width 104 height 469
click at [1020, 397] on icon "button" at bounding box center [1024, 394] width 8 height 8
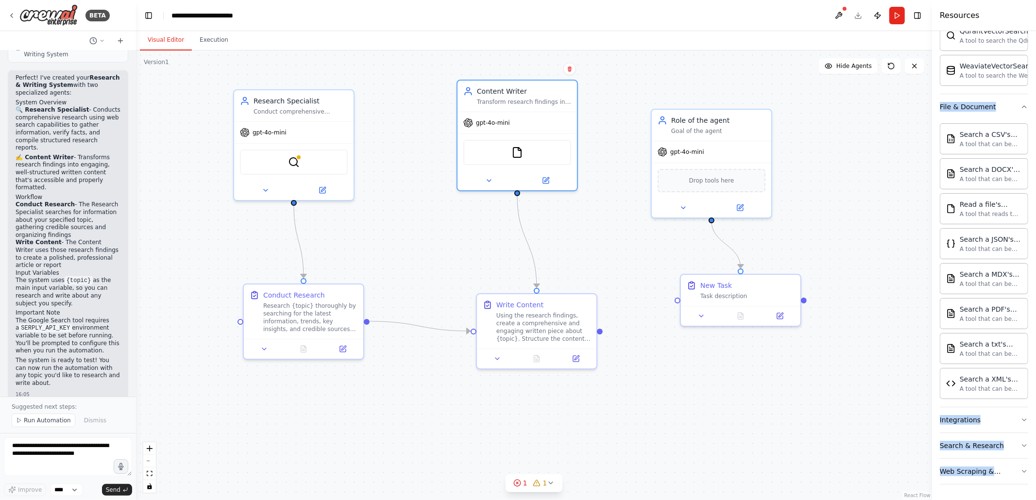
scroll to position [399, 0]
click at [980, 426] on button "Integrations" at bounding box center [984, 419] width 88 height 25
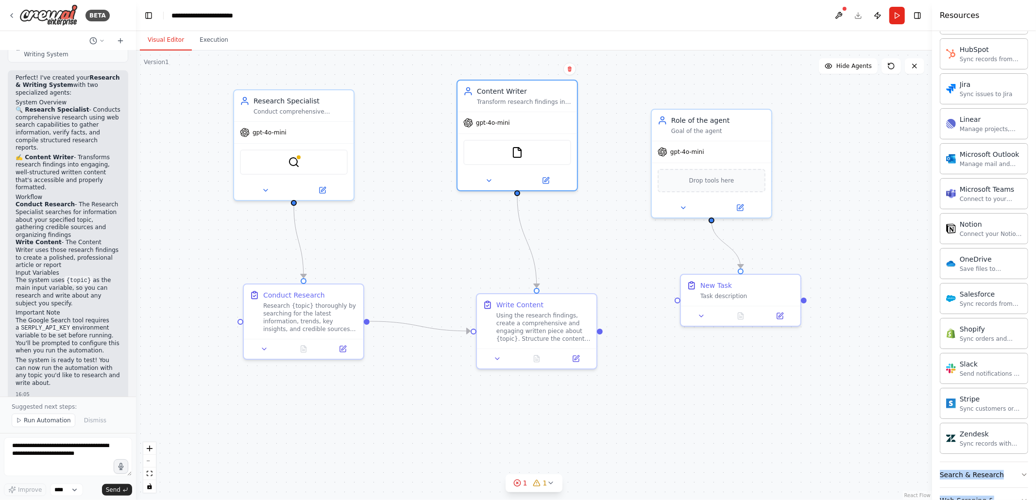
scroll to position [1148, 0]
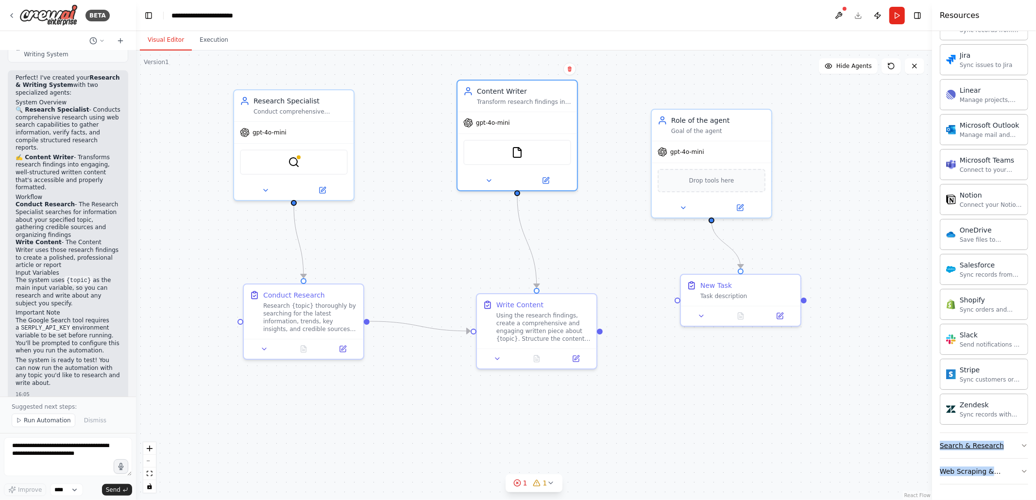
click at [995, 442] on div "Search & Research" at bounding box center [972, 446] width 64 height 10
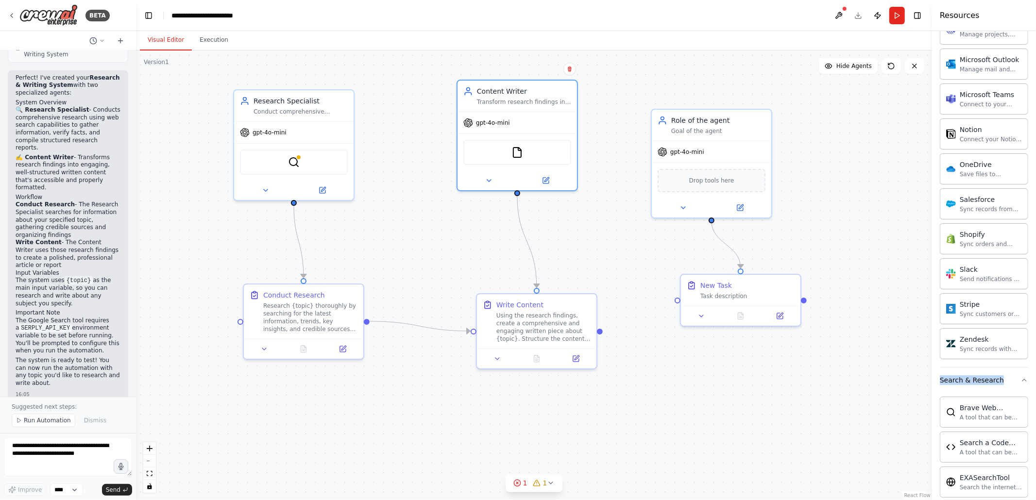
scroll to position [1650, 0]
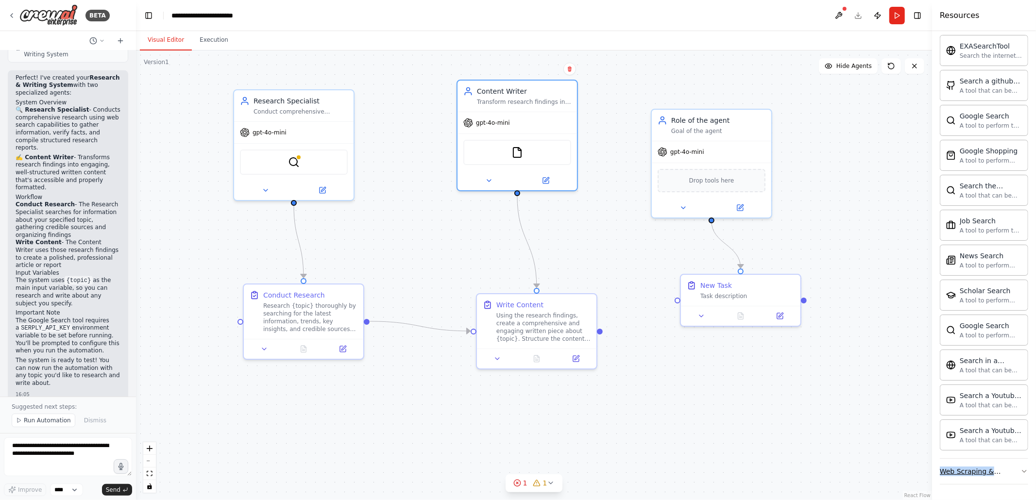
click at [982, 463] on button "Web Scraping & Browsing" at bounding box center [984, 471] width 88 height 25
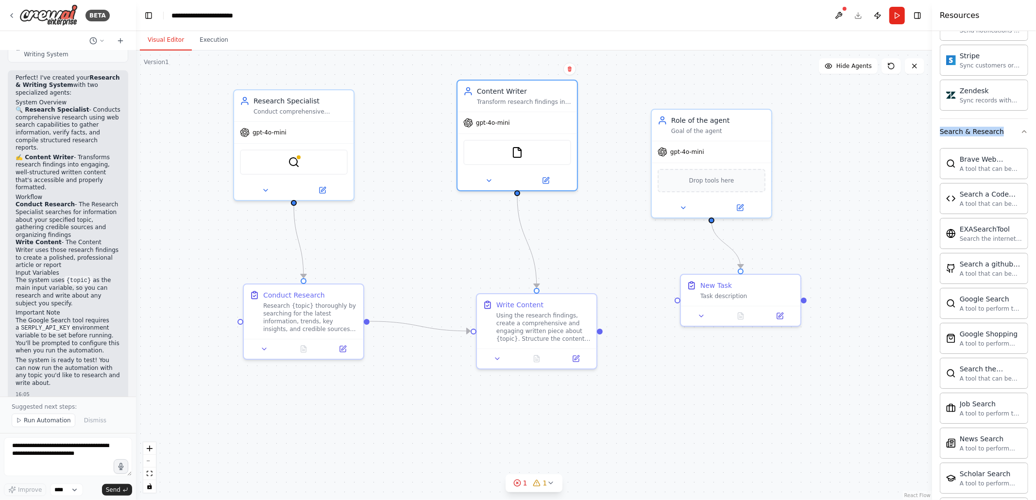
scroll to position [890, 0]
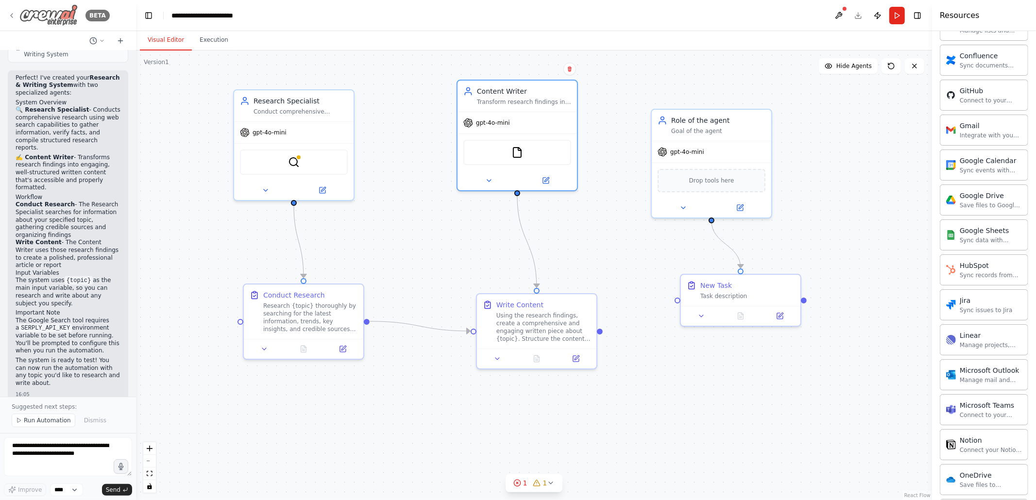
click at [14, 16] on icon at bounding box center [12, 16] width 8 height 8
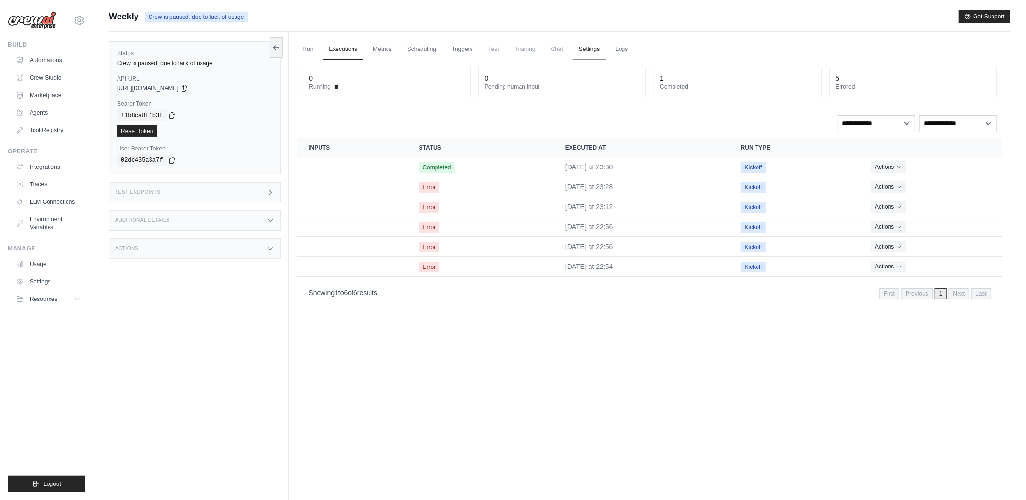
click at [589, 51] on link "Settings" at bounding box center [589, 49] width 33 height 20
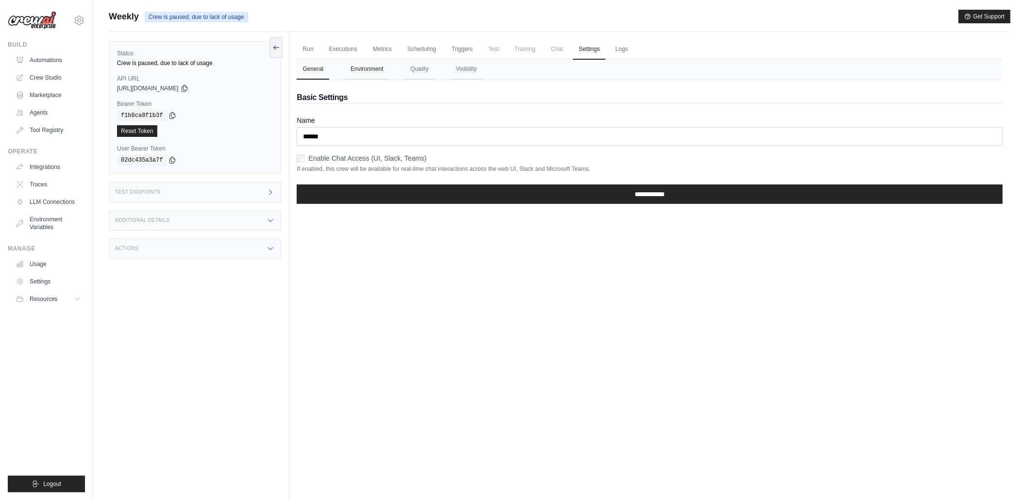
click at [368, 70] on button "Environment" at bounding box center [367, 69] width 44 height 20
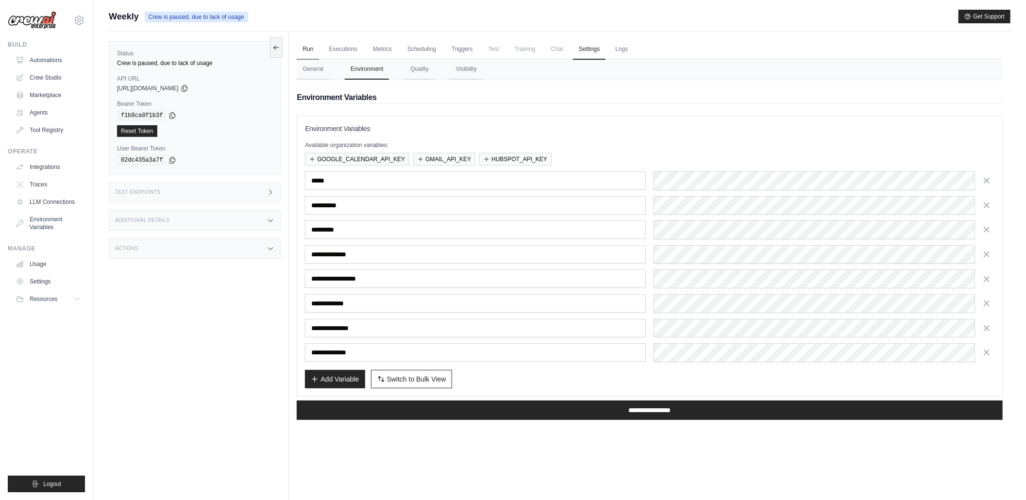
click at [306, 49] on link "Run" at bounding box center [308, 49] width 22 height 20
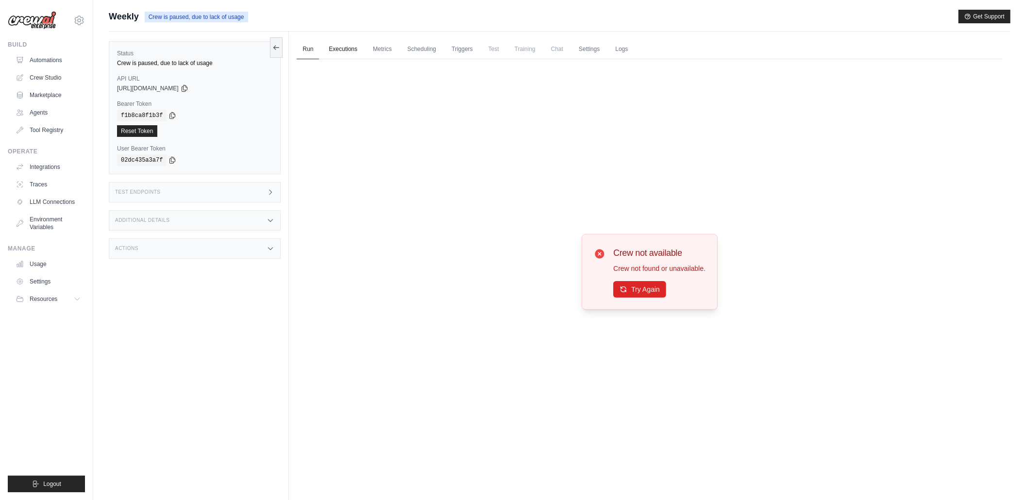
click at [338, 49] on link "Executions" at bounding box center [343, 49] width 40 height 20
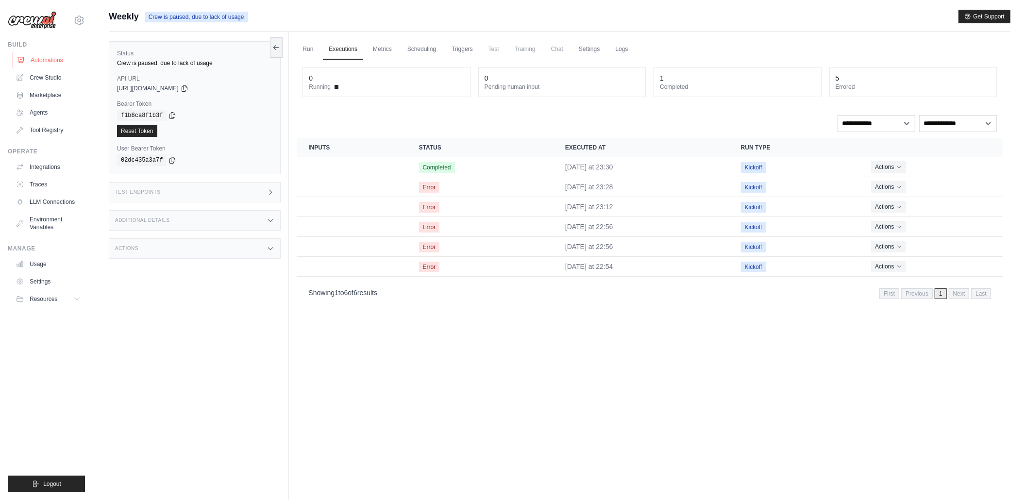
click at [67, 61] on link "Automations" at bounding box center [49, 60] width 73 height 16
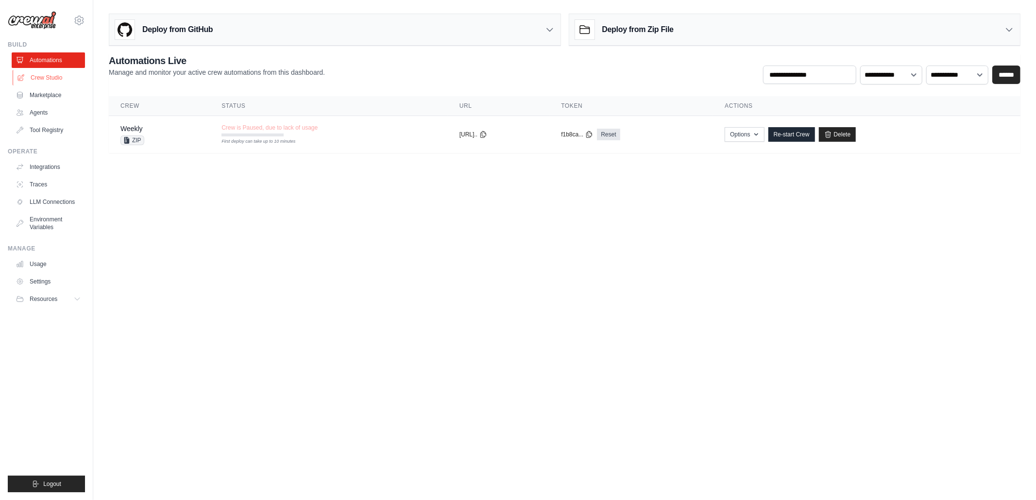
click at [43, 78] on link "Crew Studio" at bounding box center [49, 78] width 73 height 16
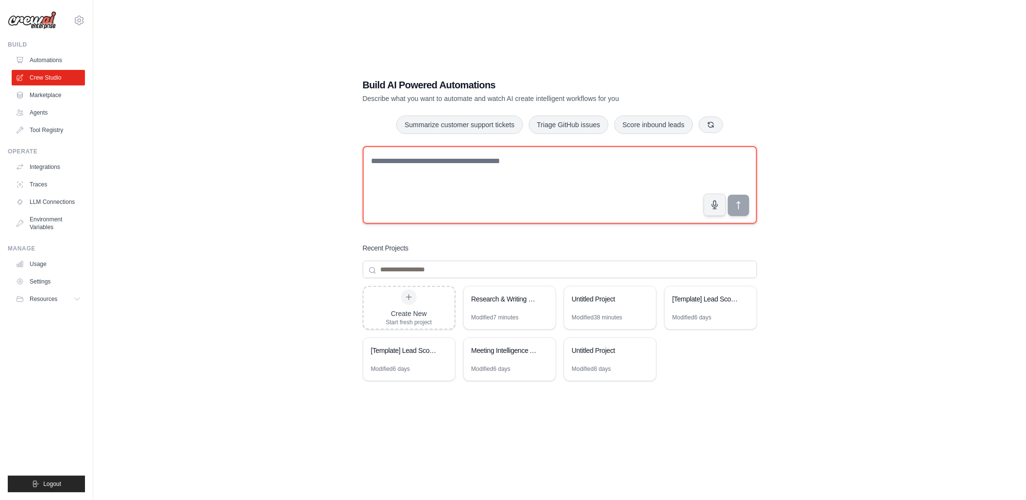
click at [437, 167] on textarea at bounding box center [560, 185] width 394 height 78
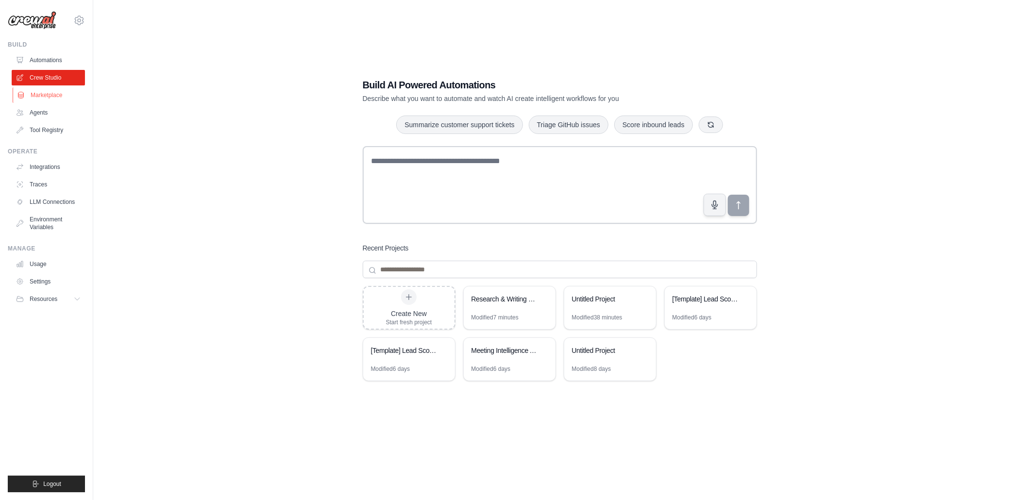
click at [53, 100] on link "Marketplace" at bounding box center [49, 95] width 73 height 16
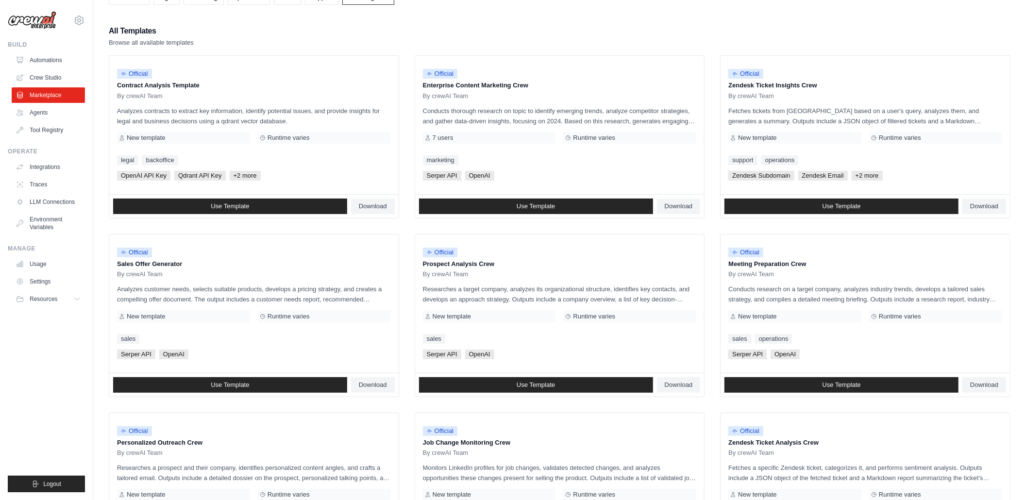
scroll to position [80, 0]
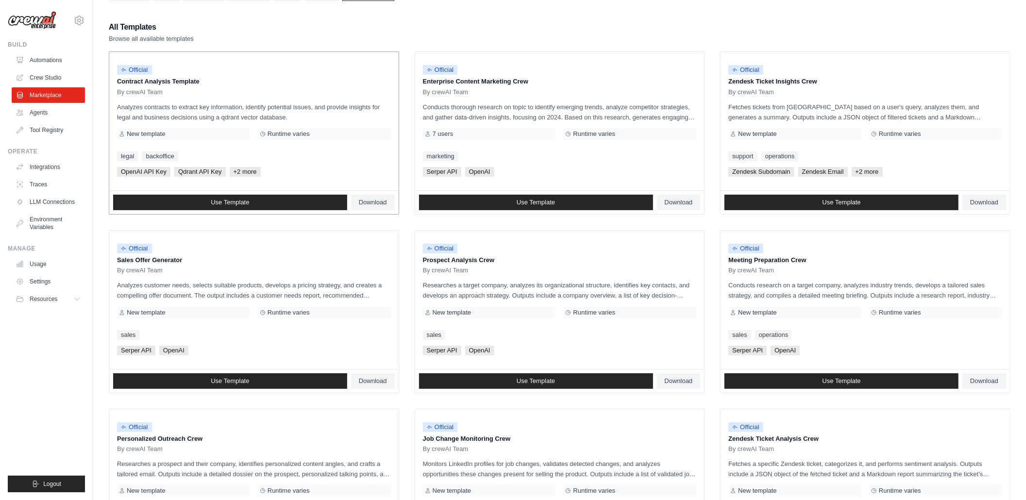
click at [142, 175] on span "OpenAI API Key" at bounding box center [143, 172] width 53 height 10
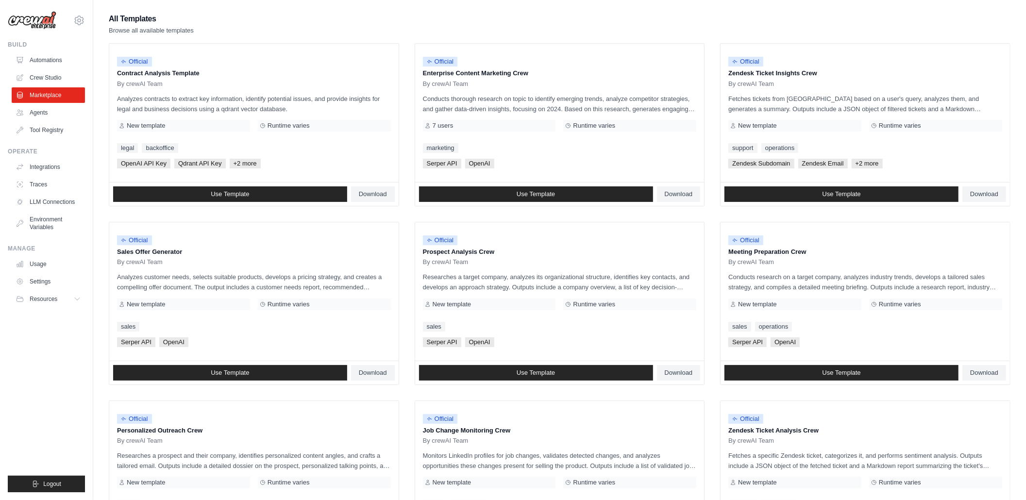
scroll to position [74, 0]
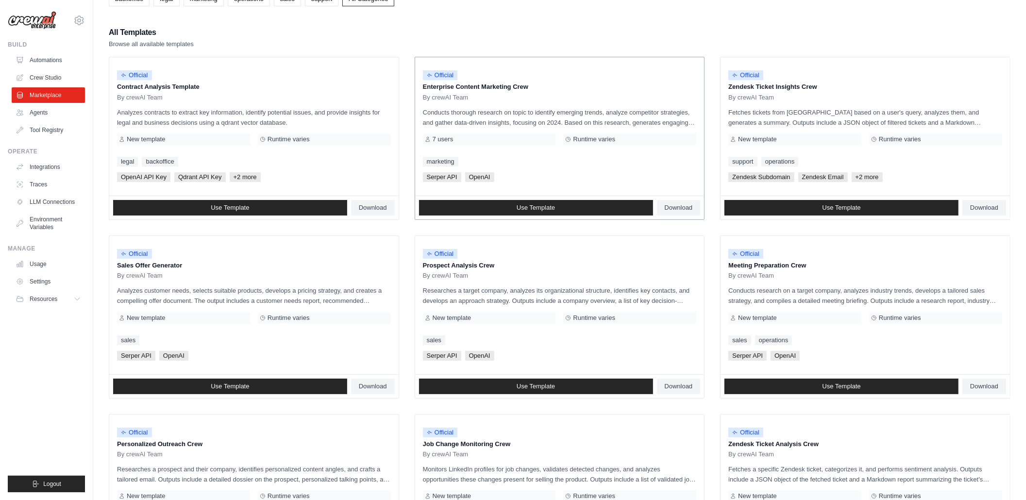
click at [449, 135] on div "7 users" at bounding box center [489, 140] width 133 height 12
click at [450, 142] on span "7 users" at bounding box center [443, 139] width 21 height 8
click at [669, 204] on span "Download" at bounding box center [679, 208] width 28 height 8
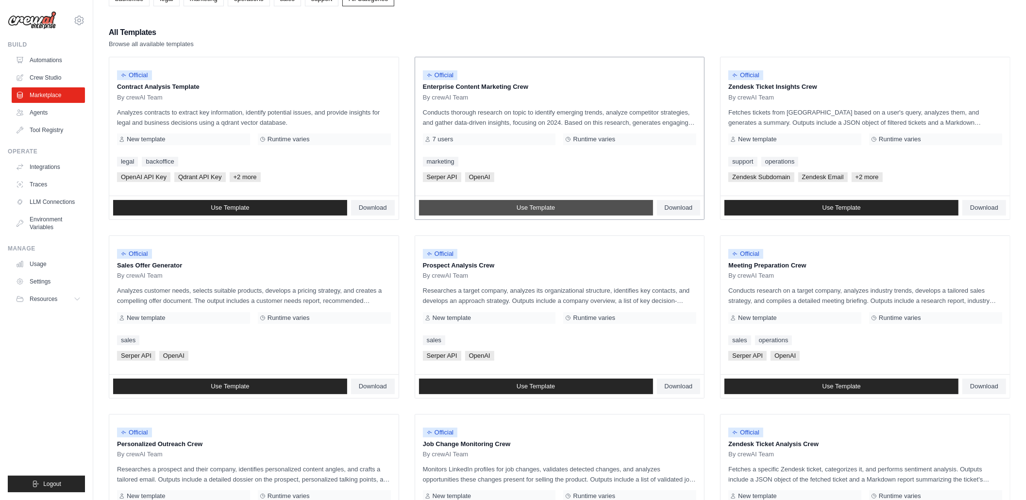
click at [530, 206] on span "Use Template" at bounding box center [536, 208] width 38 height 8
click at [506, 206] on link "Use Template" at bounding box center [536, 208] width 234 height 16
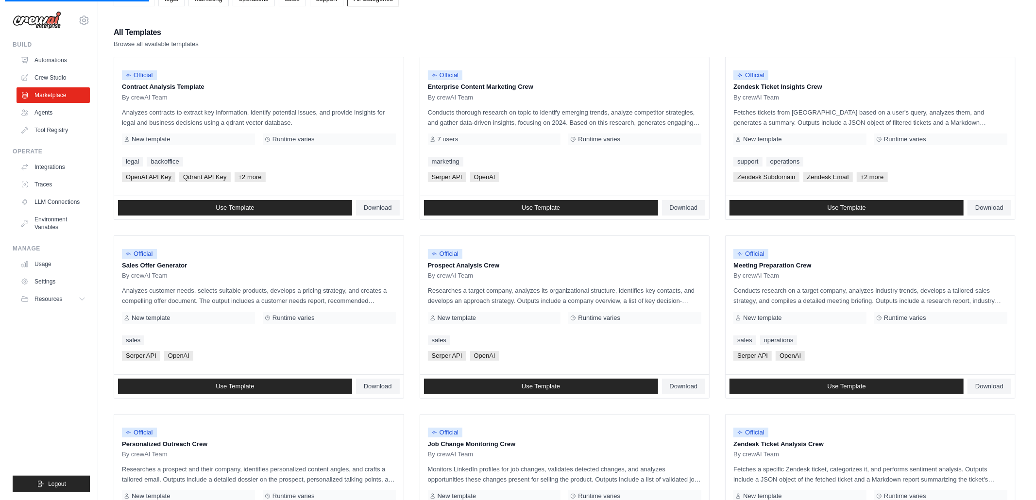
scroll to position [0, 0]
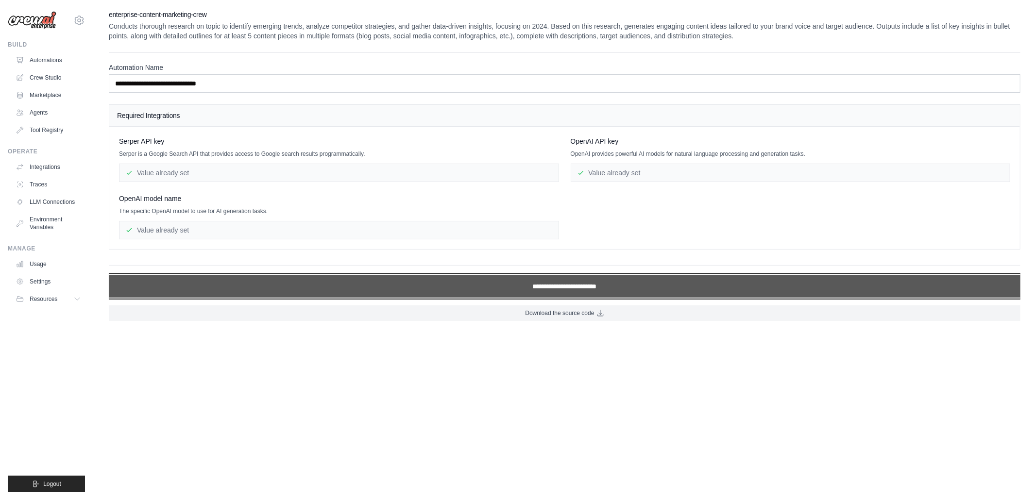
click at [517, 288] on input "**********" at bounding box center [565, 286] width 912 height 22
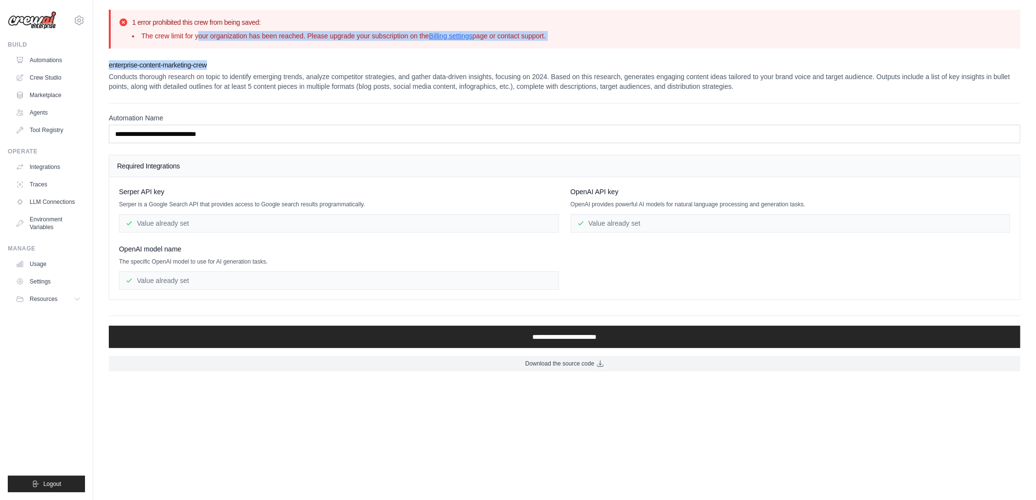
drag, startPoint x: 302, startPoint y: 47, endPoint x: 327, endPoint y: 50, distance: 25.4
click at [327, 50] on div "1 error prohibited this crew from being saved: The crew limit for your organiza…" at bounding box center [564, 191] width 943 height 362
click at [323, 51] on div "1 error prohibited this crew from being saved: The crew limit for your organiza…" at bounding box center [564, 191] width 943 height 362
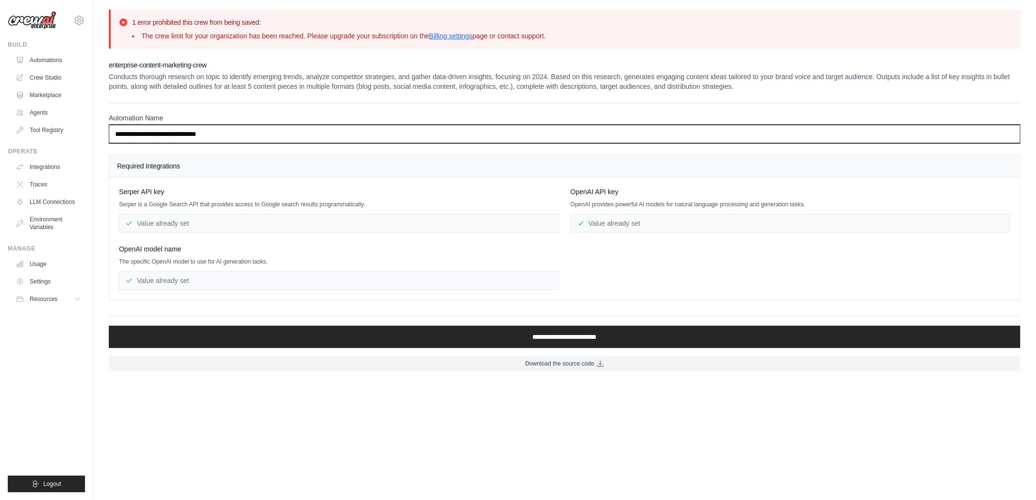
click at [210, 129] on input "**********" at bounding box center [565, 134] width 912 height 18
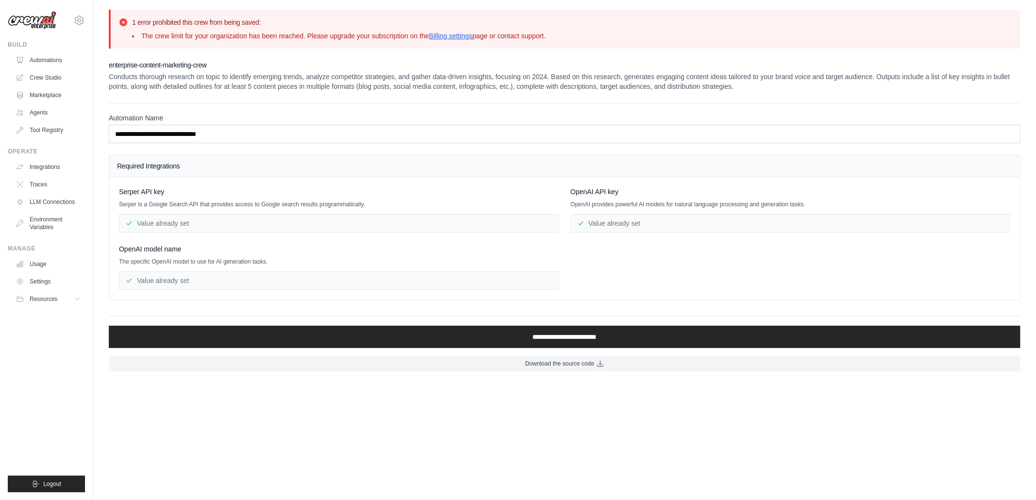
click at [403, 73] on p "Conducts thorough research on topic to identify emerging trends, analyze compet…" at bounding box center [565, 81] width 912 height 19
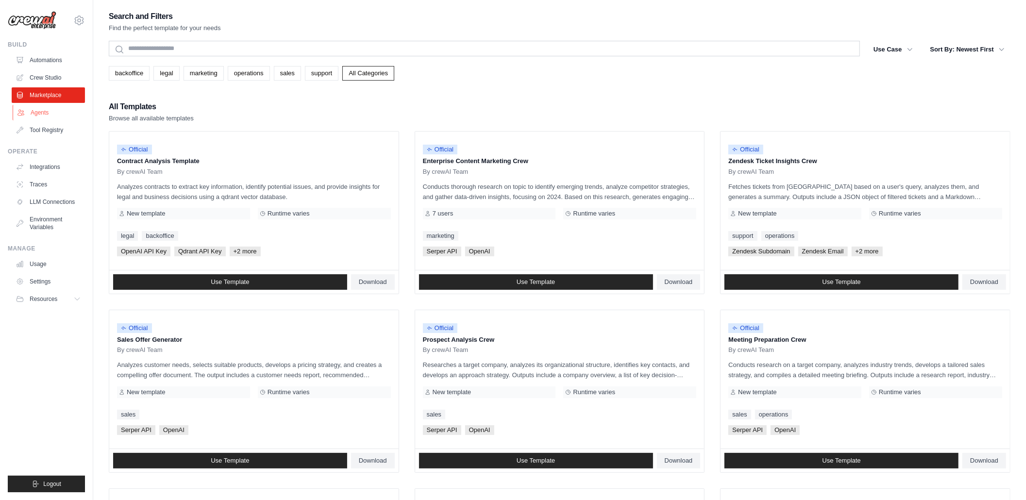
click at [33, 113] on link "Agents" at bounding box center [49, 113] width 73 height 16
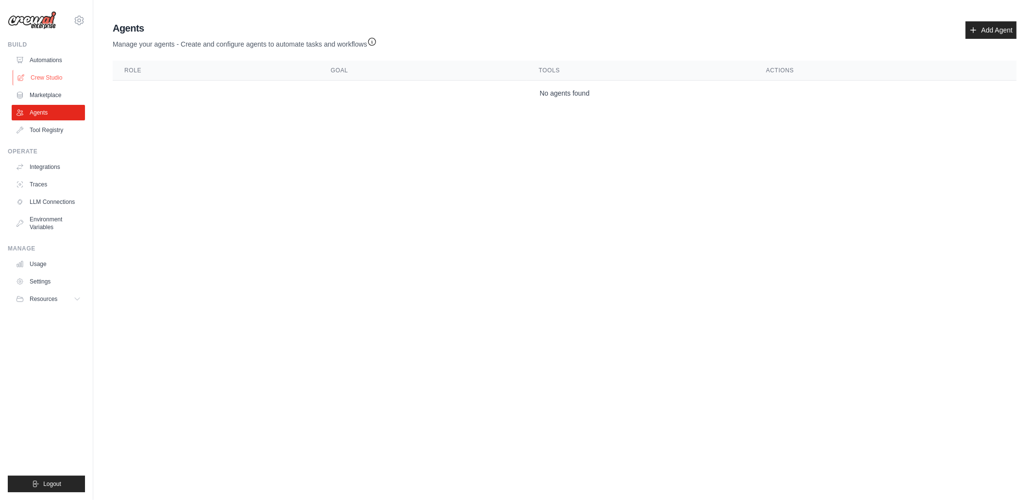
click at [51, 80] on link "Crew Studio" at bounding box center [49, 78] width 73 height 16
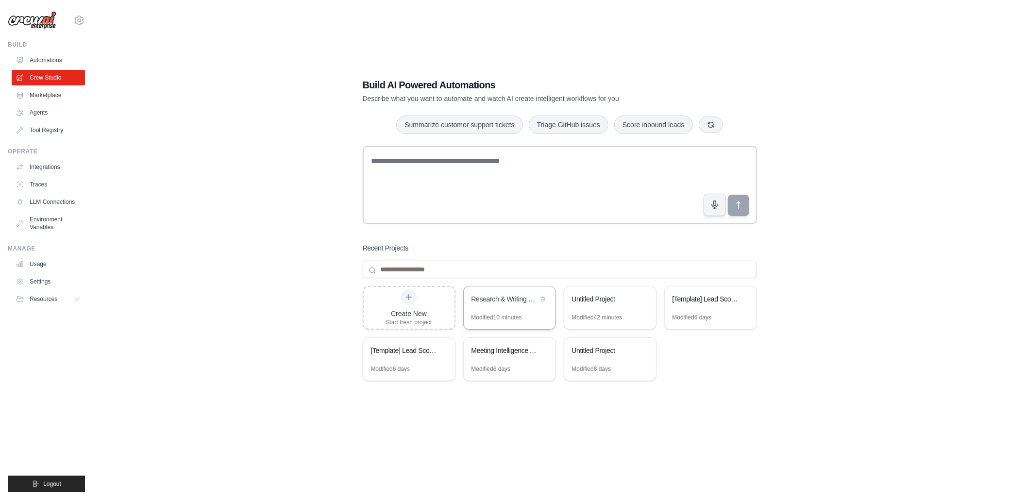
click at [507, 313] on div "Research & Writing System" at bounding box center [510, 300] width 92 height 27
click at [44, 267] on link "Usage" at bounding box center [49, 264] width 73 height 16
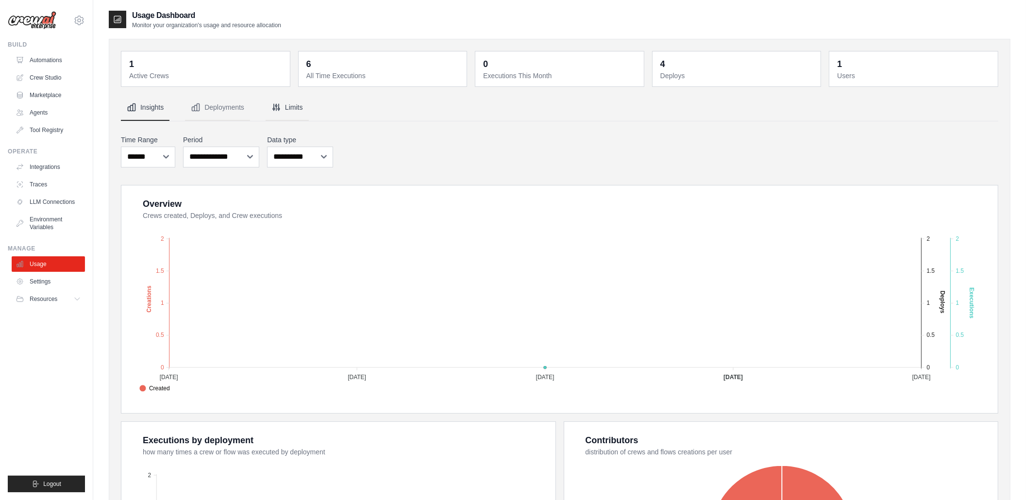
click at [288, 100] on button "Limits" at bounding box center [287, 108] width 43 height 26
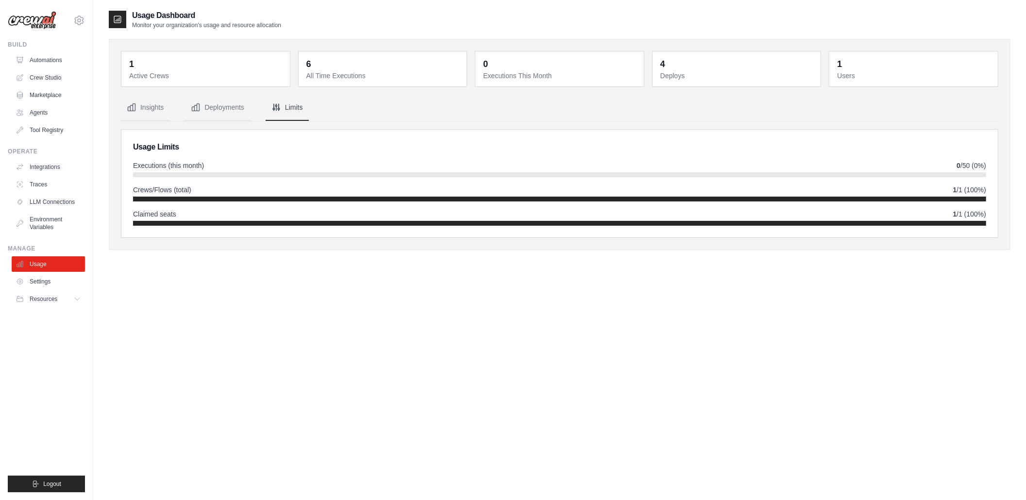
drag, startPoint x: 170, startPoint y: 199, endPoint x: 487, endPoint y: 197, distance: 316.6
click at [487, 197] on div at bounding box center [559, 199] width 853 height 5
drag, startPoint x: 970, startPoint y: 169, endPoint x: 960, endPoint y: 173, distance: 10.5
click at [960, 173] on div "Executions (this month) 0 /50 (0%)" at bounding box center [559, 169] width 853 height 17
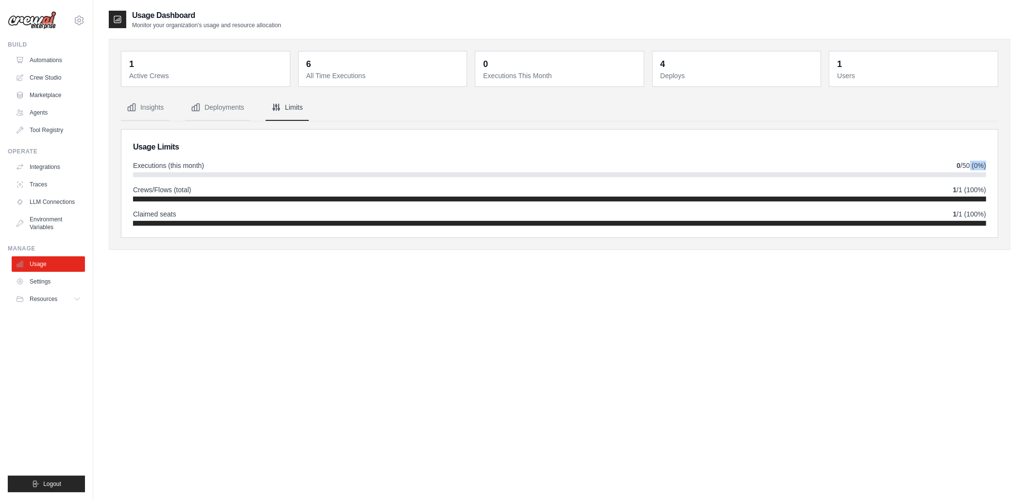
click at [960, 173] on div at bounding box center [559, 174] width 853 height 5
click at [960, 171] on div "Executions (this month) 0 /50 (0%)" at bounding box center [559, 169] width 853 height 17
drag, startPoint x: 954, startPoint y: 168, endPoint x: 971, endPoint y: 168, distance: 17.5
click at [971, 168] on div "Executions (this month) 0 /50 (0%)" at bounding box center [559, 166] width 853 height 10
click at [971, 168] on span "0 /50 (0%)" at bounding box center [972, 166] width 30 height 10
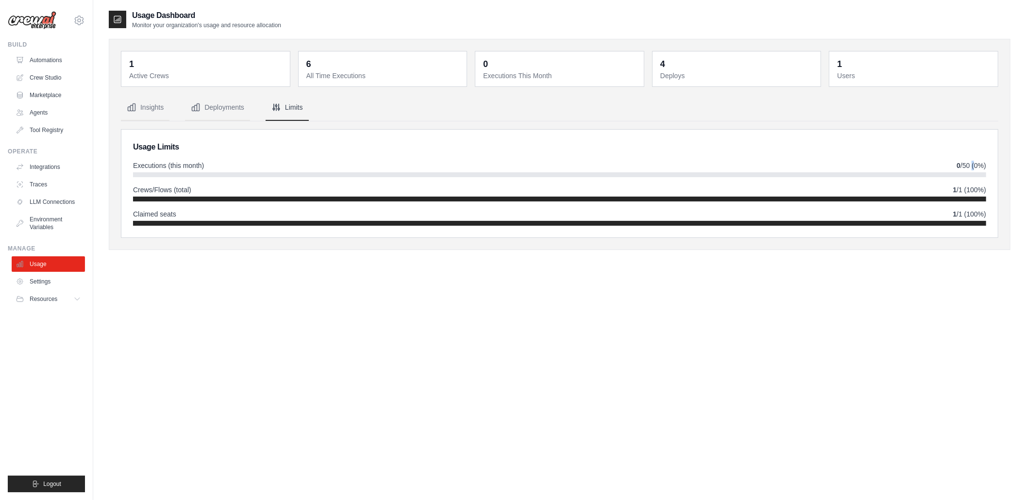
click at [971, 168] on span "0 /50 (0%)" at bounding box center [972, 166] width 30 height 10
drag, startPoint x: 971, startPoint y: 168, endPoint x: 960, endPoint y: 173, distance: 12.4
click at [960, 173] on div "Executions (this month) 0 /50 (0%)" at bounding box center [559, 169] width 853 height 17
click at [960, 173] on div at bounding box center [559, 174] width 853 height 5
click at [168, 164] on span "Executions (this month)" at bounding box center [168, 166] width 71 height 10
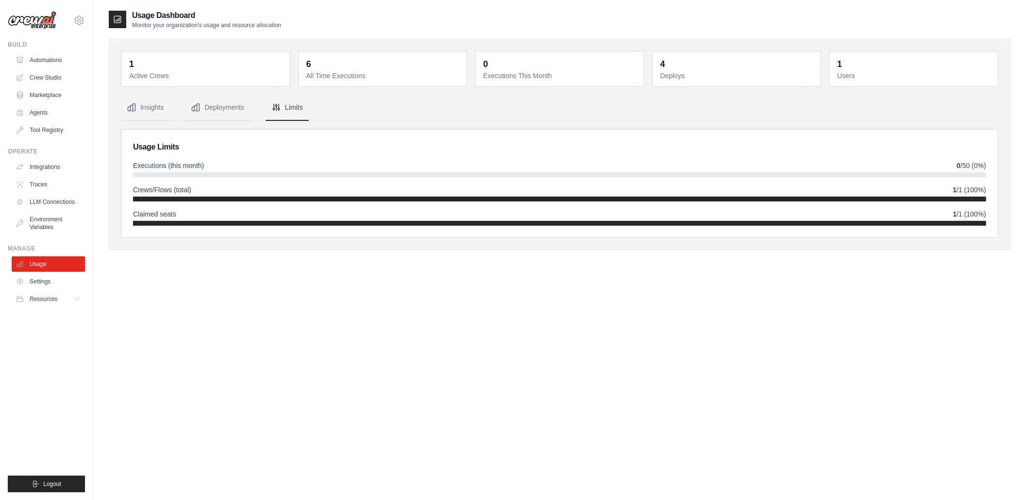
click at [169, 168] on span "Executions (this month)" at bounding box center [168, 166] width 71 height 10
click at [205, 175] on div at bounding box center [559, 174] width 853 height 5
click at [232, 100] on button "Deployments" at bounding box center [217, 108] width 65 height 26
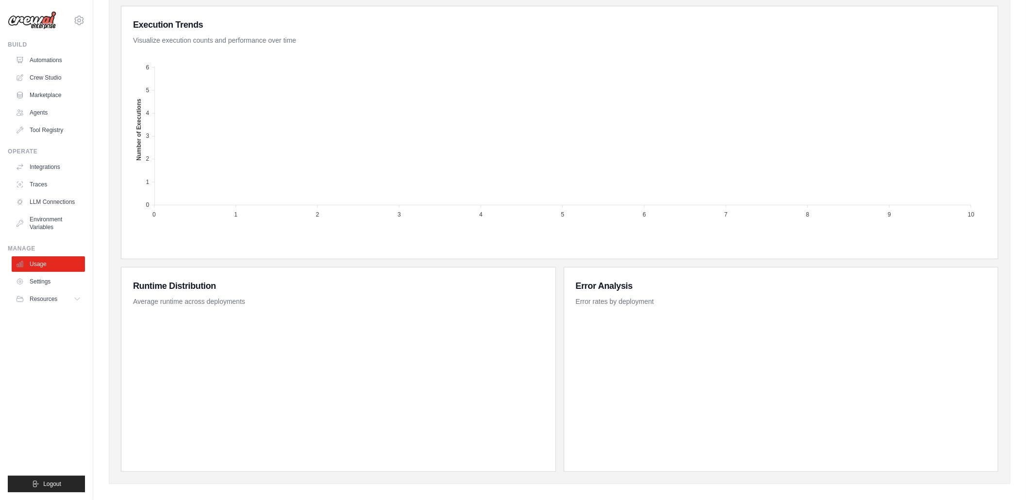
scroll to position [318, 0]
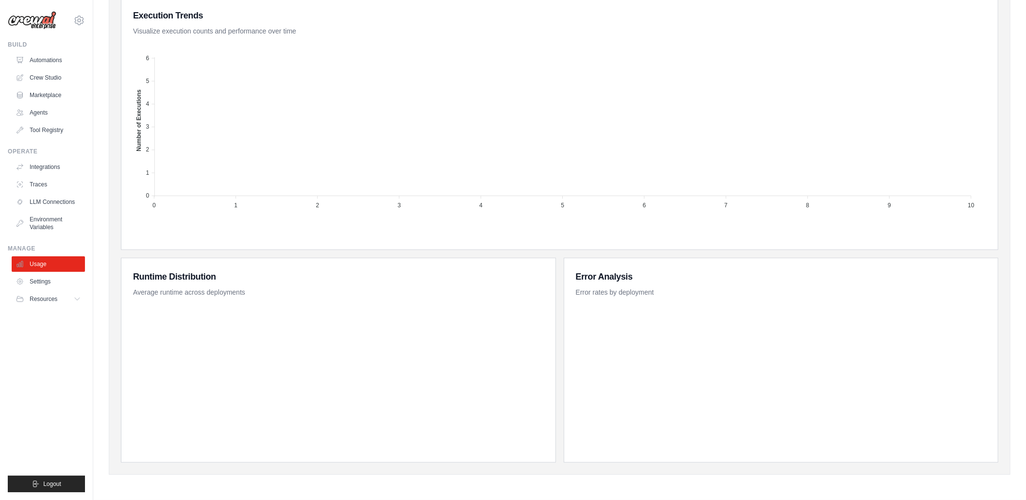
drag, startPoint x: 476, startPoint y: 282, endPoint x: 455, endPoint y: 212, distance: 72.7
drag, startPoint x: 452, startPoint y: 192, endPoint x: 438, endPoint y: 105, distance: 88.1
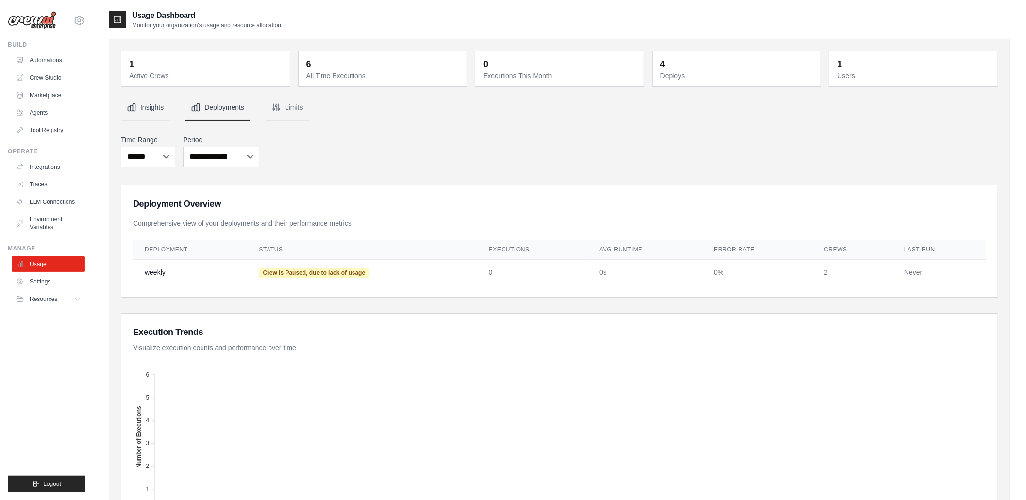
click at [154, 112] on button "Insights" at bounding box center [145, 108] width 49 height 26
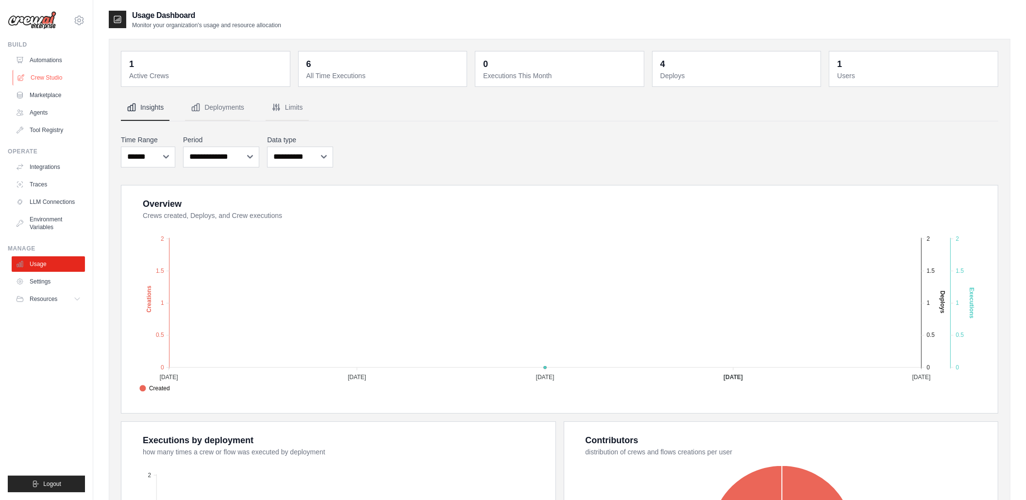
click at [57, 72] on link "Crew Studio" at bounding box center [49, 78] width 73 height 16
click at [51, 74] on link "Crew Studio" at bounding box center [49, 78] width 73 height 16
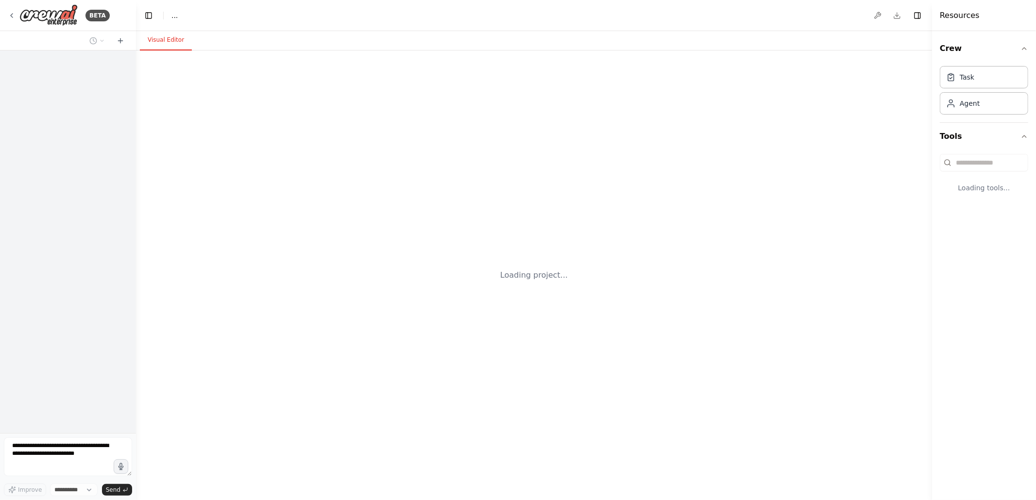
select select "****"
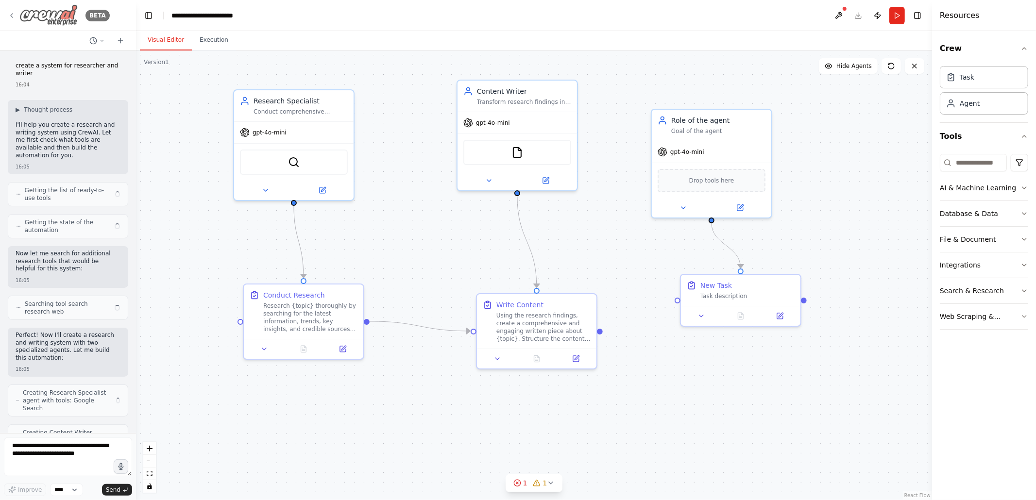
scroll to position [604, 0]
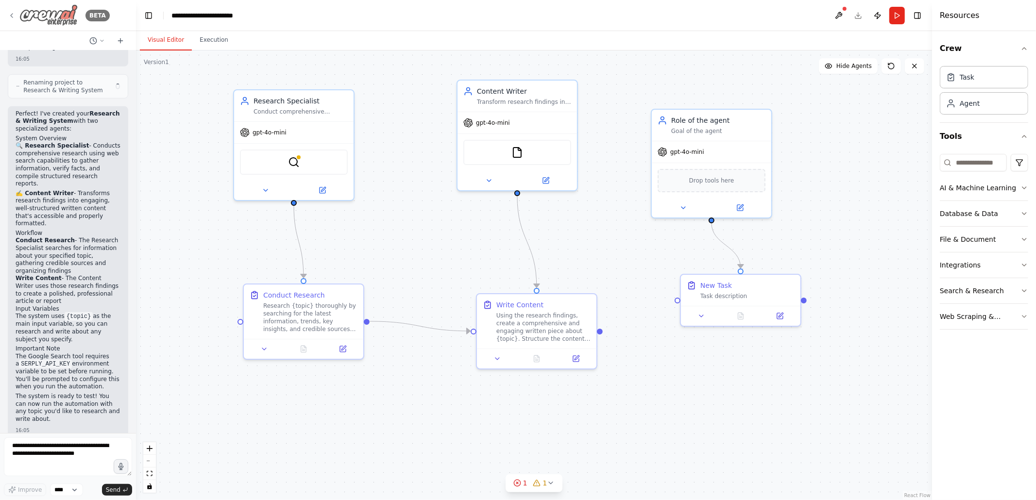
click at [12, 14] on icon at bounding box center [12, 16] width 2 height 4
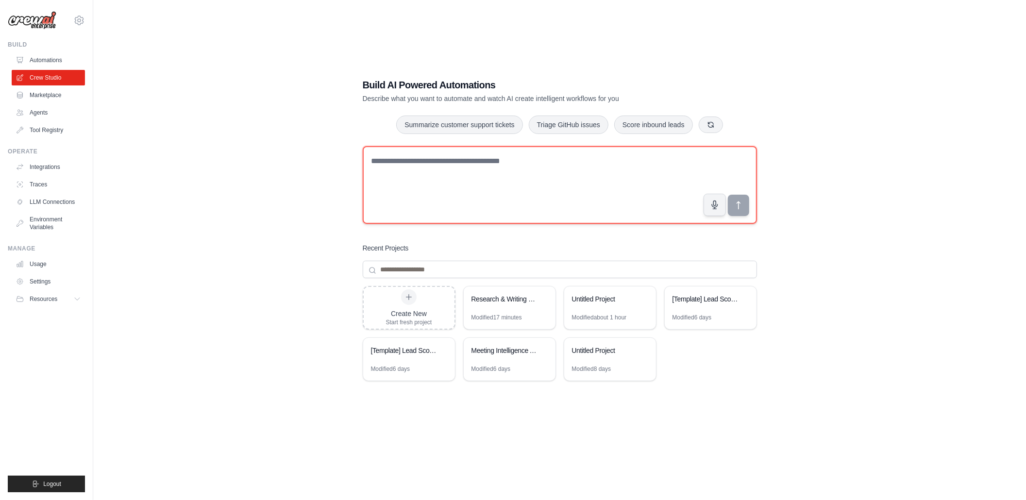
click at [594, 181] on textarea at bounding box center [560, 185] width 394 height 78
type textarea "**********"
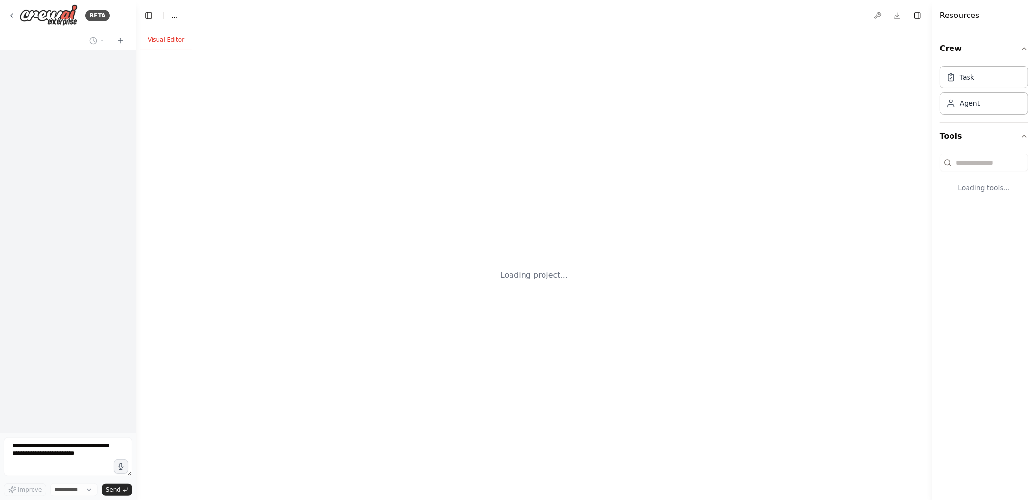
select select "****"
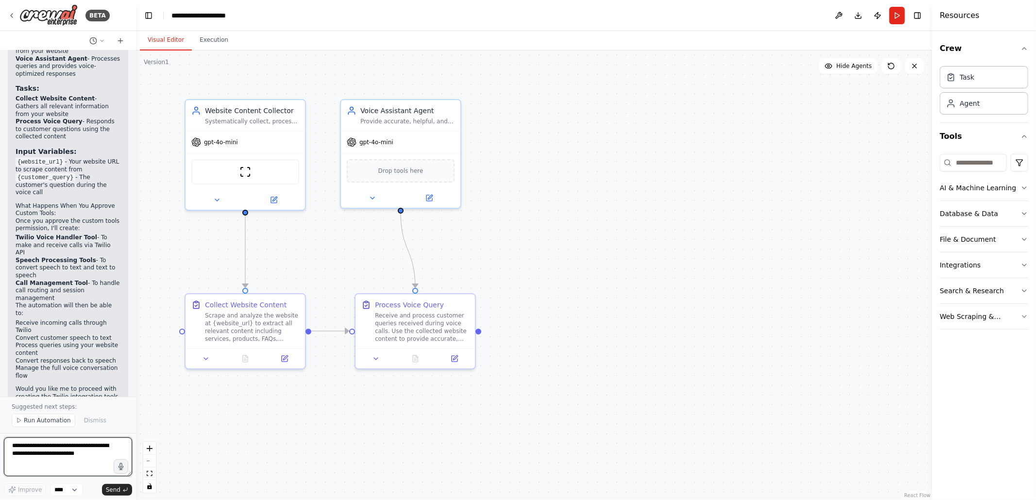
scroll to position [1382, 0]
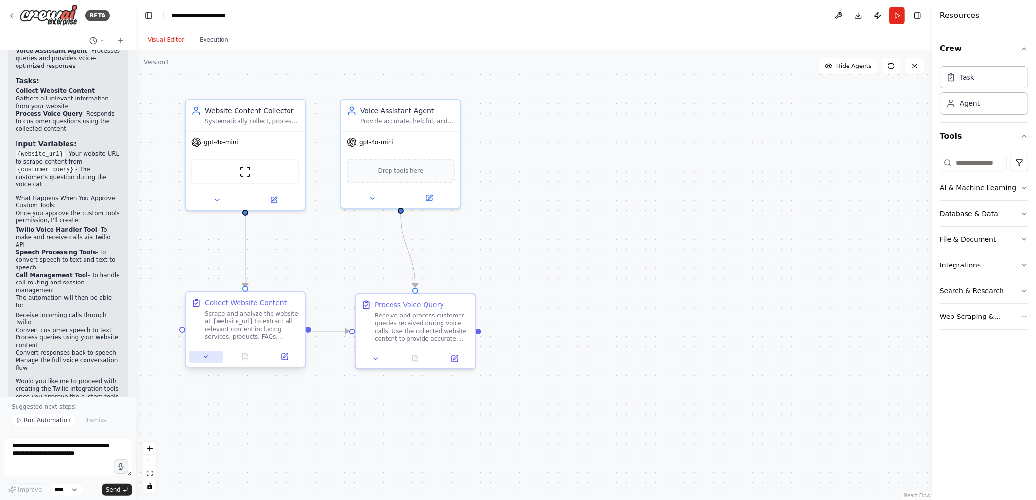
click at [212, 358] on button at bounding box center [206, 357] width 34 height 12
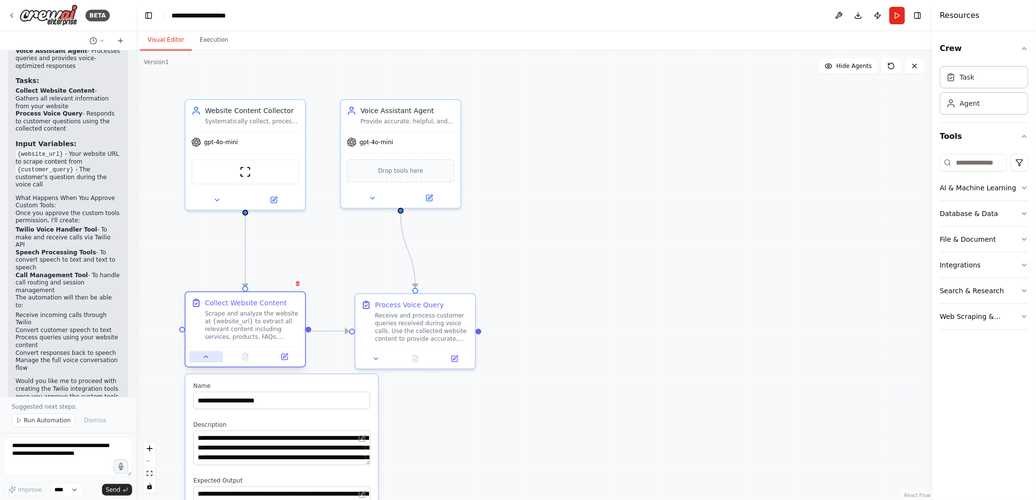
click at [212, 358] on button at bounding box center [206, 357] width 34 height 12
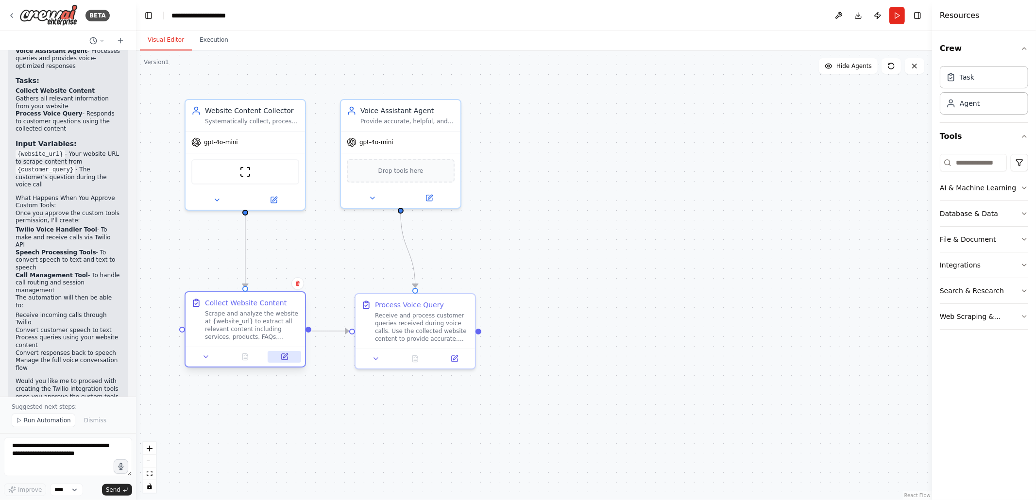
click at [288, 357] on icon at bounding box center [285, 357] width 6 height 6
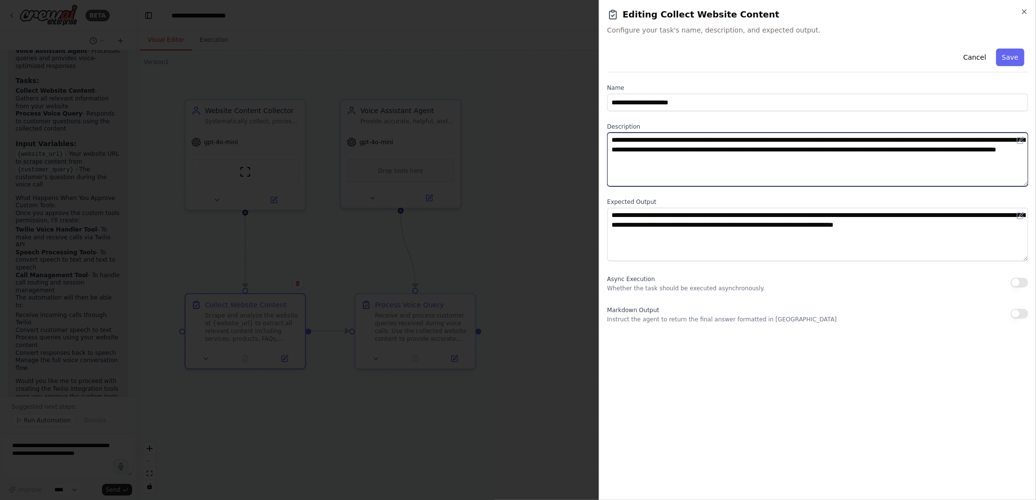
click at [741, 136] on textarea "**********" at bounding box center [817, 160] width 421 height 54
click at [729, 137] on textarea "**********" at bounding box center [817, 160] width 421 height 54
click at [742, 140] on textarea "**********" at bounding box center [817, 160] width 421 height 54
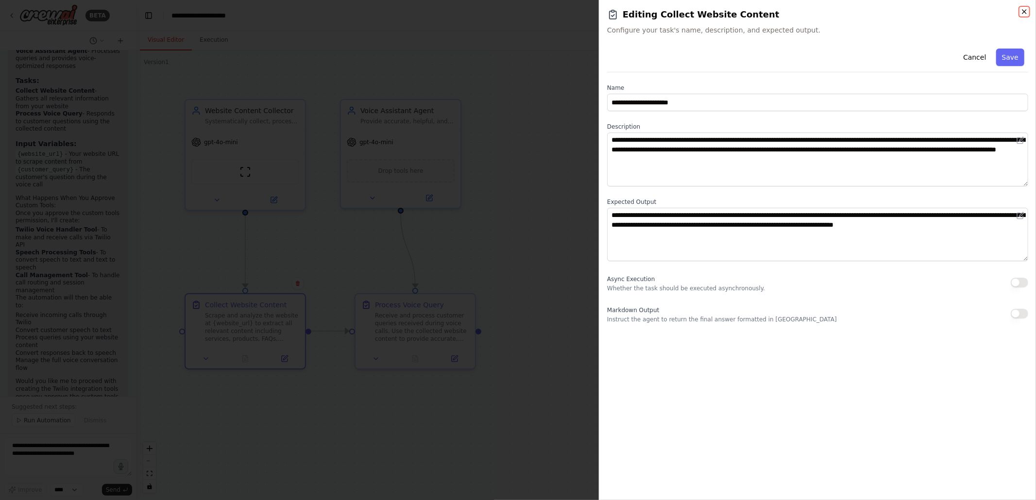
click at [1026, 10] on icon "button" at bounding box center [1024, 12] width 8 height 8
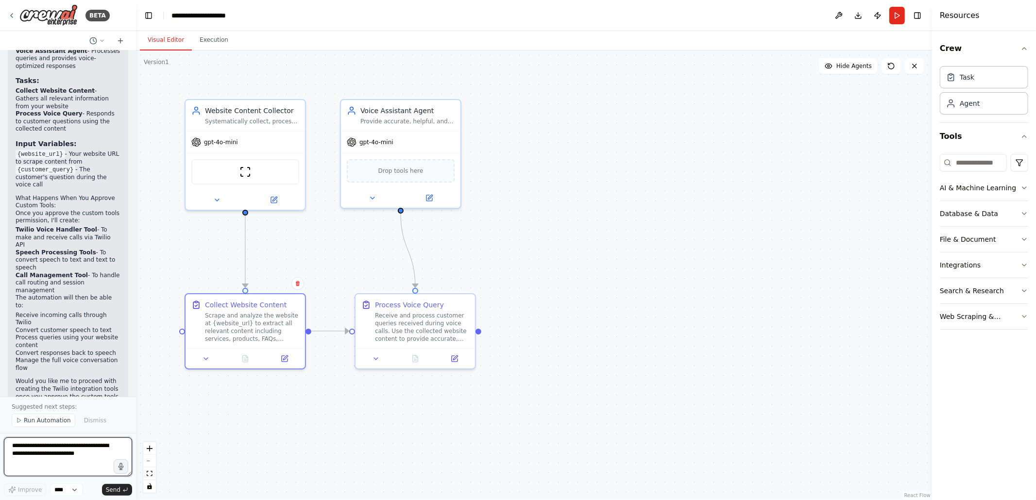
click at [67, 453] on textarea at bounding box center [68, 457] width 128 height 39
